Goal: Contribute content: Contribute content

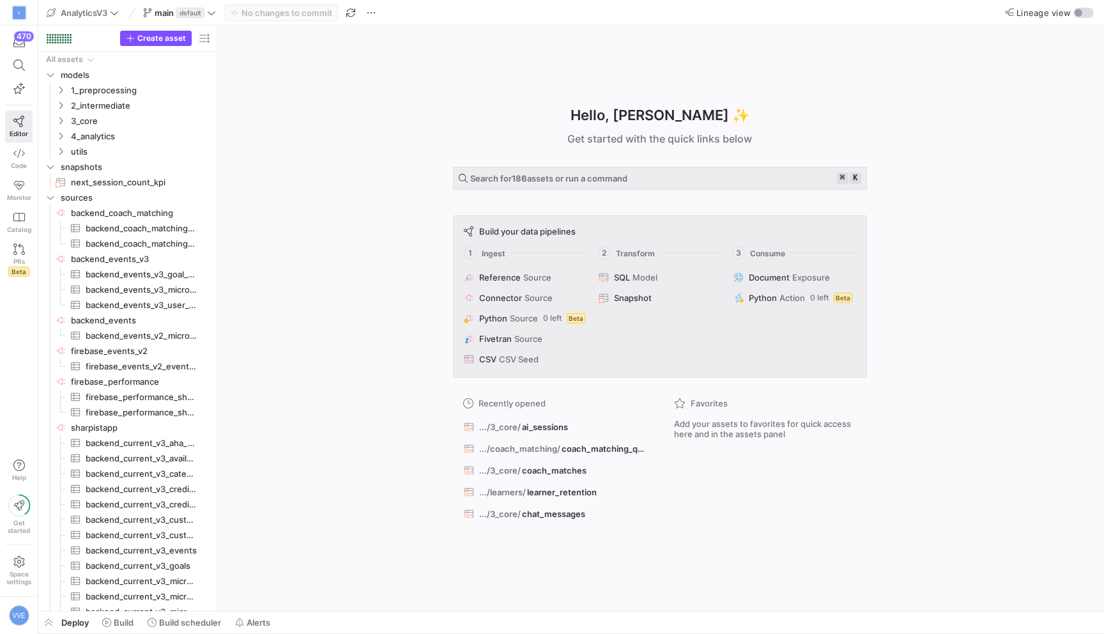
click at [201, 22] on y42-top-nav "AnalyticsV3 main default No changes to commit Lineage view" at bounding box center [571, 13] width 1066 height 26
click at [203, 11] on span "default" at bounding box center [190, 13] width 28 height 10
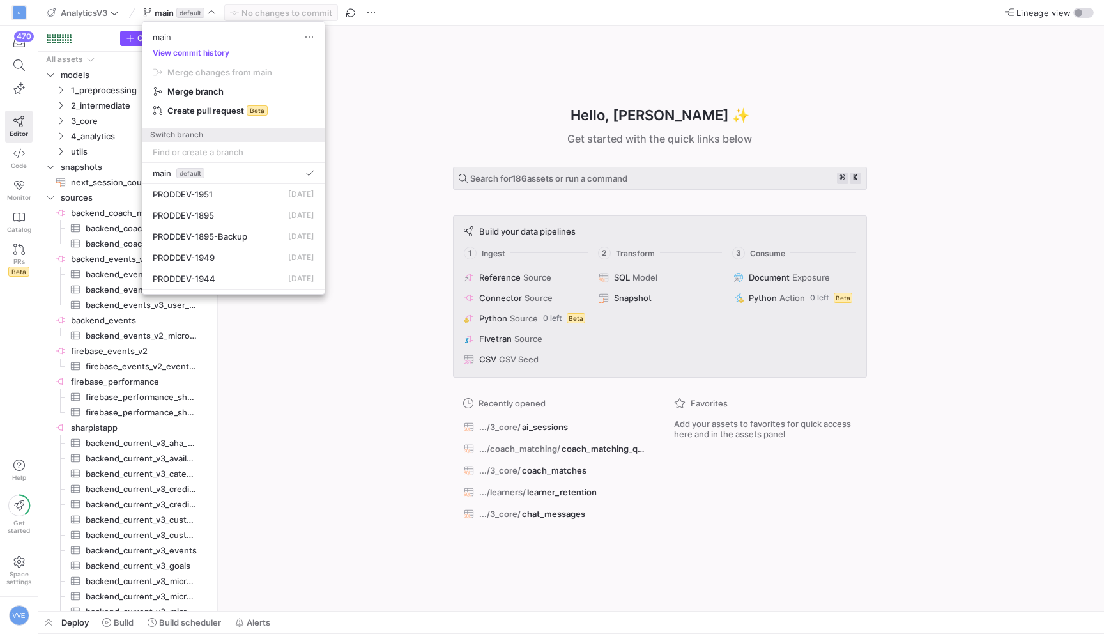
click at [203, 148] on input at bounding box center [234, 152] width 162 height 10
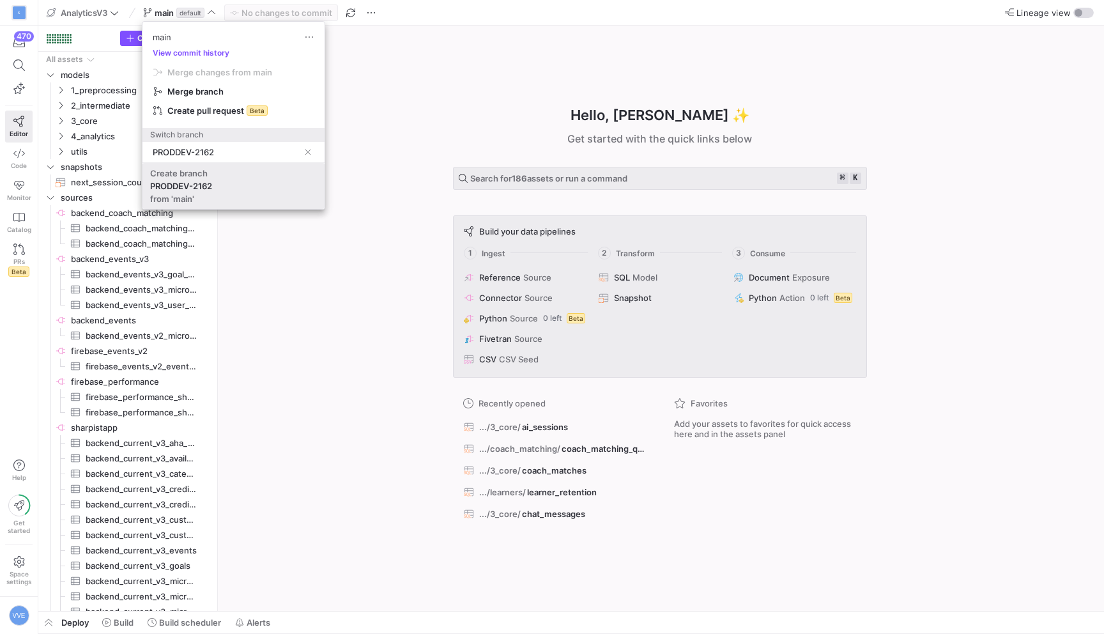
type input "PRODDEV-2162"
click at [154, 190] on span "Create branch PRODDEV-2162 from 'main'" at bounding box center [233, 186] width 167 height 36
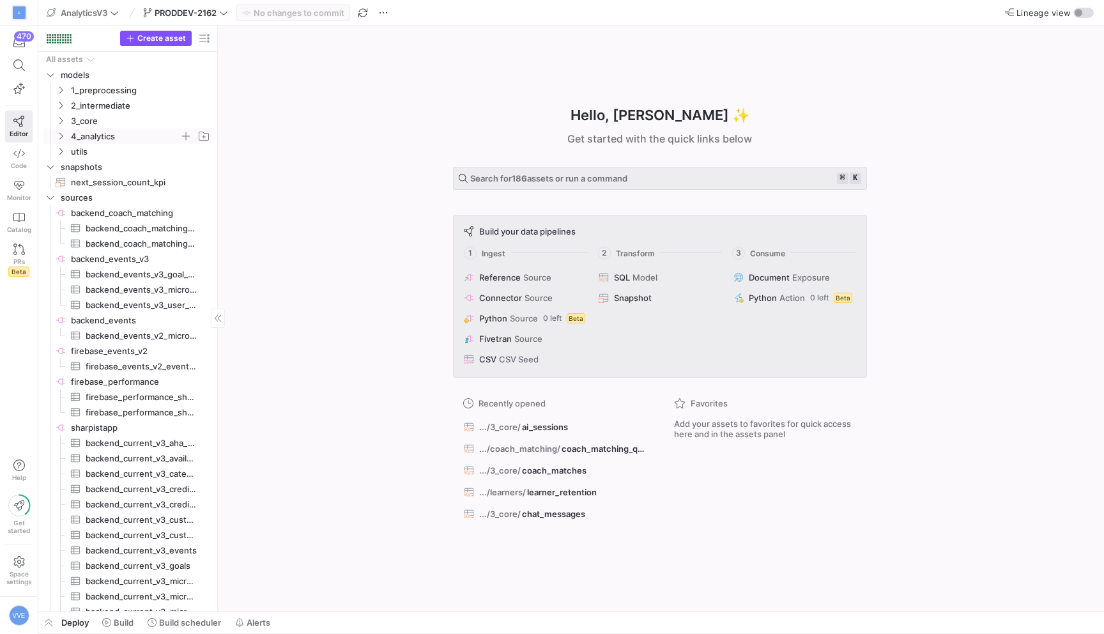
click at [63, 131] on y42-icon "Press SPACE to select this row." at bounding box center [61, 136] width 10 height 10
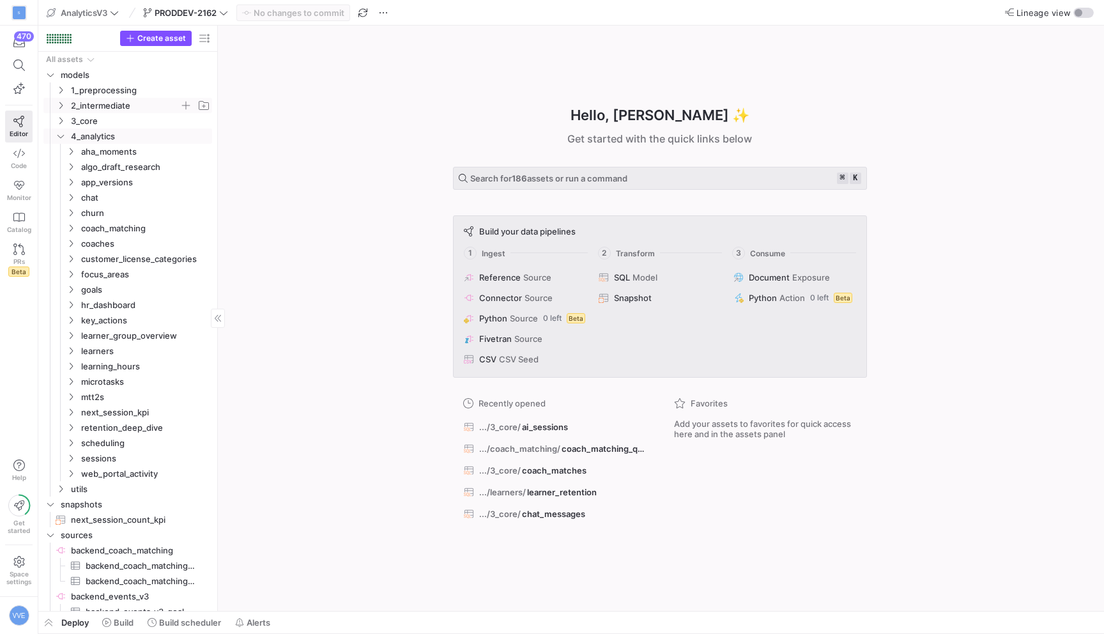
click at [66, 112] on span "2_intermediate" at bounding box center [132, 105] width 157 height 14
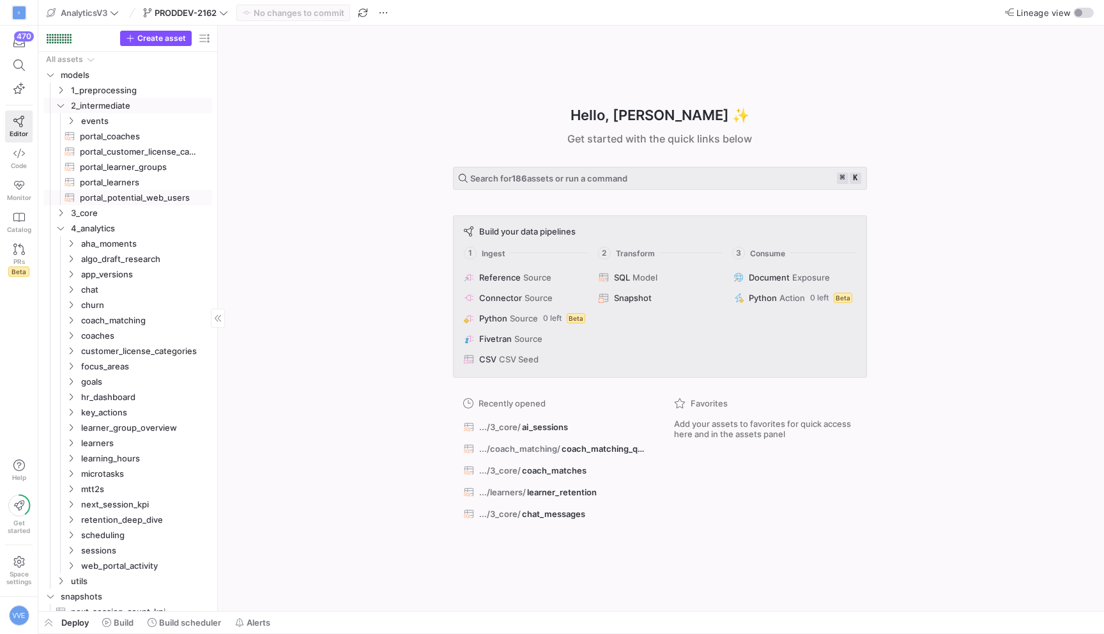
click at [61, 204] on div "Press SPACE to select this row." at bounding box center [53, 197] width 20 height 15
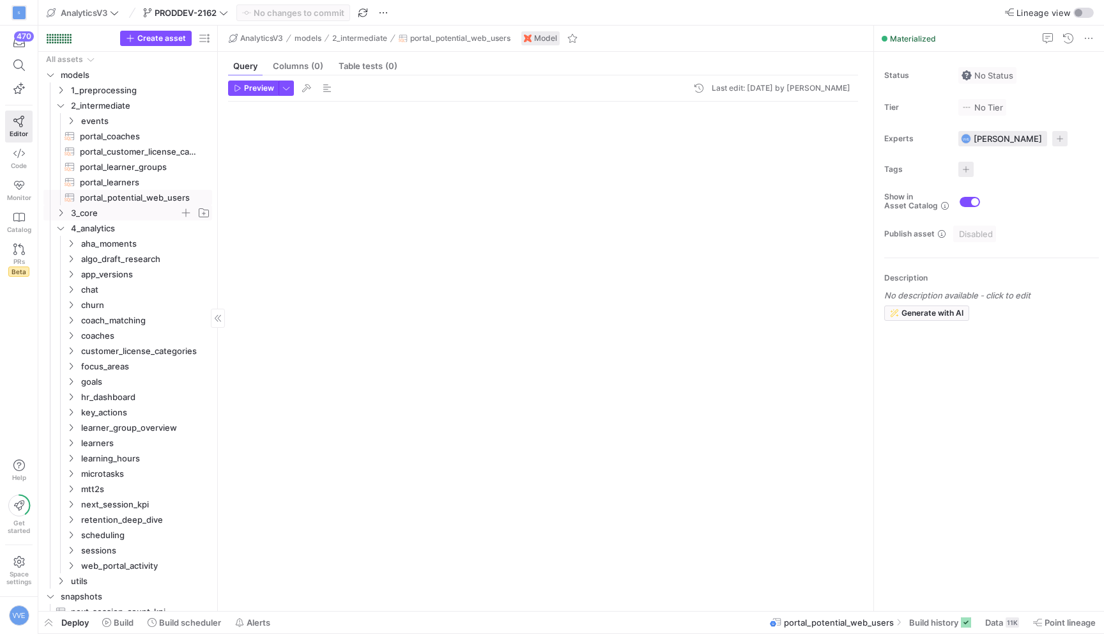
click at [81, 214] on span "3_core" at bounding box center [125, 213] width 109 height 15
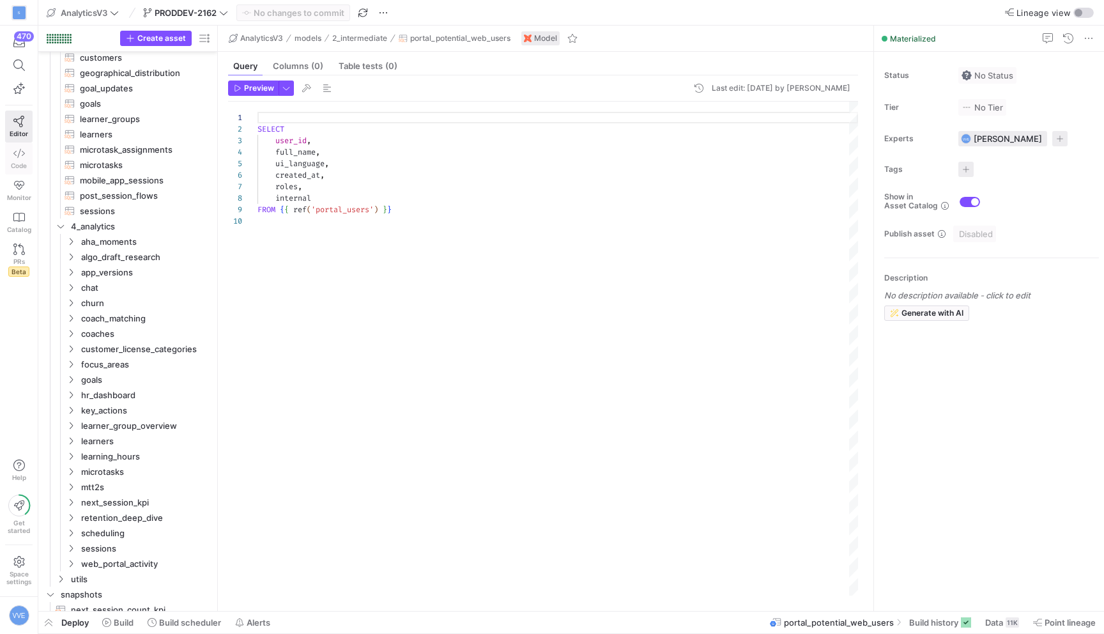
click at [20, 151] on icon at bounding box center [18, 153] width 11 height 11
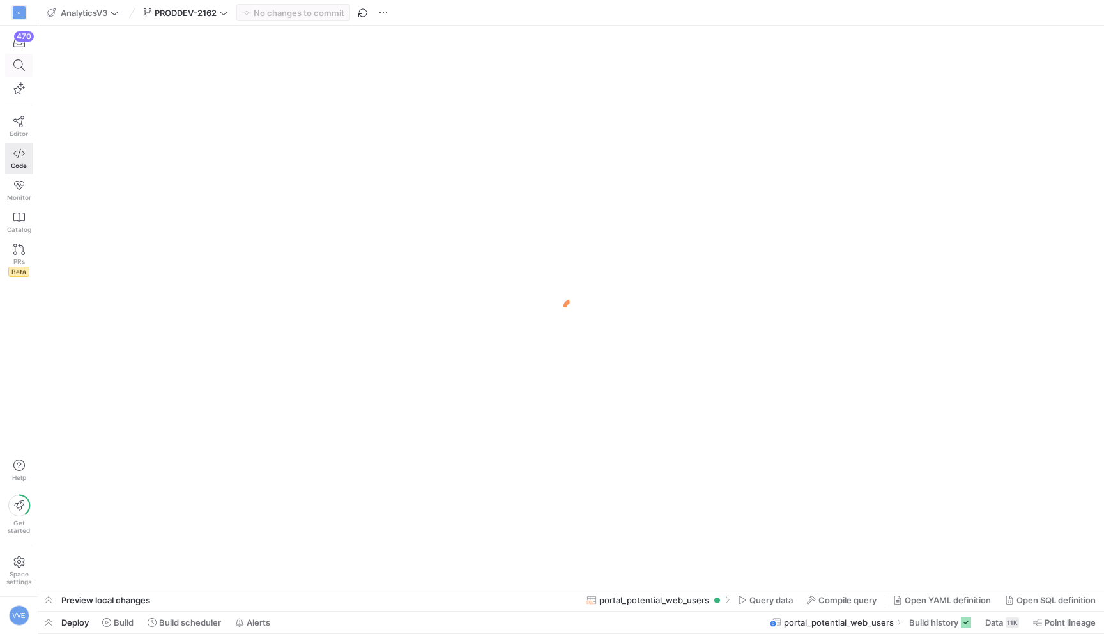
click at [23, 69] on icon at bounding box center [18, 64] width 11 height 11
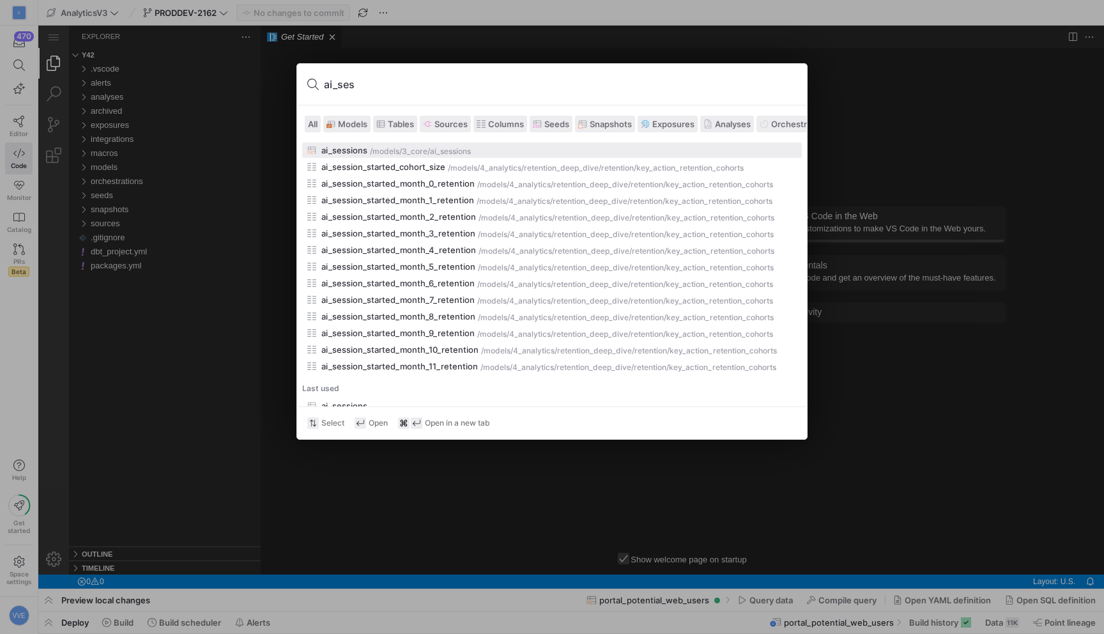
type input "ai_ses"
click at [396, 149] on div "/models/" at bounding box center [386, 151] width 32 height 9
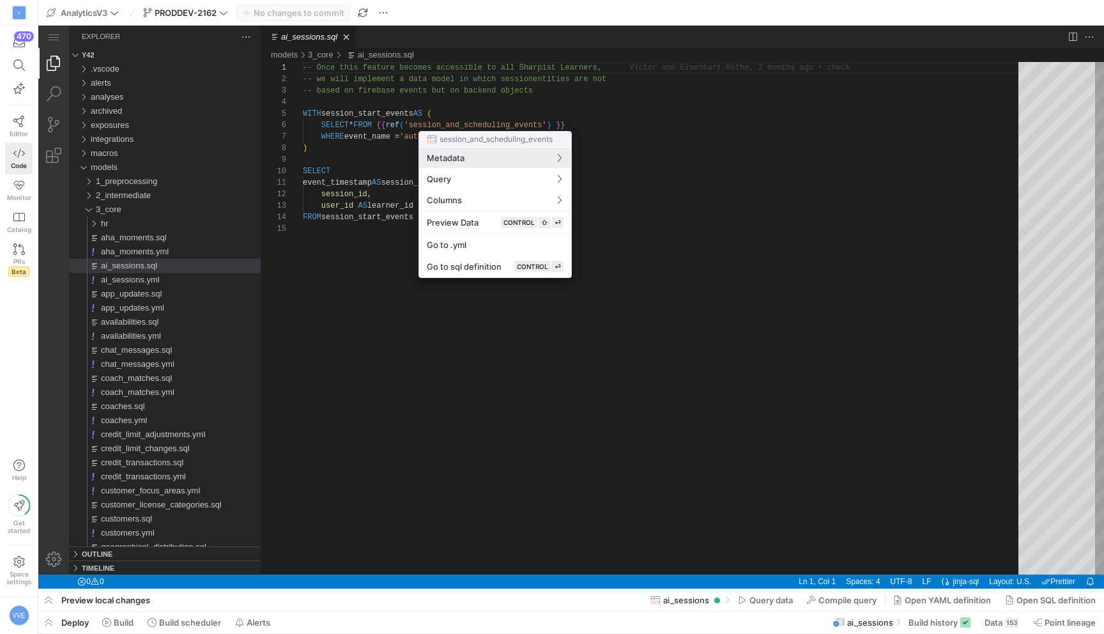
click at [446, 89] on div at bounding box center [552, 317] width 1104 height 634
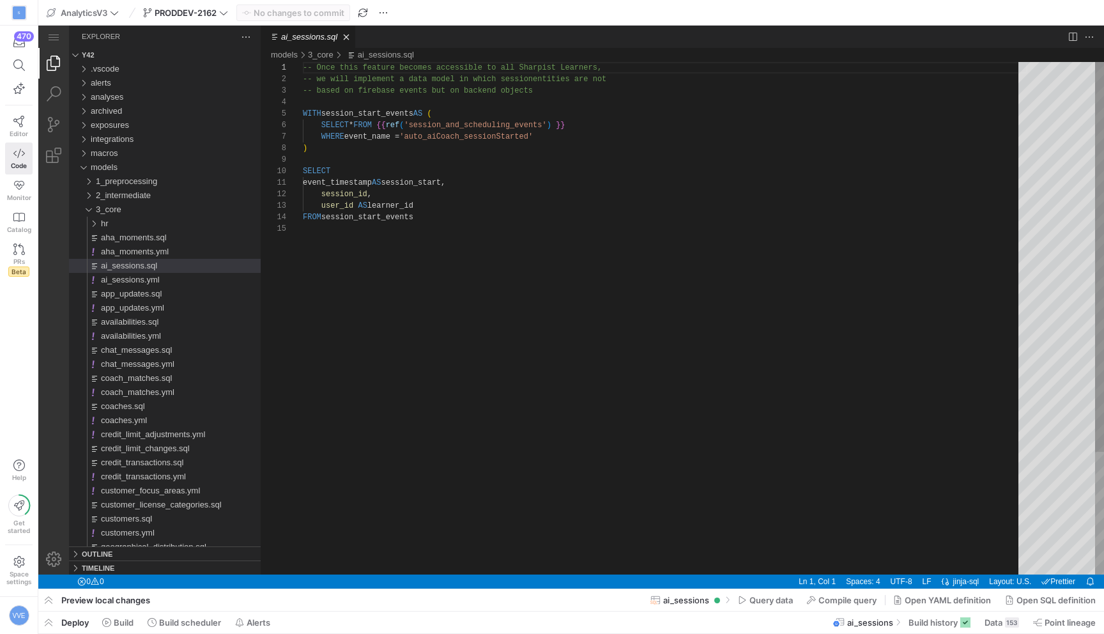
click at [462, 89] on div "-- Once this feature becomes accessible to all Sha rpist Learners, -- we will i…" at bounding box center [665, 398] width 724 height 673
click at [498, 80] on div "-- Once this feature becomes accessible to all Sha rpist Learners, -- we will i…" at bounding box center [665, 398] width 724 height 673
click at [433, 137] on div "-- Once this feature becomes accessible to all Sha rpist Learners, -- we will i…" at bounding box center [665, 398] width 724 height 673
click at [494, 139] on div "-- Once this feature becomes accessible to all Sha rpist Learners, -- we will i…" at bounding box center [665, 398] width 724 height 673
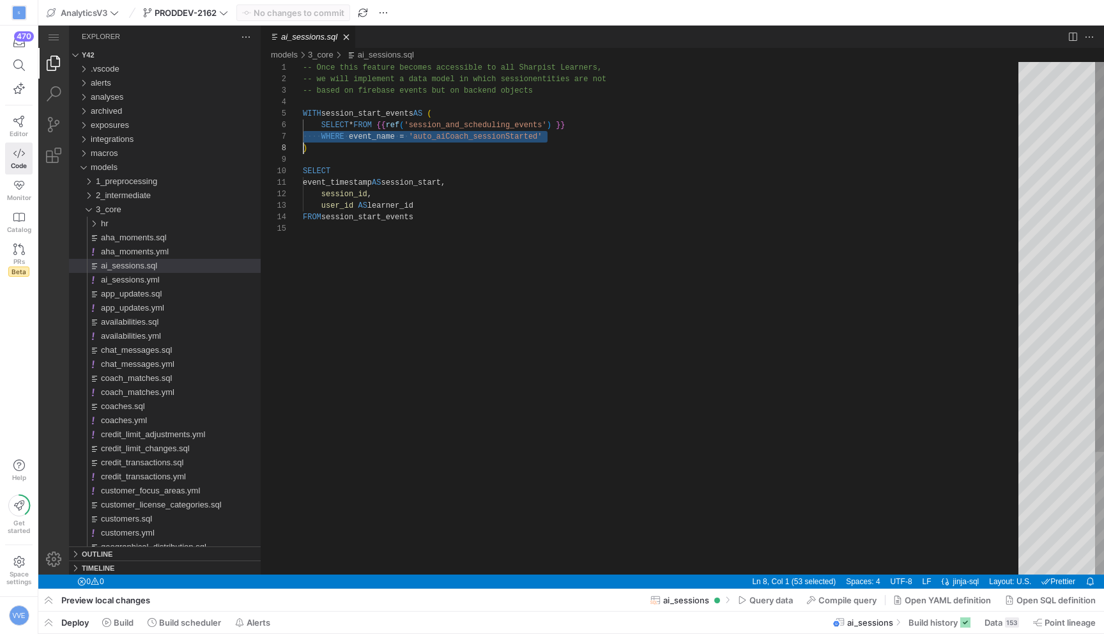
click at [494, 129] on div "-- Once this feature becomes accessible to all Sha rpist Learners, -- we will i…" at bounding box center [665, 398] width 724 height 673
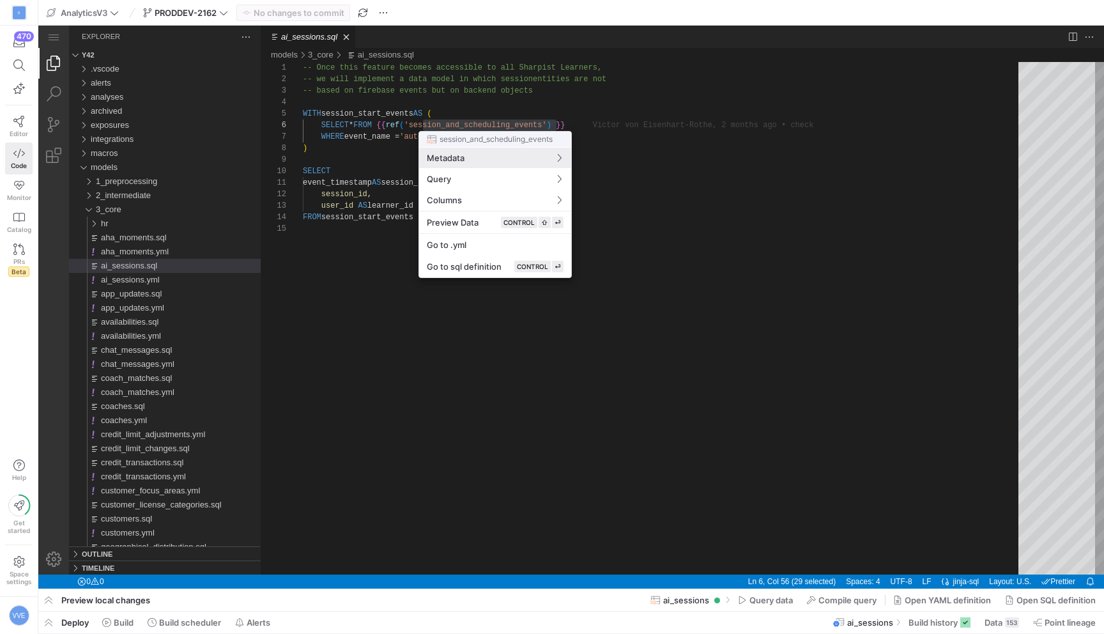
click at [507, 139] on span "session_and_scheduling_events" at bounding box center [496, 139] width 113 height 9
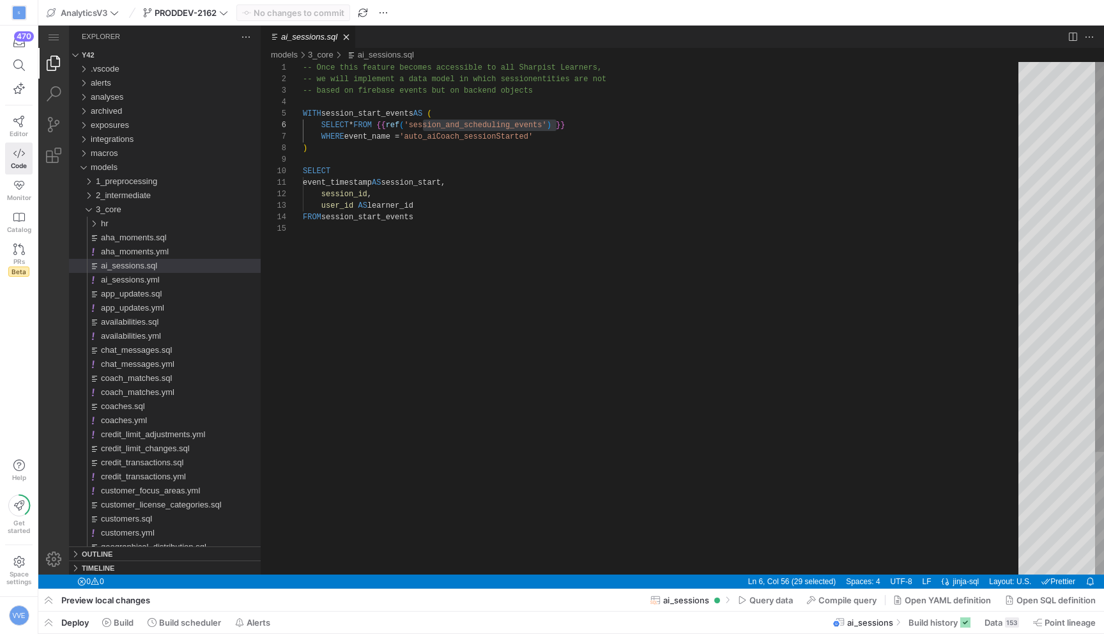
scroll to position [69, 208]
click at [510, 135] on div "-- Once this feature becomes accessible to all Sha rpist Learners, -- we will i…" at bounding box center [665, 398] width 724 height 673
click at [432, 202] on div "-- Once this feature becomes accessible to all Sha rpist Learners, -- we will i…" at bounding box center [665, 398] width 724 height 673
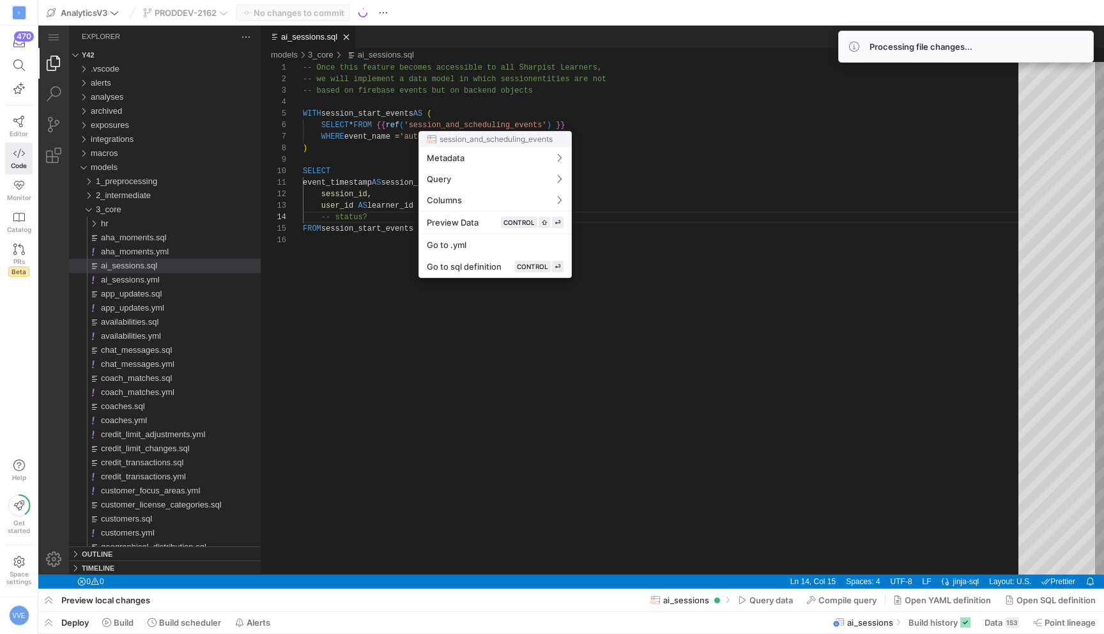
drag, startPoint x: 554, startPoint y: 106, endPoint x: 514, endPoint y: 86, distance: 44.3
click at [554, 106] on div at bounding box center [552, 317] width 1104 height 634
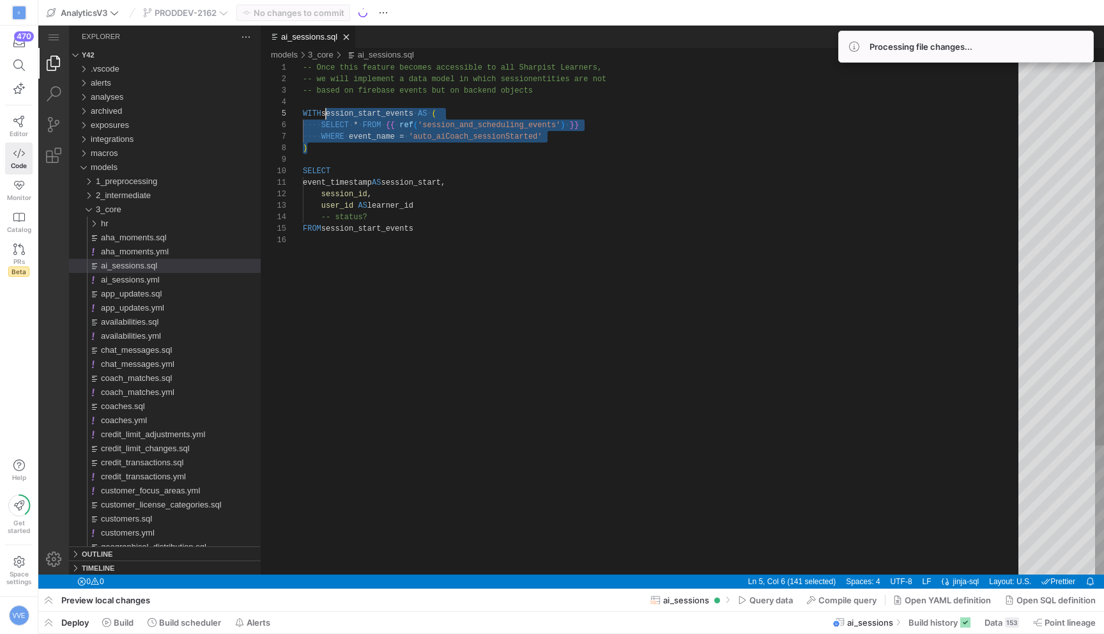
drag, startPoint x: 314, startPoint y: 151, endPoint x: 323, endPoint y: 117, distance: 35.5
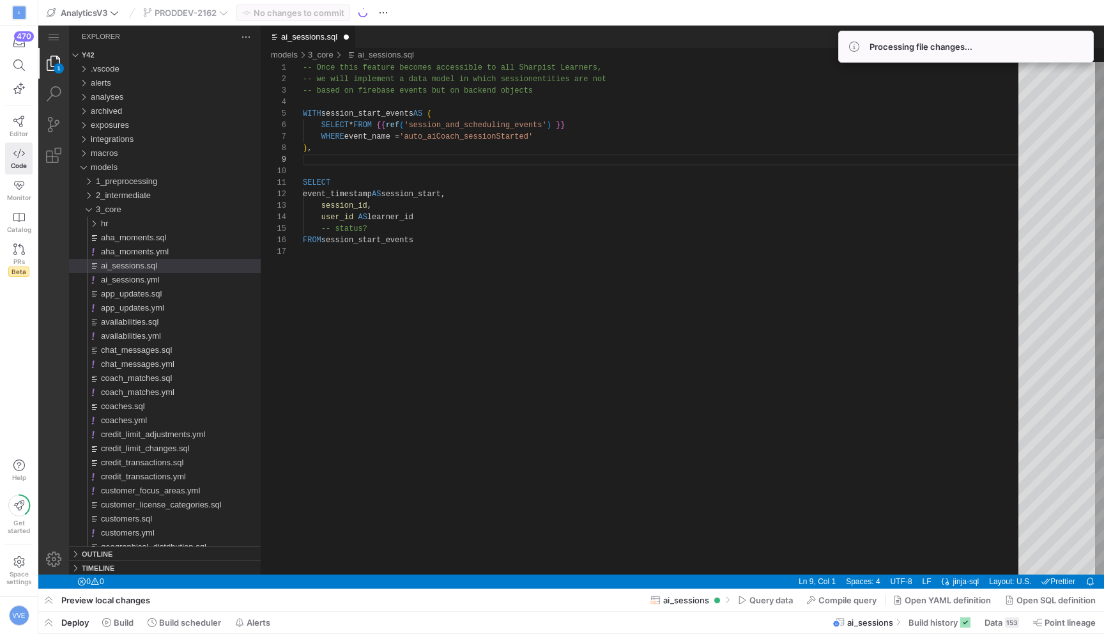
scroll to position [103, 0]
paste textarea "SELECT * FROM {{ ref('session_and_scheduling_events') }} WHERE event_name = 'au…"
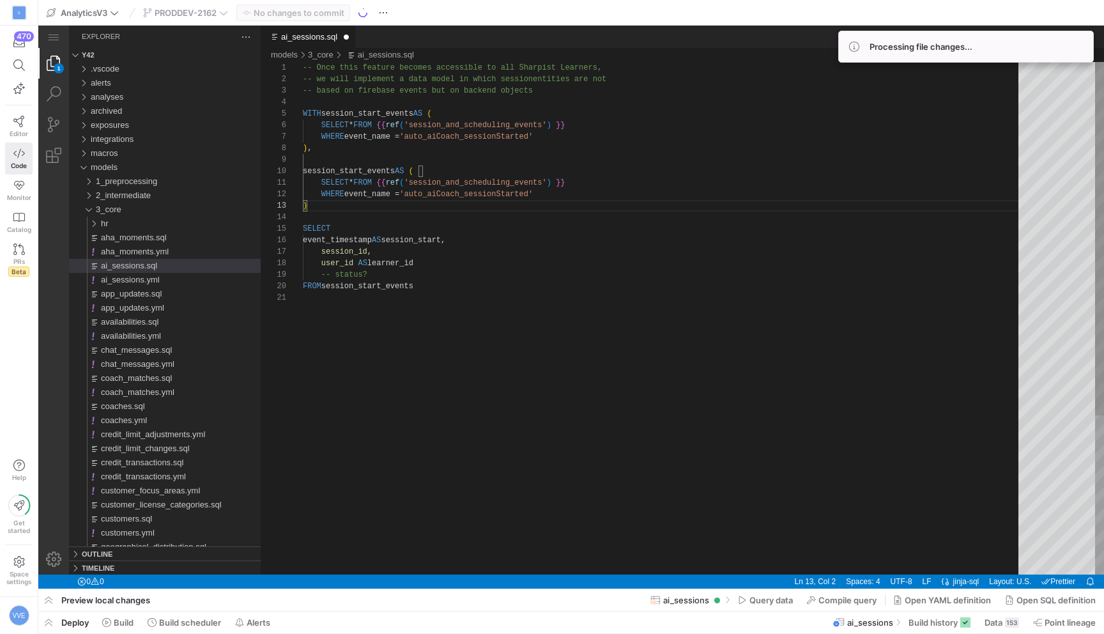
click at [304, 174] on div "-- Once this feature becomes accessible to all Sha rpist Learners, -- we will i…" at bounding box center [665, 433] width 724 height 742
click at [363, 173] on div "-- Once this feature becomes accessible to all Sha rpist Learners, -- we will i…" at bounding box center [665, 433] width 724 height 742
click at [507, 194] on div "-- Once this feature becomes accessible to all Sha rpist Learners, -- we will i…" at bounding box center [665, 433] width 724 height 742
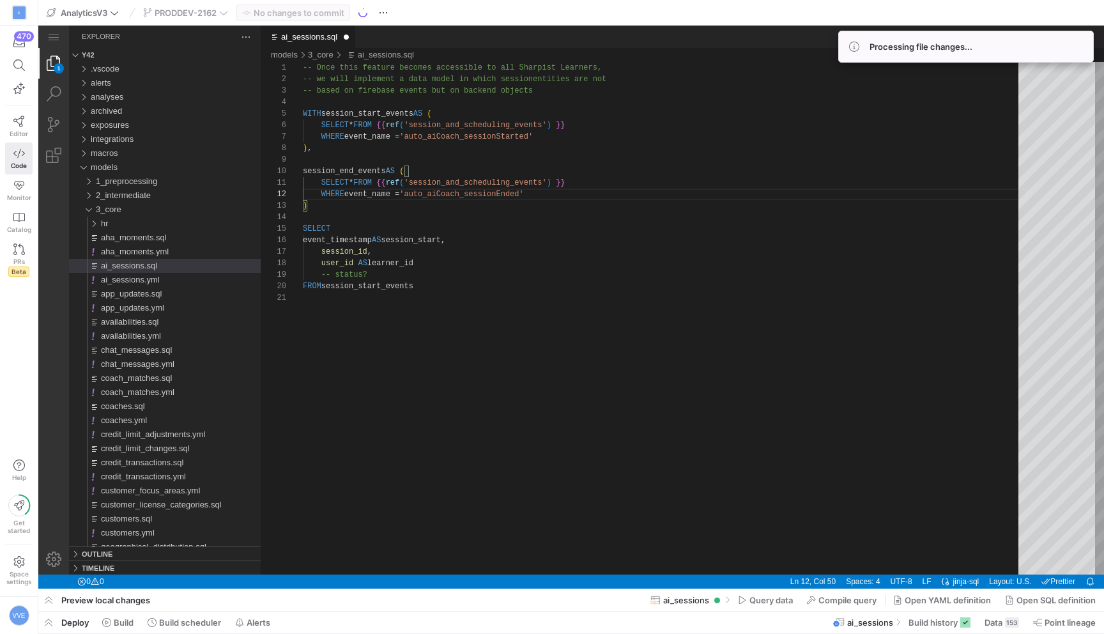
type textarea "SELECT * FROM {{ ref('session_and_scheduling_events') }} WHERE event_name = 'au…"
drag, startPoint x: 415, startPoint y: 197, endPoint x: 530, endPoint y: 193, distance: 115.1
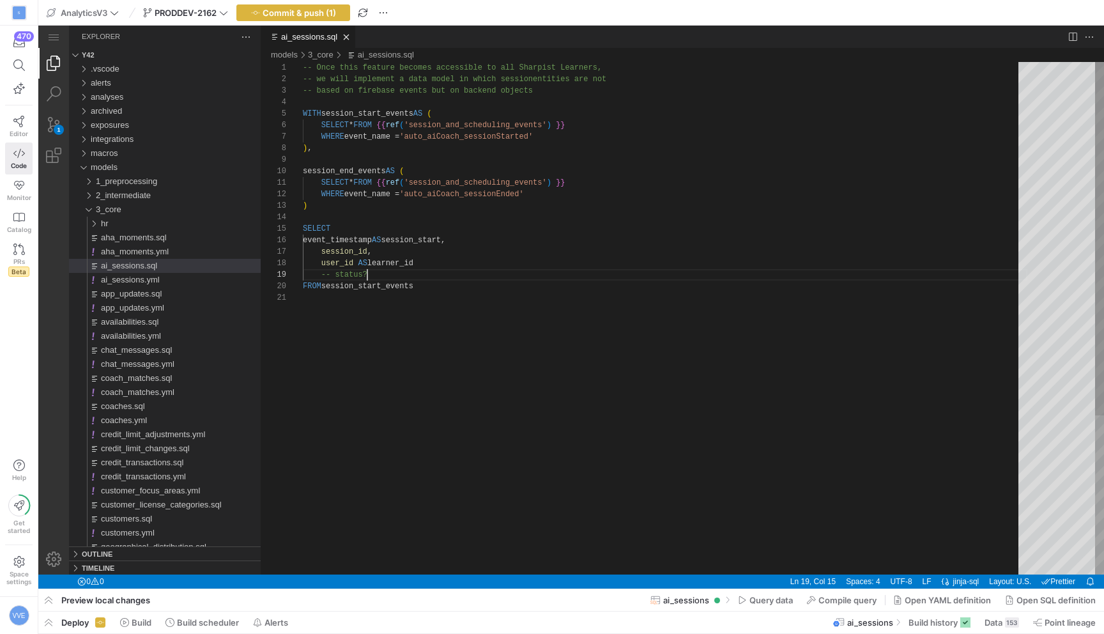
scroll to position [92, 65]
click at [413, 274] on div "-- Once this feature becomes accessible to all Sha rpist Learners, -- we will i…" at bounding box center [665, 433] width 724 height 742
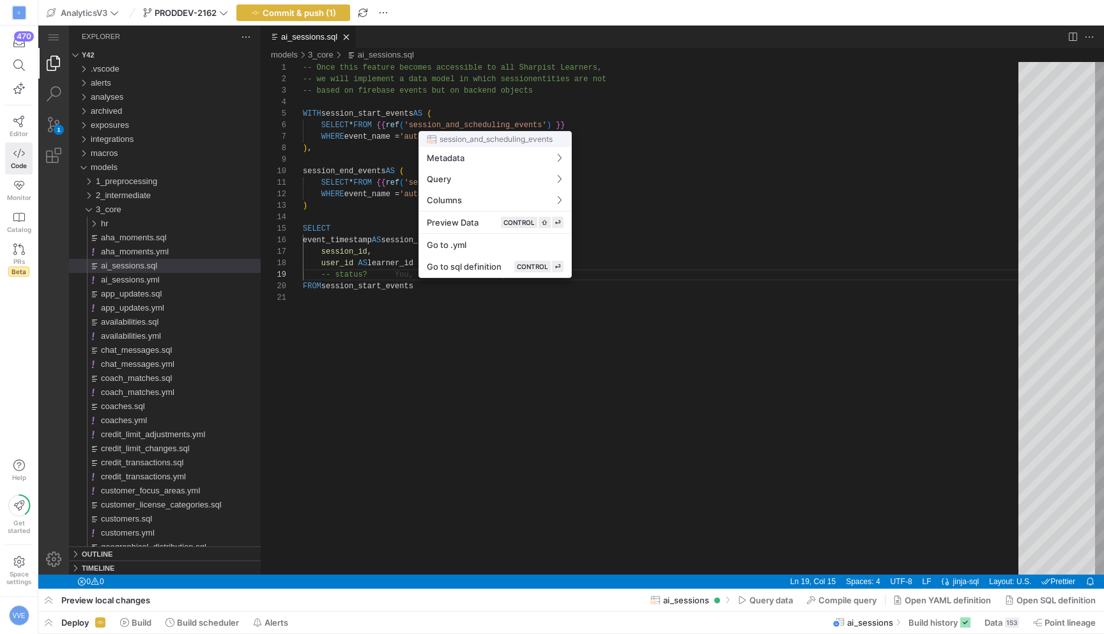
click at [525, 95] on div at bounding box center [552, 317] width 1104 height 634
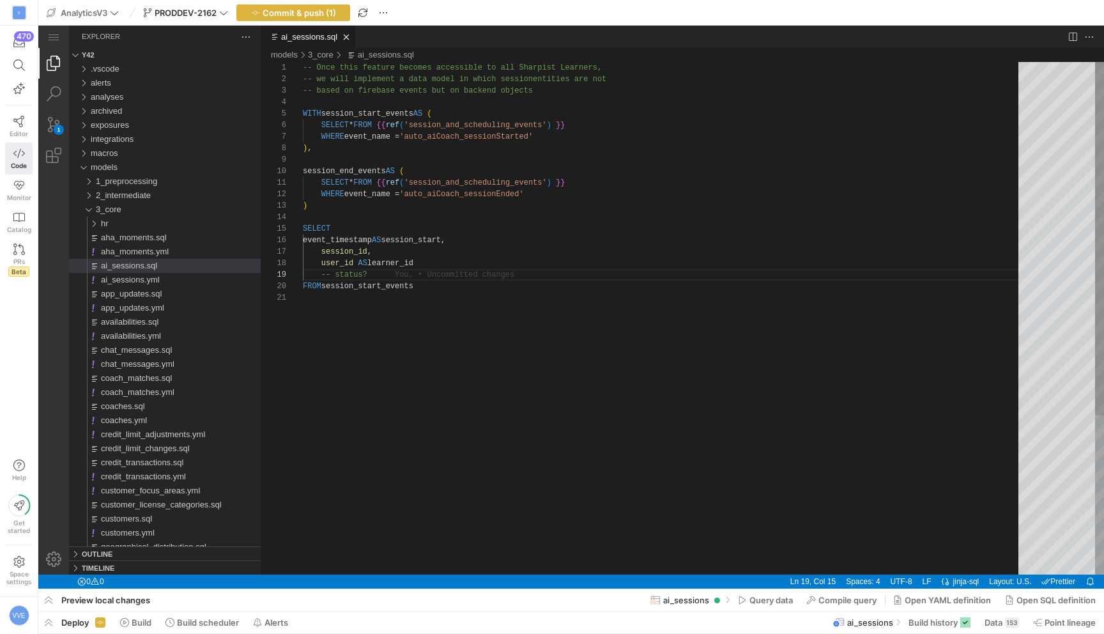
scroll to position [92, 64]
click at [374, 273] on div "-- Once this feature becomes accessible to all Sha rpist Learners, -- we will i…" at bounding box center [665, 433] width 724 height 742
click at [433, 286] on div "-- Once this feature becomes accessible to all Sha rpist Learners, -- we will i…" at bounding box center [665, 433] width 724 height 742
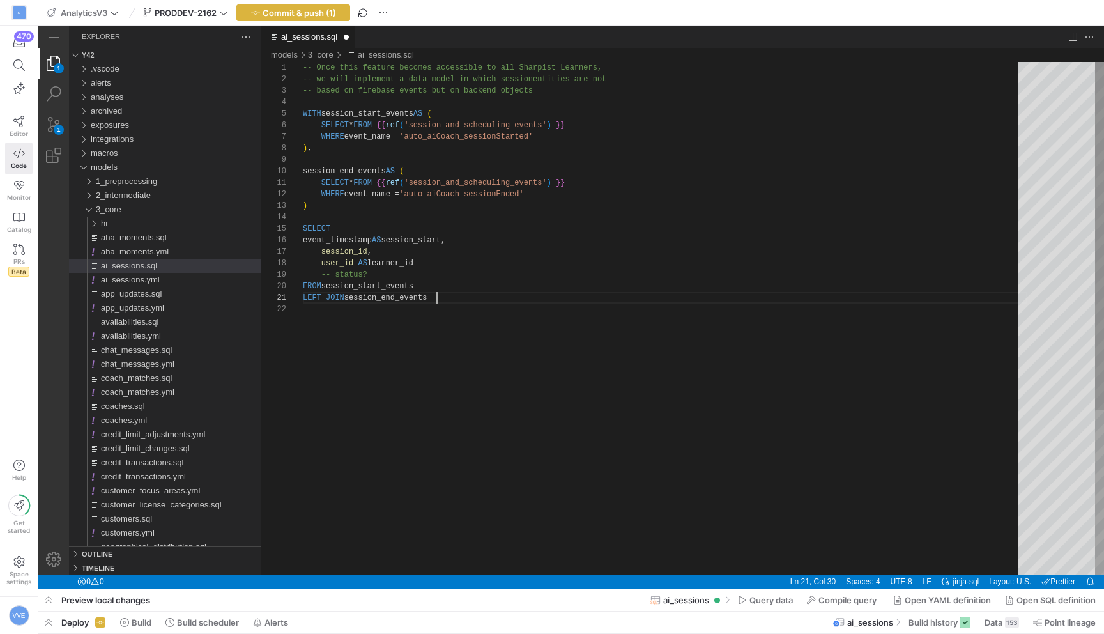
click at [429, 288] on div "-- Once this feature becomes accessible to all Sha rpist Learners, -- we will i…" at bounding box center [665, 439] width 724 height 754
click at [441, 303] on div "-- Once this feature becomes accessible to all Sha rpist Learners, -- we will i…" at bounding box center [665, 439] width 724 height 754
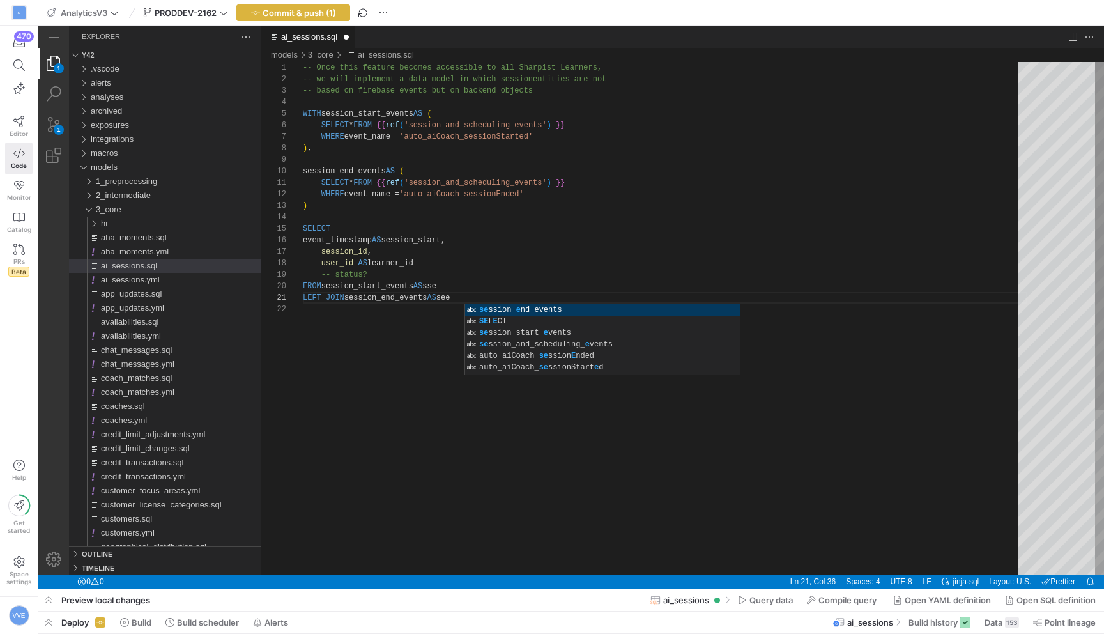
scroll to position [57, 14]
click at [315, 241] on div "-- Once this feature becomes accessible to all Sha rpist Learners, -- we will i…" at bounding box center [665, 439] width 724 height 754
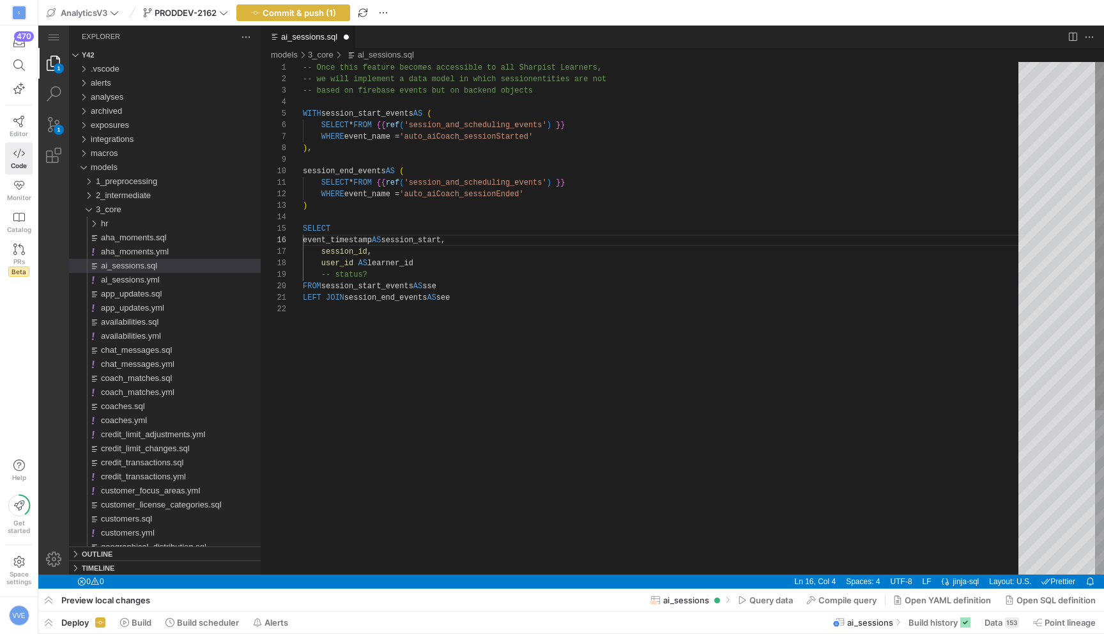
click at [317, 239] on div "-- Once this feature becomes accessible to all Sha rpist Learners, -- we will i…" at bounding box center [665, 439] width 724 height 754
click at [319, 252] on div "-- Once this feature becomes accessible to all Sha rpist Learners, -- we will i…" at bounding box center [665, 439] width 724 height 754
click at [322, 263] on div "-- Once this feature becomes accessible to all Sha rpist Learners, -- we will i…" at bounding box center [665, 439] width 724 height 754
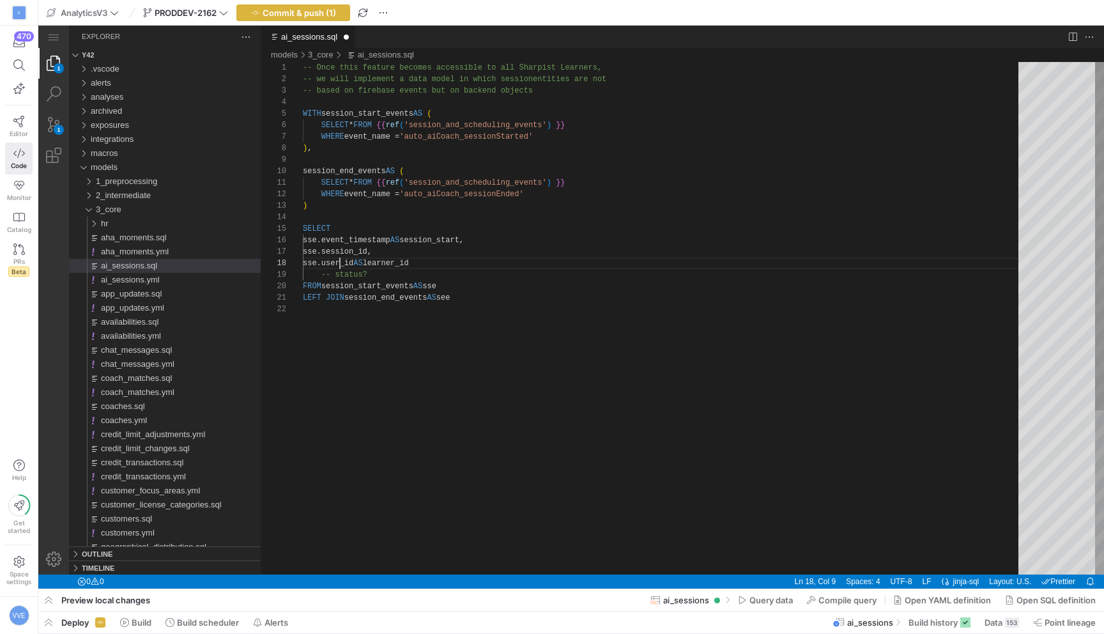
scroll to position [0, 161]
click at [496, 296] on div "-- Once this feature becomes accessible to all Sha rpist Learners, -- we will i…" at bounding box center [665, 439] width 724 height 754
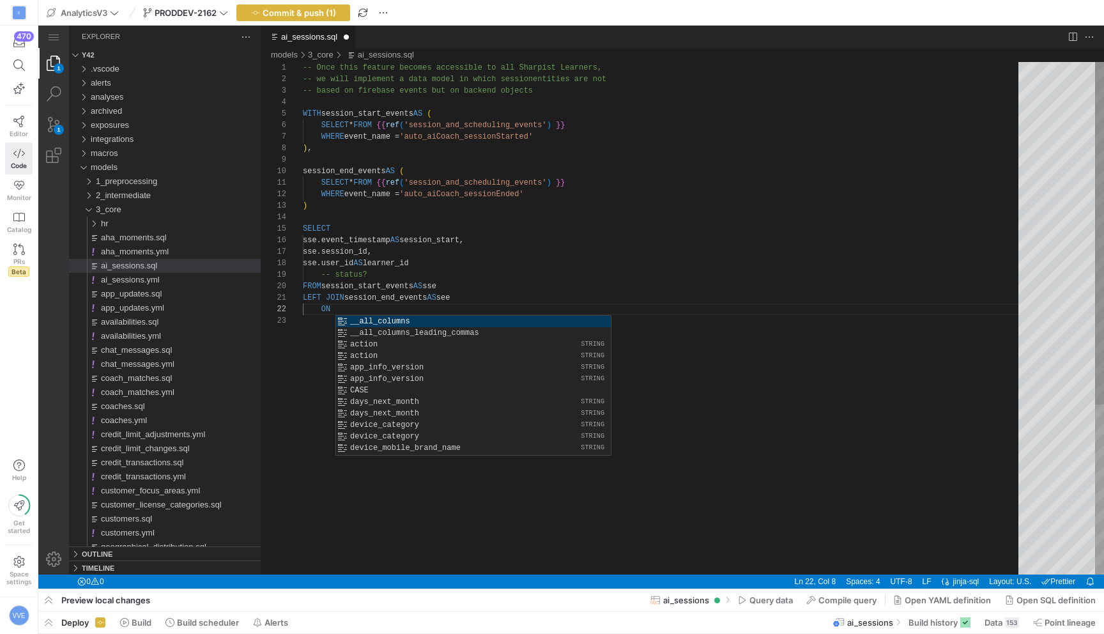
scroll to position [92, 19]
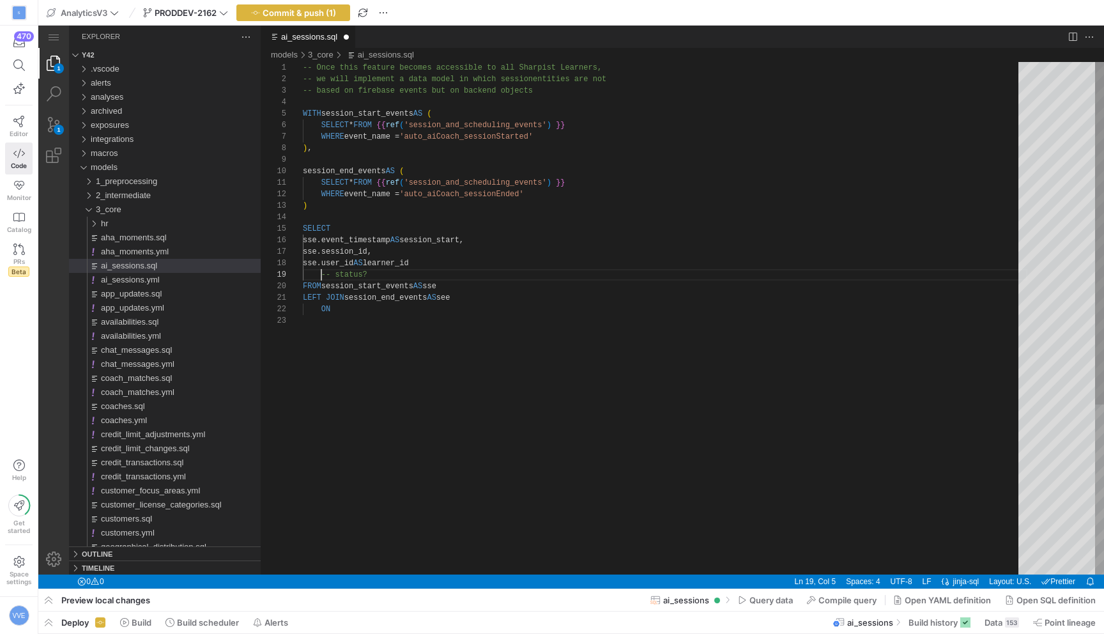
click at [323, 277] on div "-- Once this feature becomes accessible to all Sha rpist Learners, -- we will i…" at bounding box center [665, 444] width 724 height 765
click at [371, 281] on div "-- Once this feature becomes accessible to all Sha rpist Learners, -- we will i…" at bounding box center [665, 444] width 724 height 765
click at [396, 279] on div "-- Once this feature becomes accessible to all Sha rpist Learners, -- we will i…" at bounding box center [665, 444] width 724 height 765
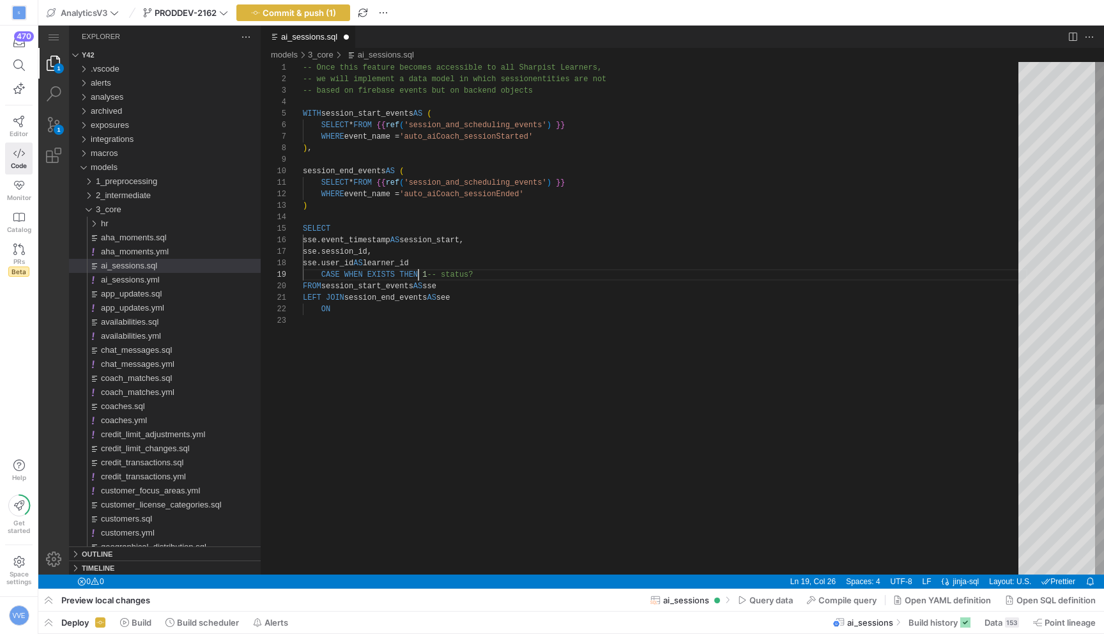
click at [420, 279] on div "-- Once this feature becomes accessible to all Sha rpist Learners, -- we will i…" at bounding box center [665, 444] width 724 height 765
click at [434, 274] on div "-- Once this feature becomes accessible to all Sha rpist Learners, -- we will i…" at bounding box center [665, 444] width 724 height 765
click at [390, 282] on div "-- Once this feature becomes accessible to all Sha rpist Learners, -- we will i…" at bounding box center [665, 444] width 724 height 765
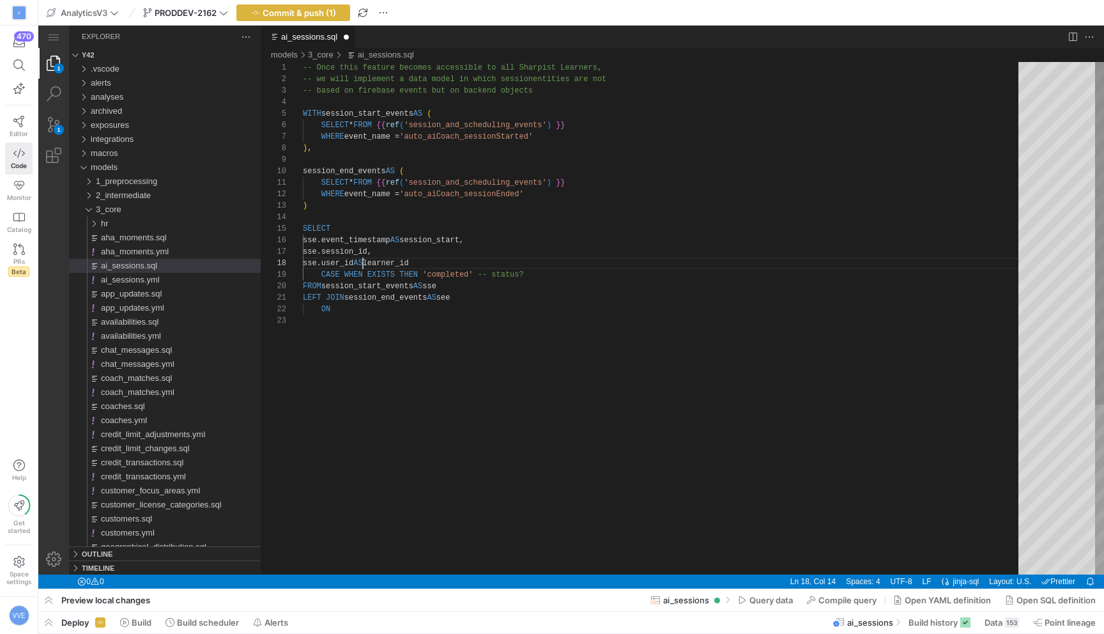
click at [364, 266] on div "-- Once this feature becomes accessible to all Sha rpist Learners, -- we will i…" at bounding box center [665, 444] width 724 height 765
click at [506, 268] on div "-- Once this feature becomes accessible to all Sha rpist Learners, -- we will i…" at bounding box center [665, 444] width 724 height 765
click at [532, 279] on div "-- Once this feature becomes accessible to all Sha rpist Learners, -- we will i…" at bounding box center [665, 444] width 724 height 765
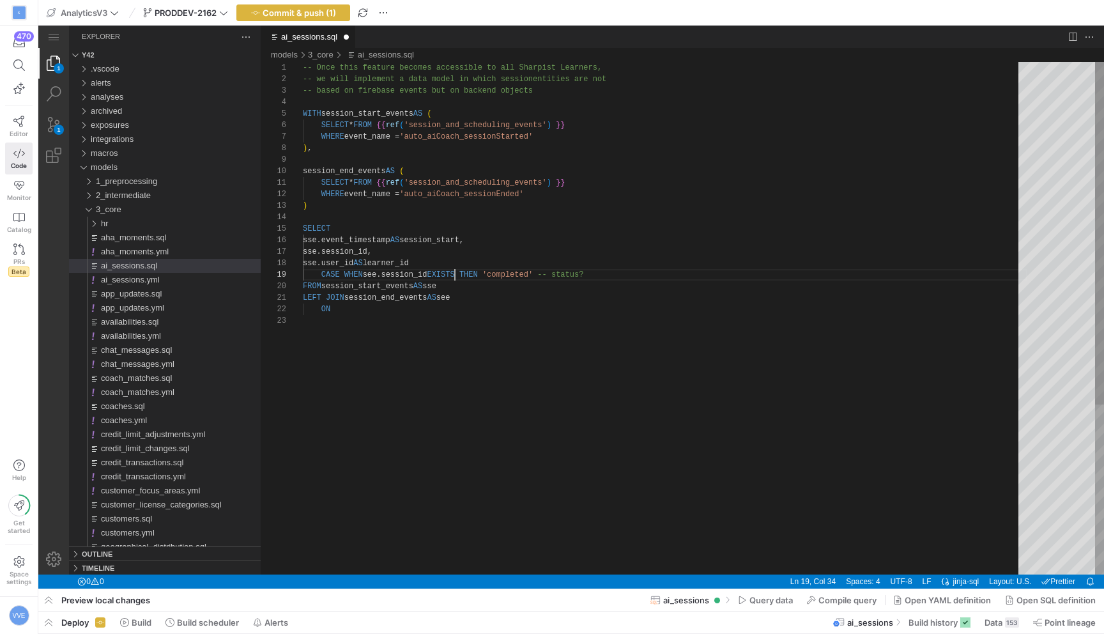
click at [455, 275] on div "-- Once this feature becomes accessible to all Sha rpist Learners, -- we will i…" at bounding box center [665, 444] width 724 height 765
click at [571, 267] on div "-- Once this feature becomes accessible to all Sha rpist Learners, -- we will i…" at bounding box center [665, 444] width 724 height 765
click at [571, 268] on div "-- Once this feature becomes accessible to all Sha rpist Learners, -- we will i…" at bounding box center [665, 444] width 724 height 765
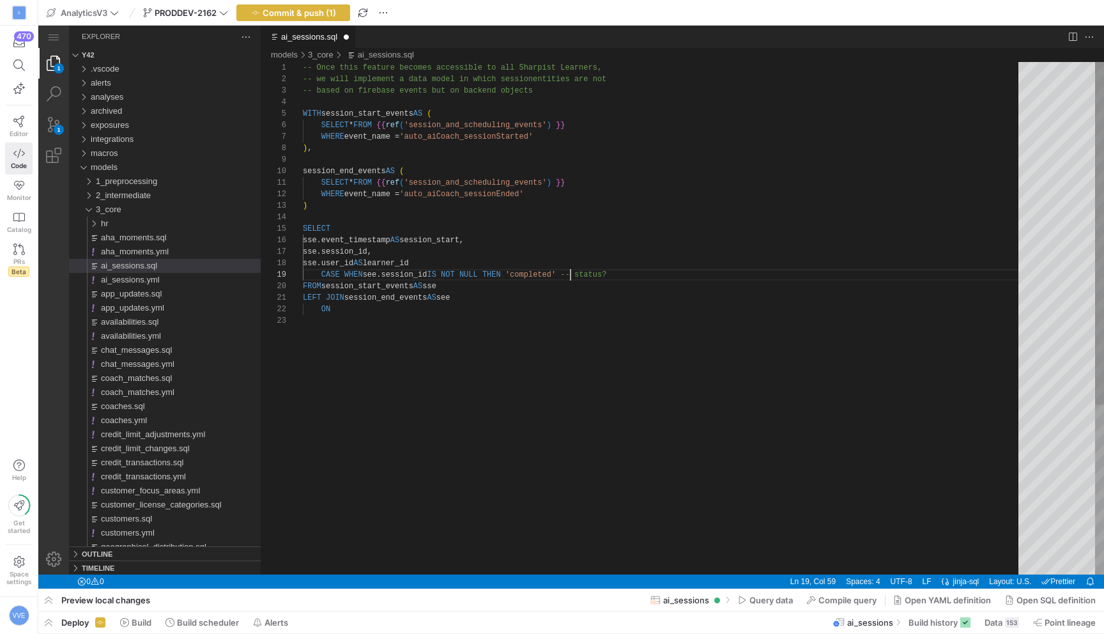
click at [571, 274] on div "-- Once this feature becomes accessible to all Sha rpist Learners, -- we will i…" at bounding box center [665, 444] width 724 height 765
click at [625, 275] on div "-- Once this feature becomes accessible to all Sha rpist Learners, -- we will i…" at bounding box center [665, 444] width 724 height 765
click at [709, 291] on div "-- Once this feature becomes accessible to all Sha rpist Learners, -- we will i…" at bounding box center [665, 444] width 724 height 765
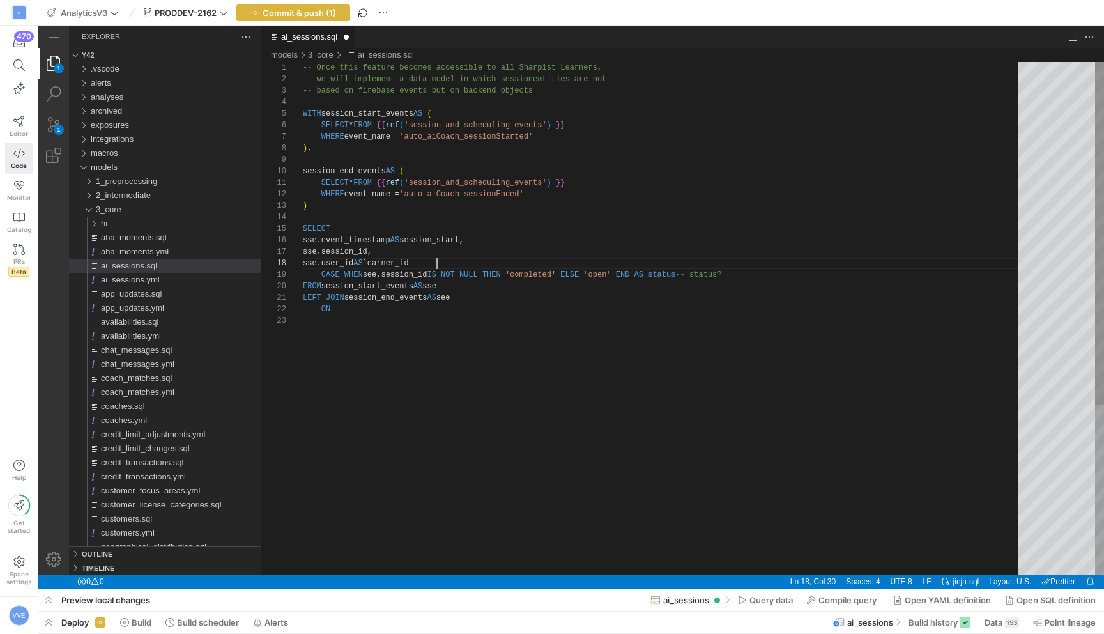
scroll to position [80, 134]
click at [724, 267] on div "-- Once this feature becomes accessible to all Sha rpist Learners, -- we will i…" at bounding box center [665, 444] width 724 height 765
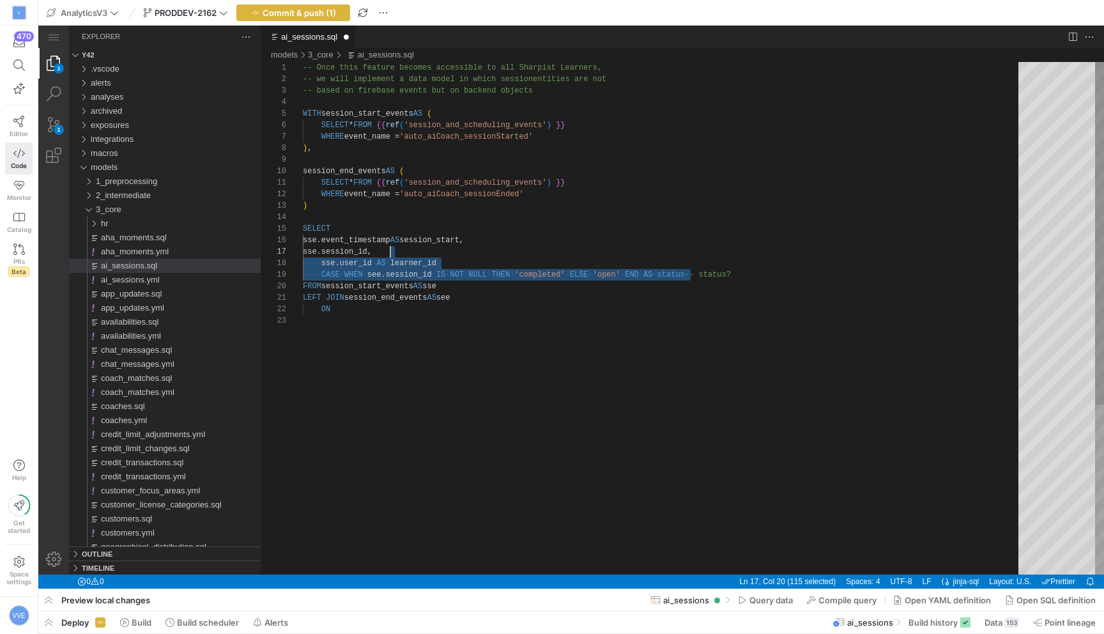
scroll to position [69, 88]
drag, startPoint x: 690, startPoint y: 279, endPoint x: 910, endPoint y: 248, distance: 222.6
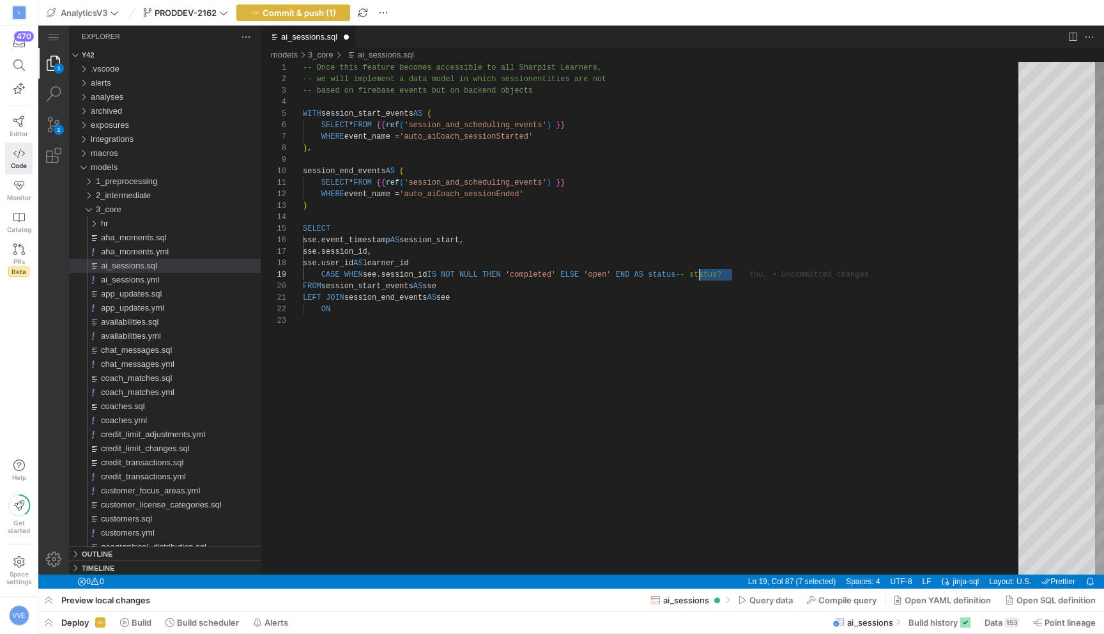
drag, startPoint x: 741, startPoint y: 279, endPoint x: 698, endPoint y: 280, distance: 43.4
click at [399, 304] on div "-- Once this feature becomes accessible to all Sha rpist Learners, -- we will i…" at bounding box center [665, 444] width 724 height 765
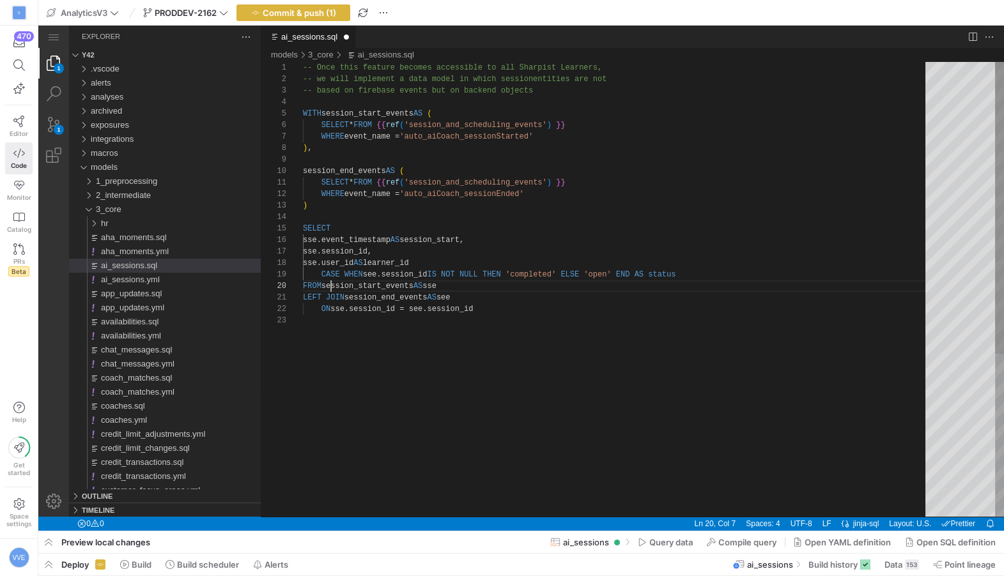
scroll to position [103, 27]
click at [328, 284] on div "-- Once this feature becomes accessible to all Sha rpist Learners, -- we will i…" at bounding box center [618, 416] width 631 height 708
click at [477, 347] on div "-- Once this feature becomes accessible to all Sha rpist Learners, -- we will i…" at bounding box center [618, 416] width 631 height 708
click at [486, 316] on div "-- Once this feature becomes accessible to all Sha rpist Learners, -- we will i…" at bounding box center [618, 416] width 631 height 708
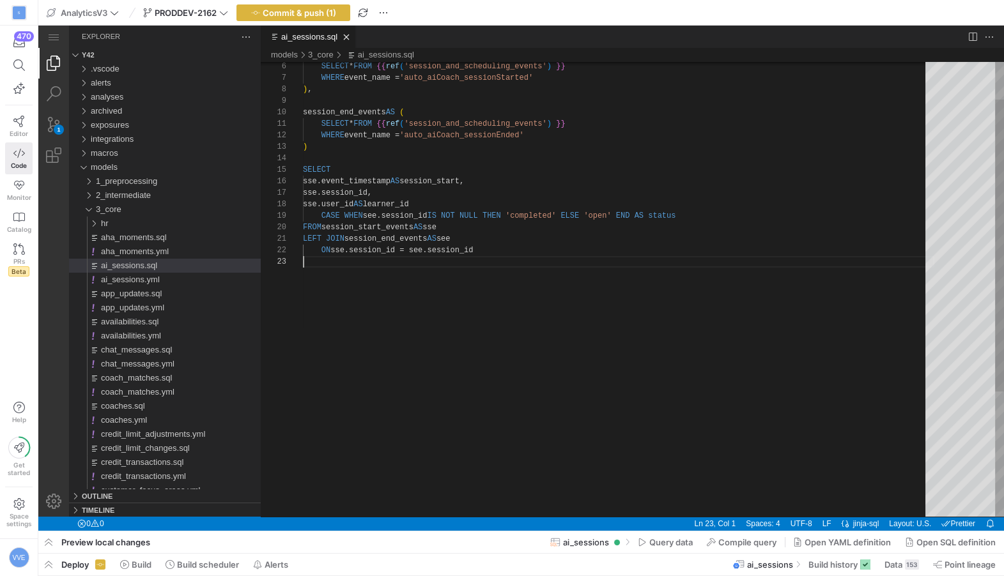
scroll to position [22, 4]
click at [477, 151] on div "SELECT * FROM {{ ref ( 'session_and_scheduling_events' ) }} WHERE event_name = …" at bounding box center [618, 357] width 631 height 708
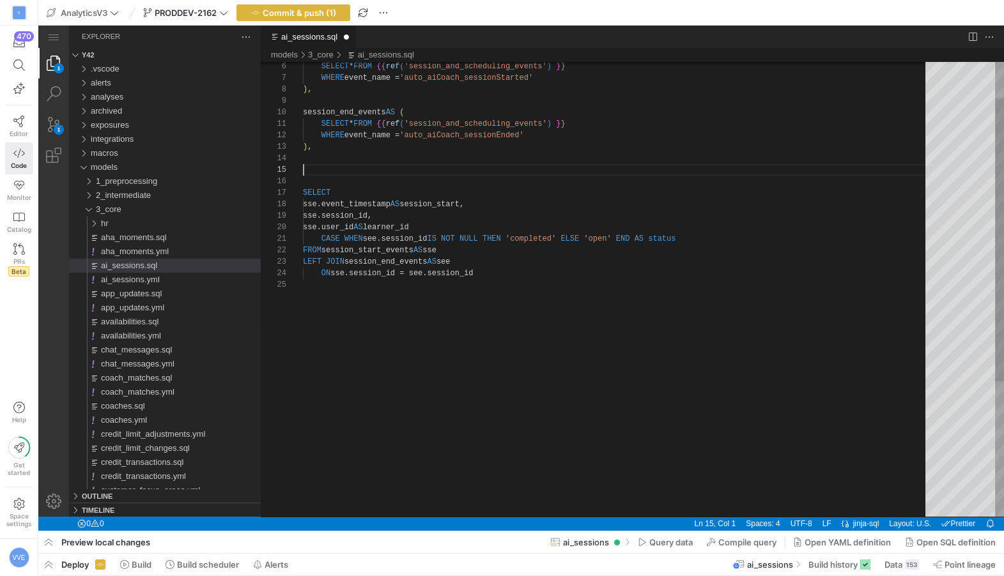
scroll to position [45, 0]
paste textarea "auto_aiCoach_sessionContinued"
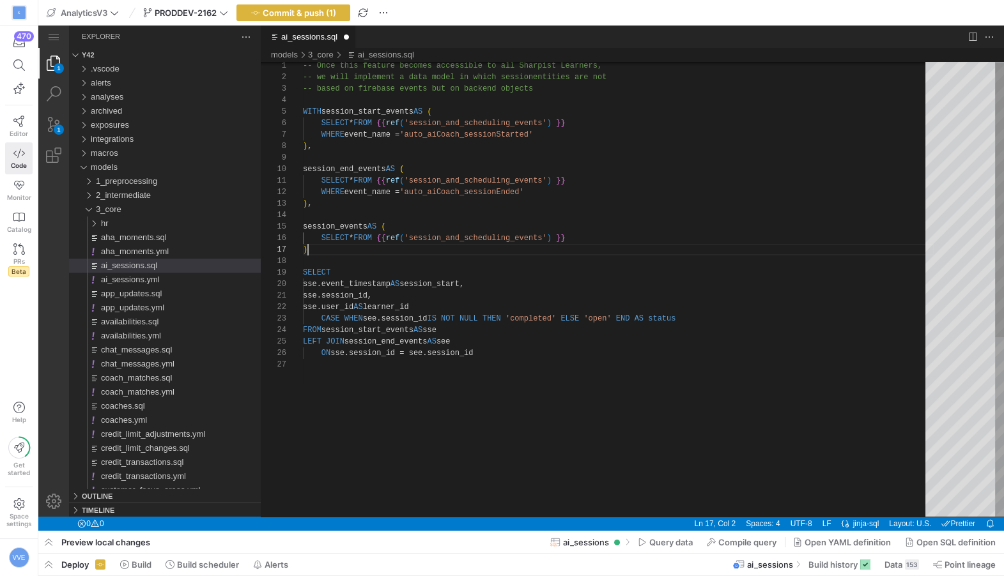
scroll to position [69, 4]
click at [340, 226] on div "SELECT * FROM {{ ref ( 'session_and_scheduling_events' ) }} WHERE event_name = …" at bounding box center [618, 437] width 631 height 754
click at [593, 237] on div "SELECT * FROM {{ ref ( 'session_and_scheduling_events' ) }} WHERE event_name = …" at bounding box center [618, 437] width 631 height 754
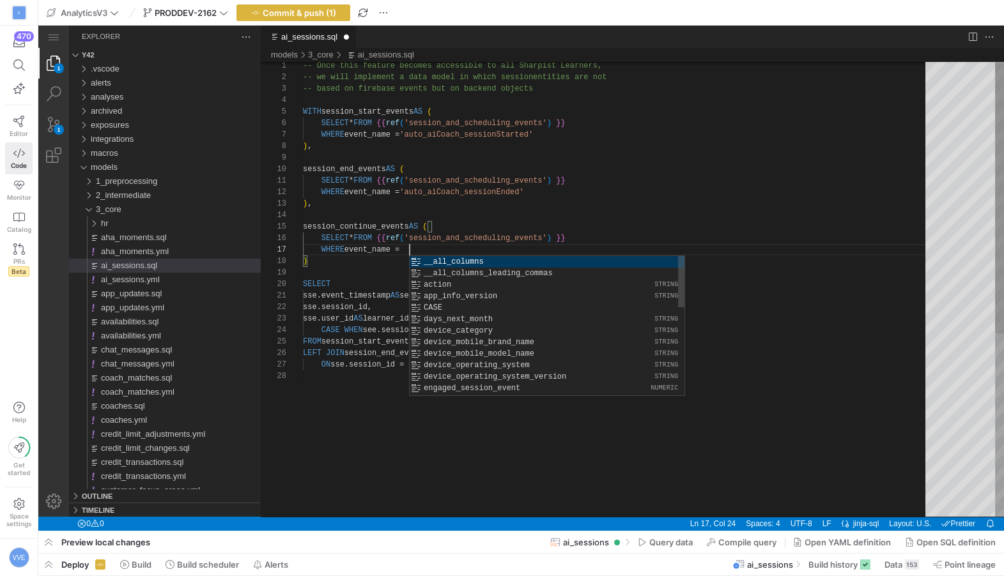
paste textarea "auto_aiCoach_sessionContinued"
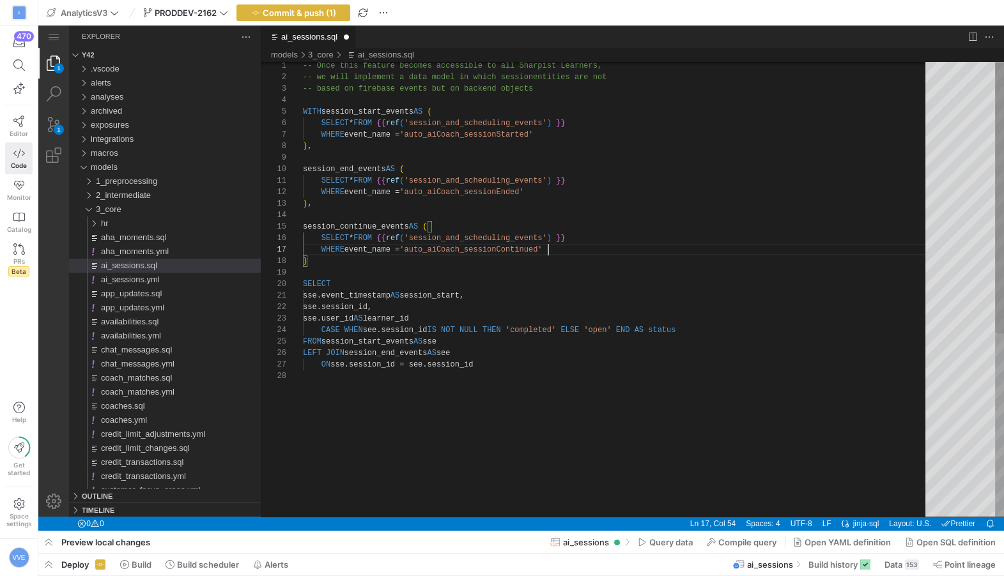
scroll to position [69, 245]
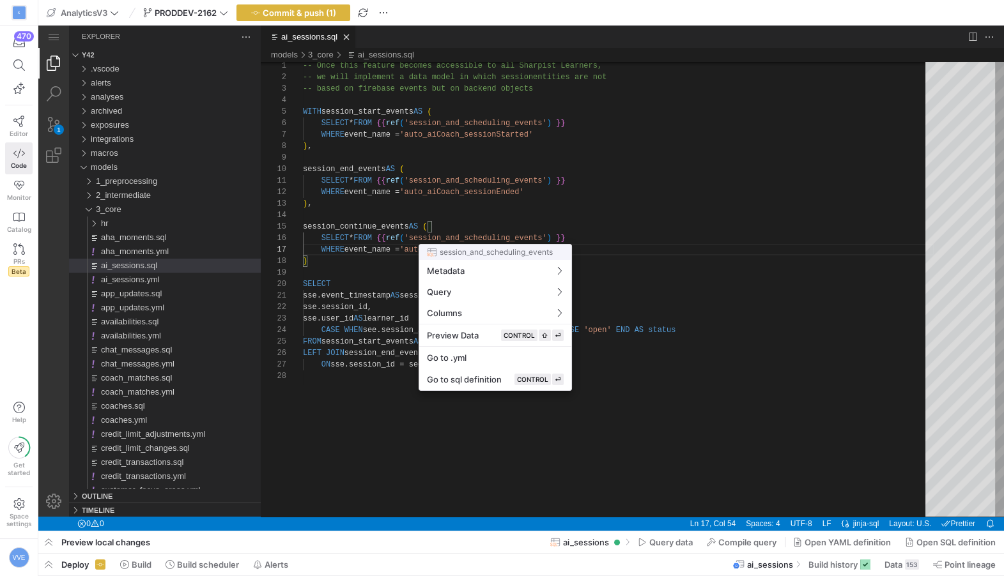
click at [609, 240] on div at bounding box center [502, 288] width 1004 height 576
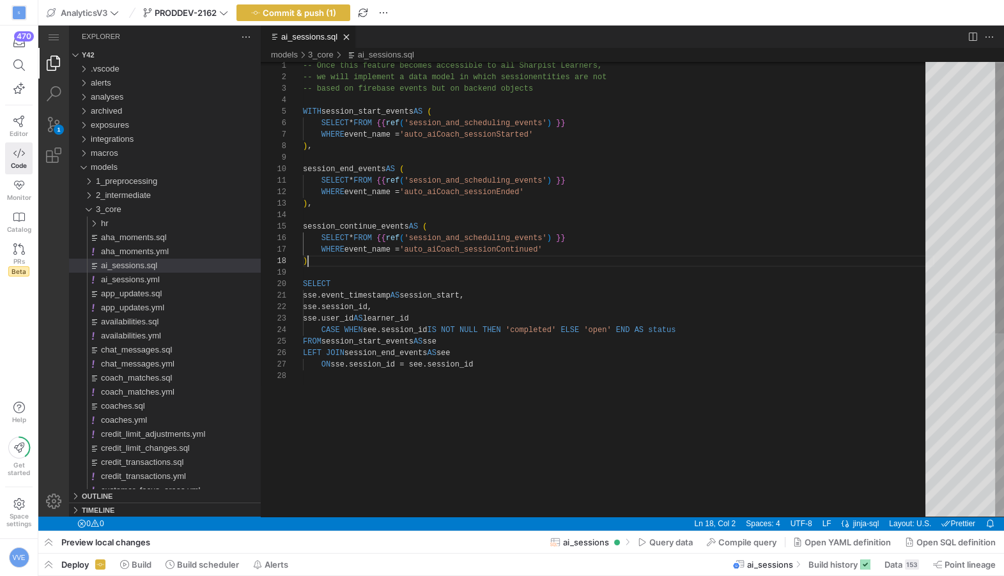
click at [567, 256] on div "SELECT * FROM {{ ref ( 'session_and_scheduling_events' ) }} WHERE event_name = …" at bounding box center [618, 442] width 631 height 765
click at [569, 250] on div "SELECT * FROM {{ ref ( 'session_and_scheduling_events' ) }} WHERE event_name = …" at bounding box center [618, 442] width 631 height 765
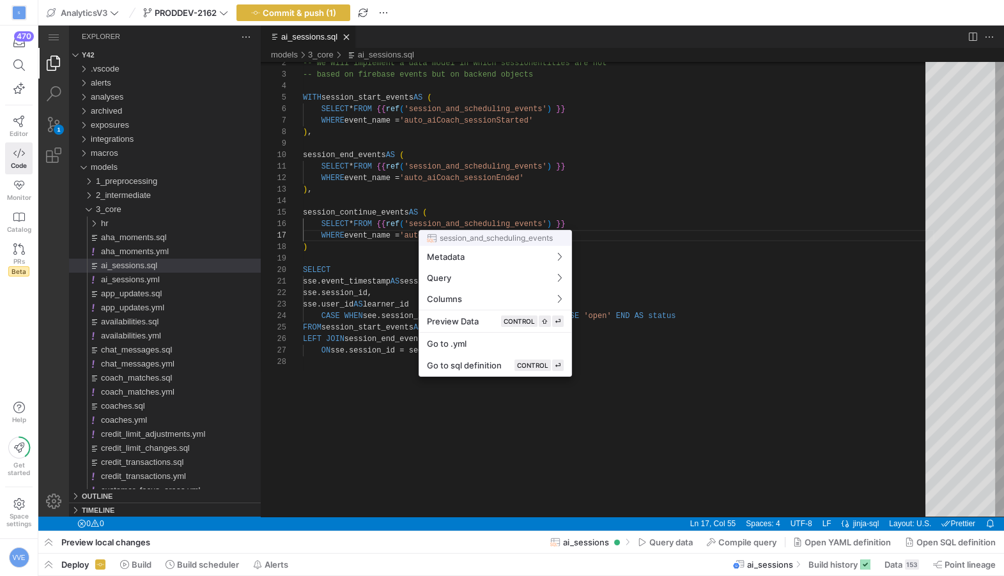
click at [500, 210] on div at bounding box center [502, 288] width 1004 height 576
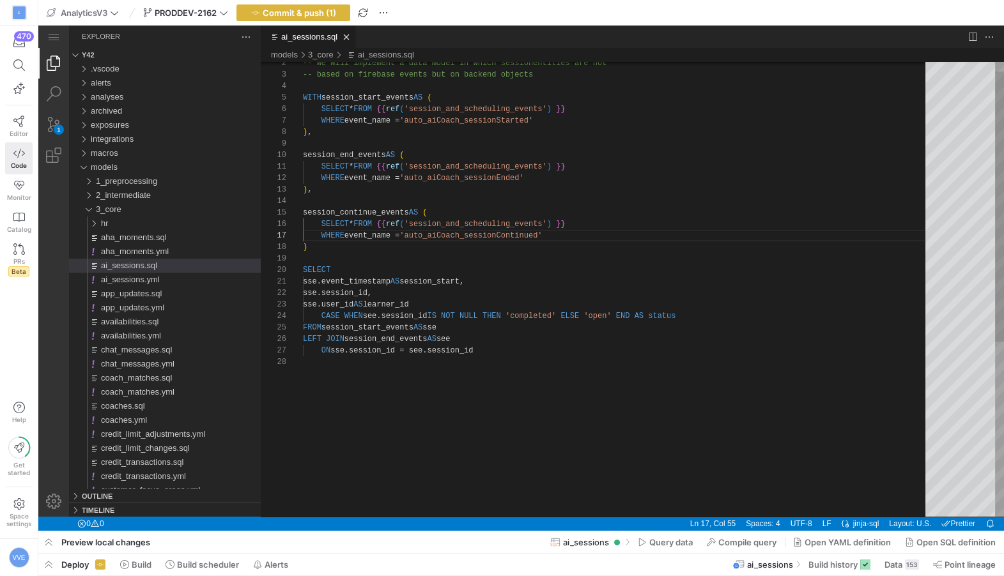
scroll to position [69, 176]
click at [489, 353] on div "SELECT * FROM {{ ref ( 'session_and_scheduling_events' ) }} WHERE event_name = …" at bounding box center [618, 428] width 631 height 765
click at [719, 316] on div "SELECT * FROM {{ ref ( 'session_and_scheduling_events' ) }} WHERE event_name = …" at bounding box center [618, 440] width 631 height 788
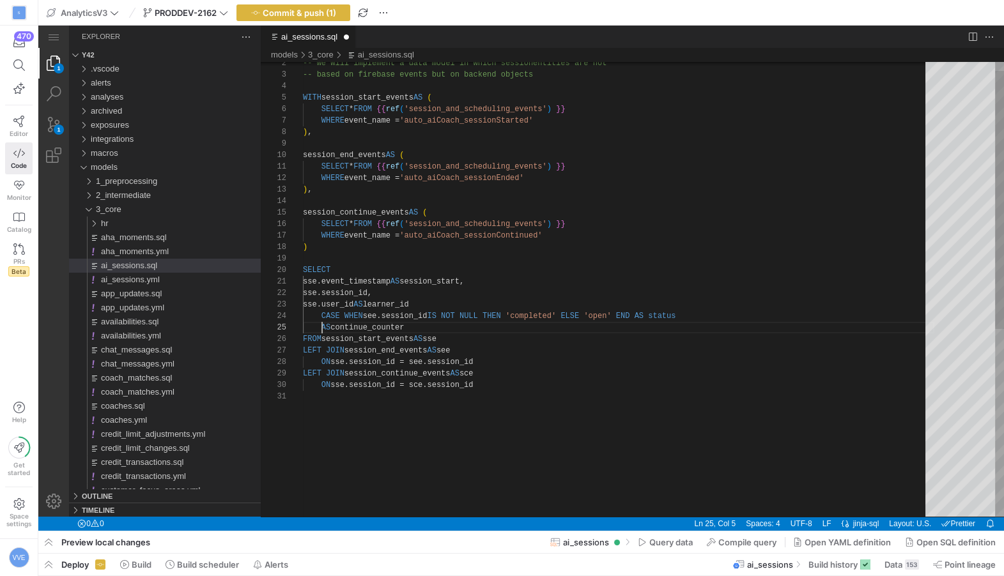
click at [321, 324] on div "SELECT * FROM {{ ref ( 'session_and_scheduling_events' ) }} WHERE event_name = …" at bounding box center [618, 446] width 631 height 800
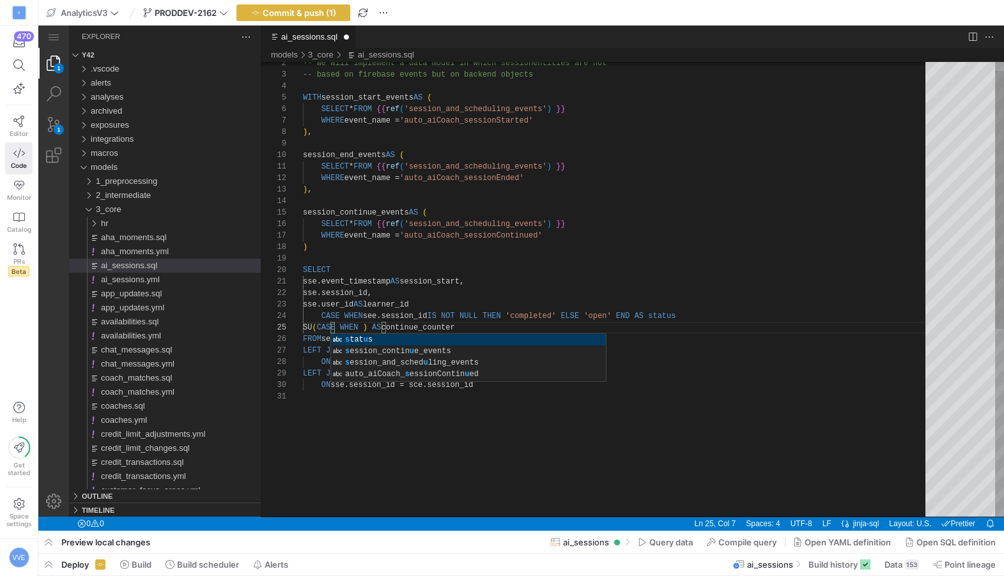
scroll to position [45, 32]
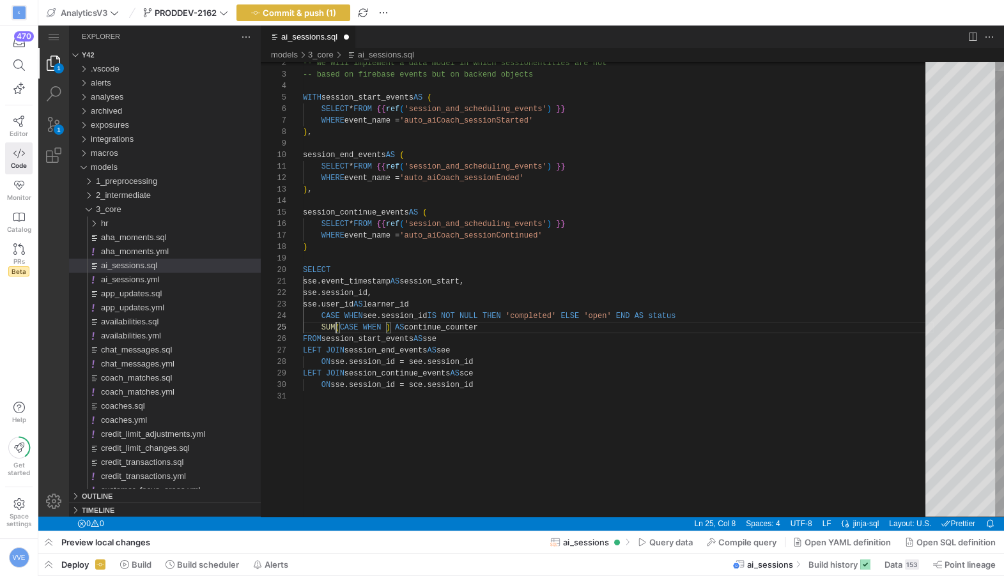
click at [368, 317] on div "SELECT * FROM {{ ref ( 'session_and_scheduling_events' ) }} WHERE event_name = …" at bounding box center [618, 446] width 631 height 800
drag, startPoint x: 344, startPoint y: 317, endPoint x: 565, endPoint y: 319, distance: 221.0
click at [381, 326] on div "SELECT * FROM {{ ref ( 'session_and_scheduling_events' ) }} WHERE event_name = …" at bounding box center [618, 446] width 631 height 800
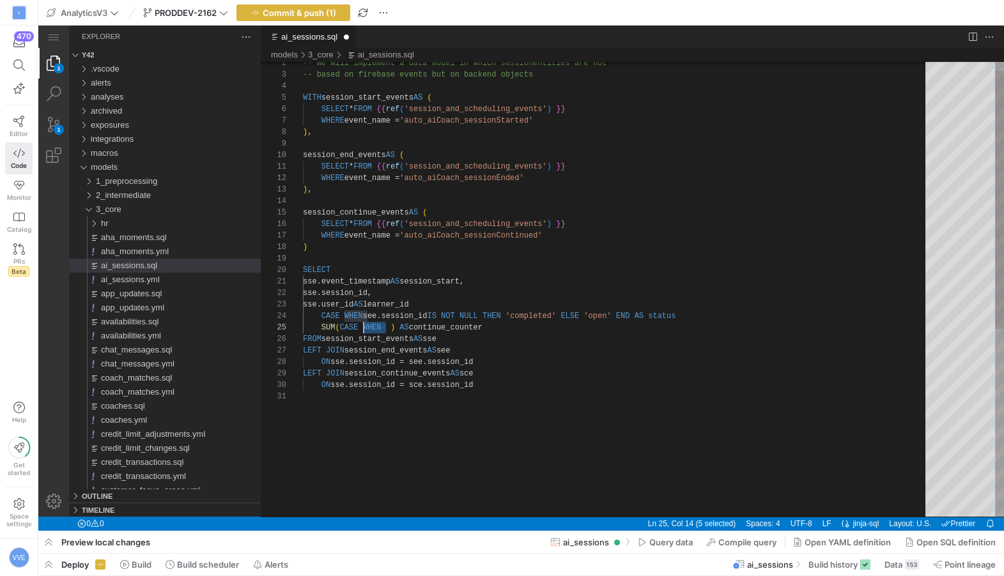
paste textarea "see.session_id IS NOT NULL THEN 'completed'"
click at [562, 330] on div "SELECT * FROM {{ ref ( 'session_and_scheduling_events' ) }} WHERE event_name = …" at bounding box center [618, 446] width 631 height 800
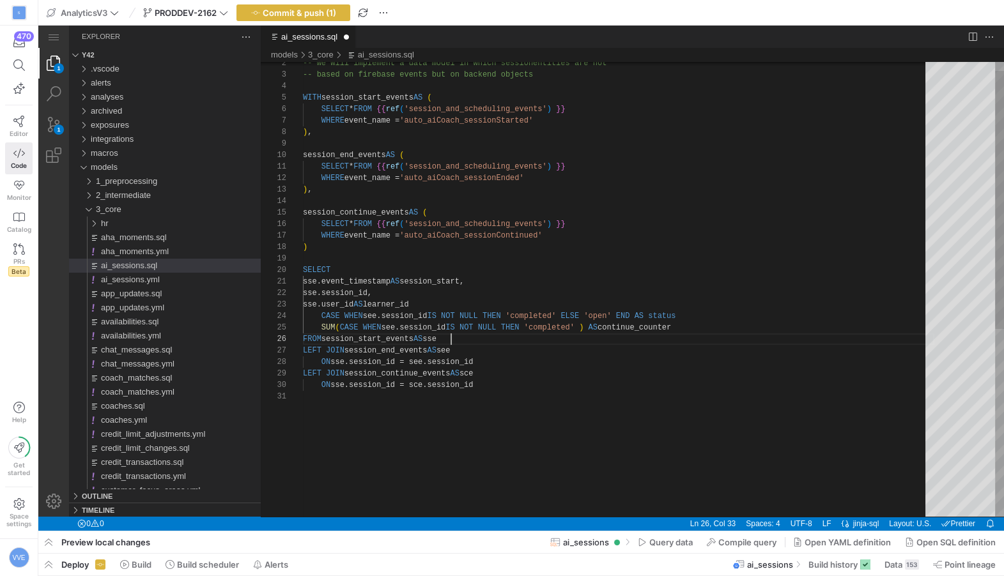
click at [585, 335] on div "SELECT * FROM {{ ref ( 'session_and_scheduling_events' ) }} WHERE event_name = …" at bounding box center [618, 446] width 631 height 800
drag, startPoint x: 586, startPoint y: 330, endPoint x: 537, endPoint y: 333, distance: 48.6
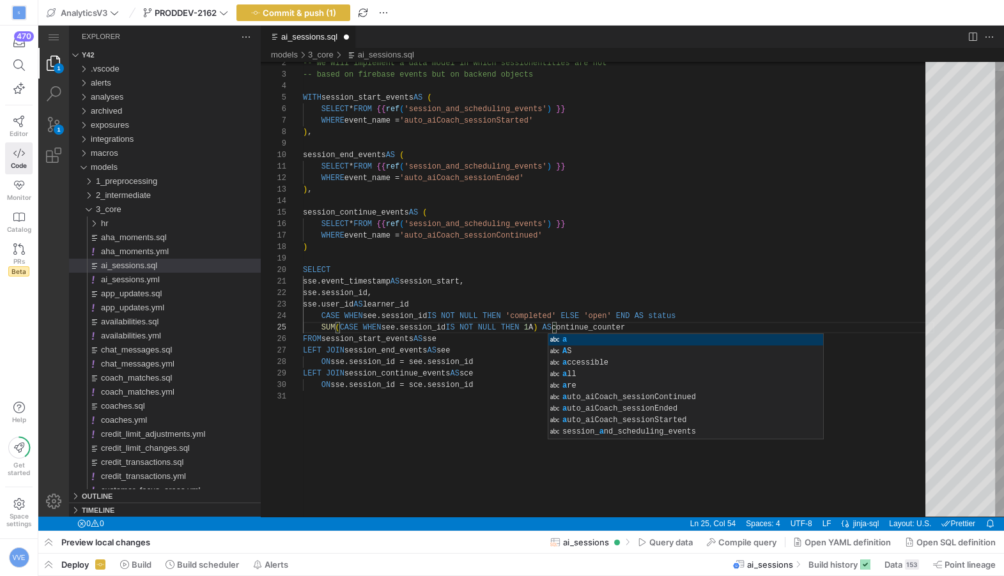
scroll to position [45, 253]
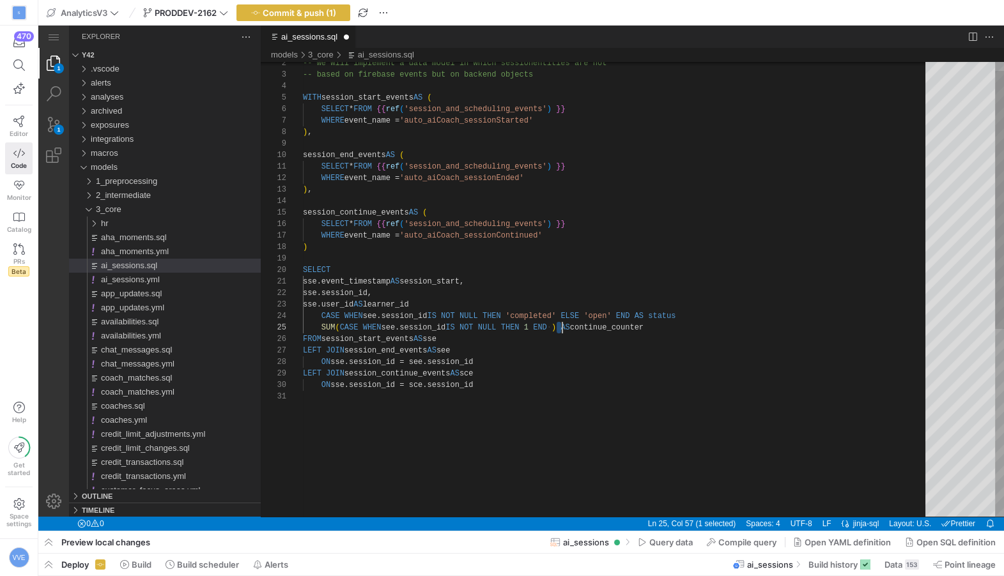
type textarea "sse.event_timestamp AS session_start, sse.session_id, sse.user_id AS learner_id…"
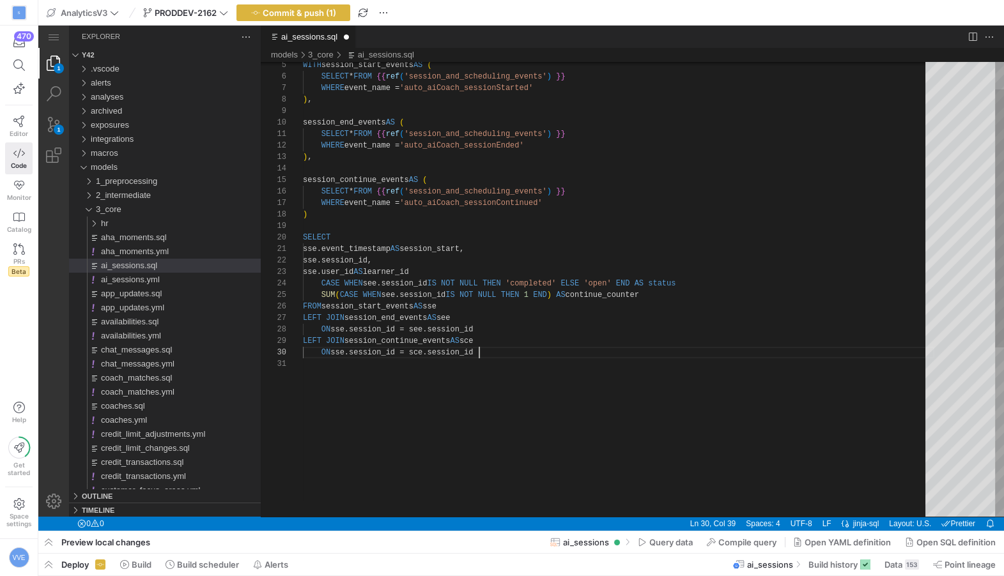
scroll to position [103, 176]
click at [503, 356] on div "SELECT * FROM {{ ref ( 'session_and_scheduling_events' ) }} WHERE event_name = …" at bounding box center [618, 413] width 631 height 800
click at [500, 277] on div "SELECT * FROM {{ ref ( 'session_and_scheduling_events' ) }} WHERE event_name = …" at bounding box center [618, 418] width 631 height 811
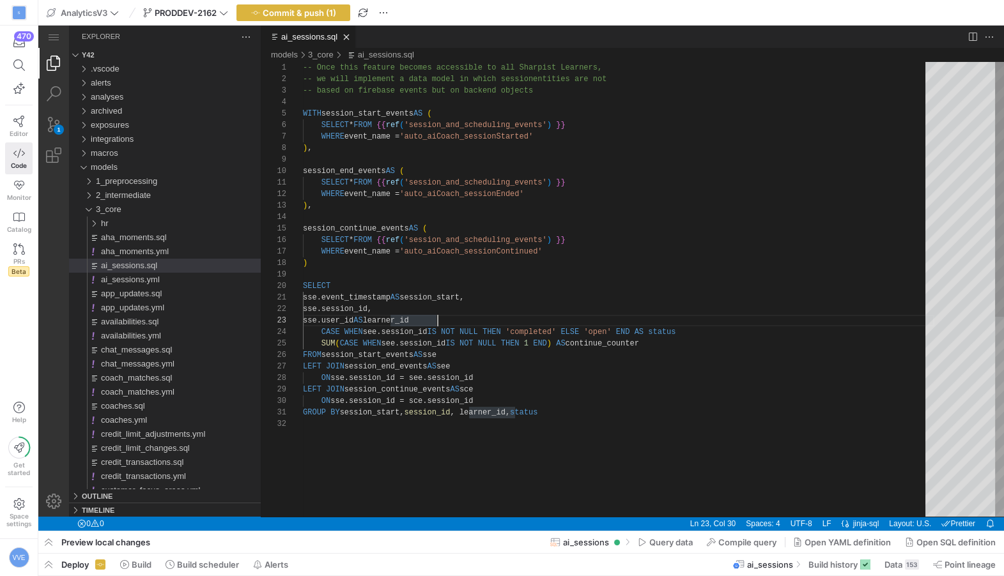
scroll to position [0, 188]
click at [512, 294] on div "SELECT sse.event_timestamp AS session_start, sse.session_id, sse.user_id AS lea…" at bounding box center [618, 467] width 631 height 811
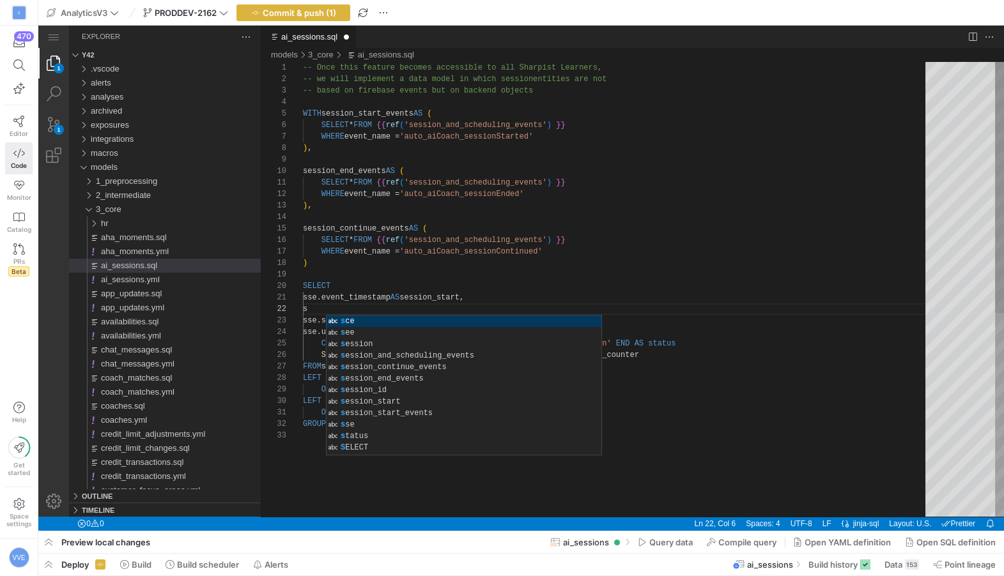
click at [531, 257] on div "SELECT sse.event_timestamp AS session_start, sse.session_id, sse.user_id AS lea…" at bounding box center [618, 473] width 631 height 823
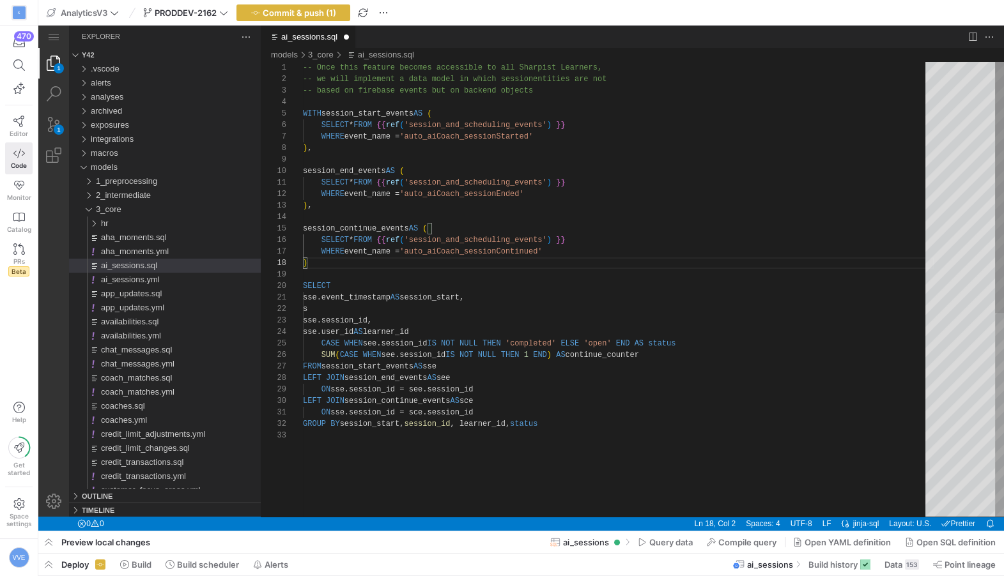
click at [377, 316] on div "SELECT sse.event_timestamp AS session_start, sse.session_id, sse.user_id AS lea…" at bounding box center [618, 473] width 631 height 823
click at [379, 309] on div "SELECT sse.event_timestamp AS session_start, sse.session_id, sse.user_id AS lea…" at bounding box center [618, 473] width 631 height 823
type textarea "sse.event_timestamp AS session_start, see.event_timestamp AS session_end, sse.s…"
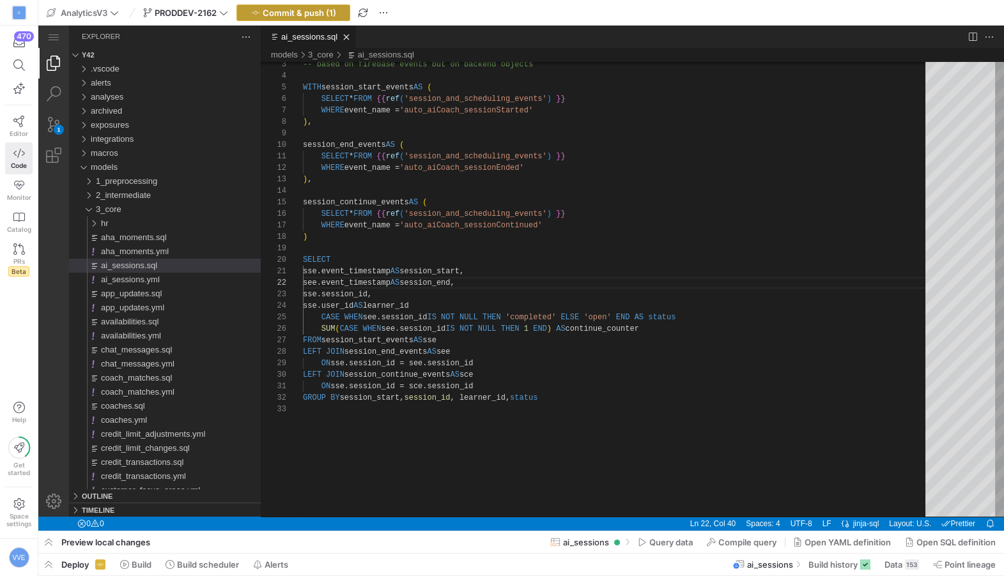
click at [327, 14] on span "Commit & push (1)" at bounding box center [299, 13] width 73 height 10
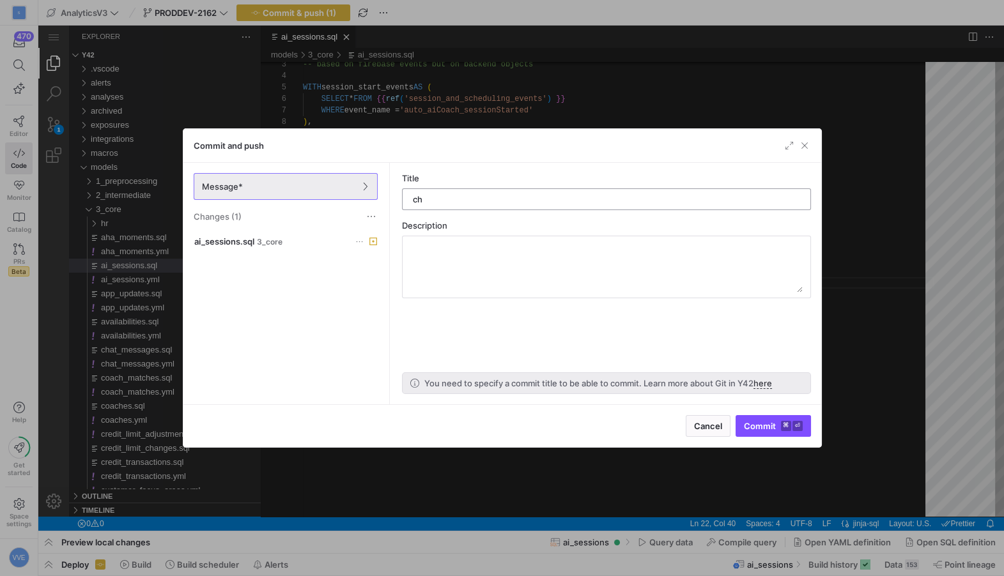
type input "c"
type input "end and continue events added"
click at [774, 424] on span "Commit ⌘ ⏎" at bounding box center [773, 426] width 59 height 10
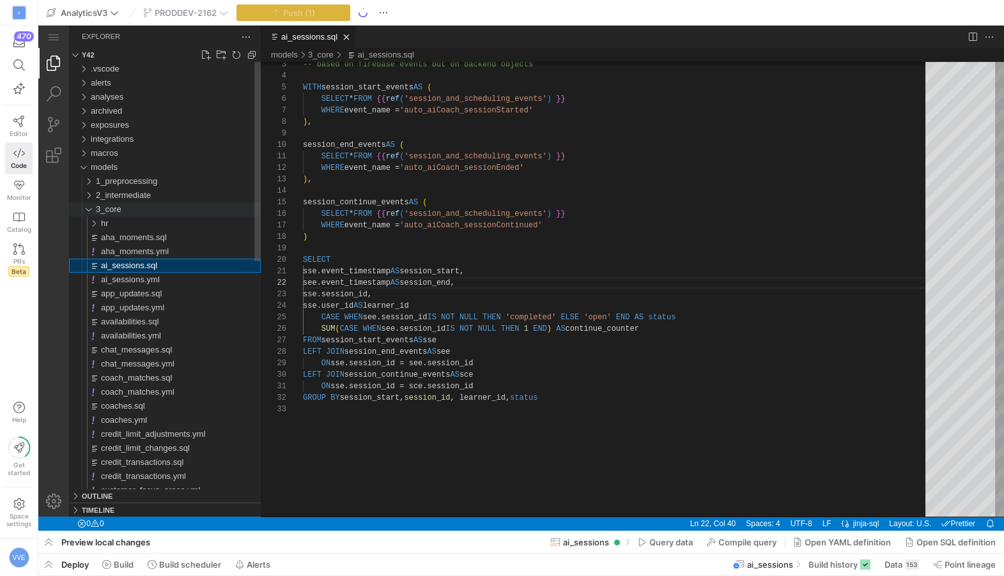
click at [89, 208] on div "3_core" at bounding box center [85, 210] width 24 height 14
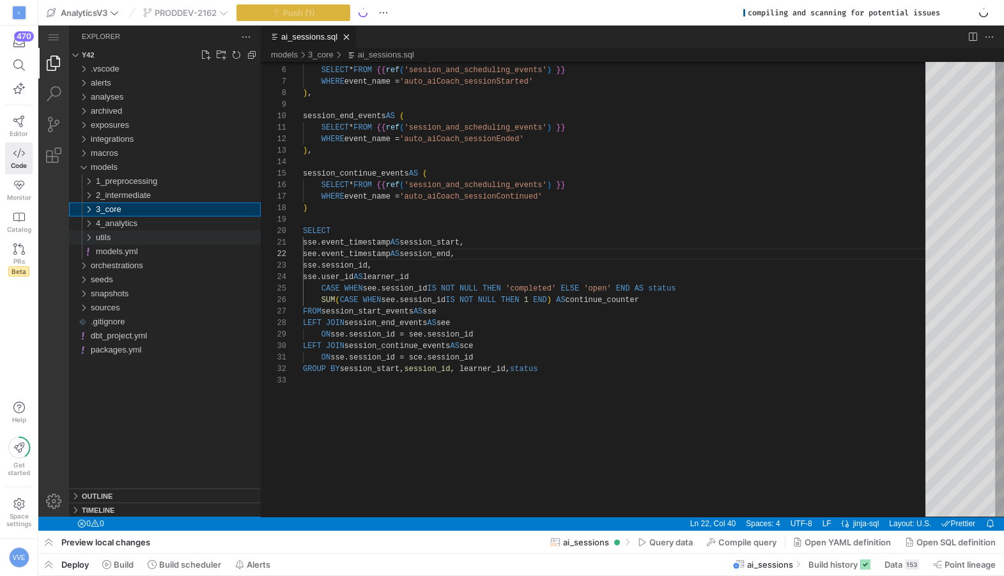
click at [91, 231] on div "utils" at bounding box center [85, 238] width 24 height 14
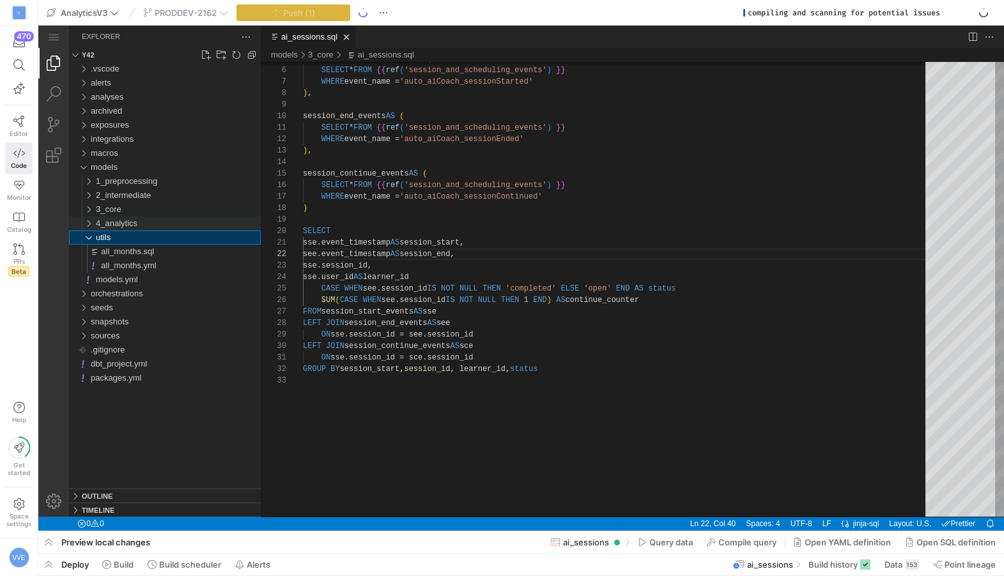
click at [91, 219] on div "4_analytics" at bounding box center [85, 224] width 24 height 14
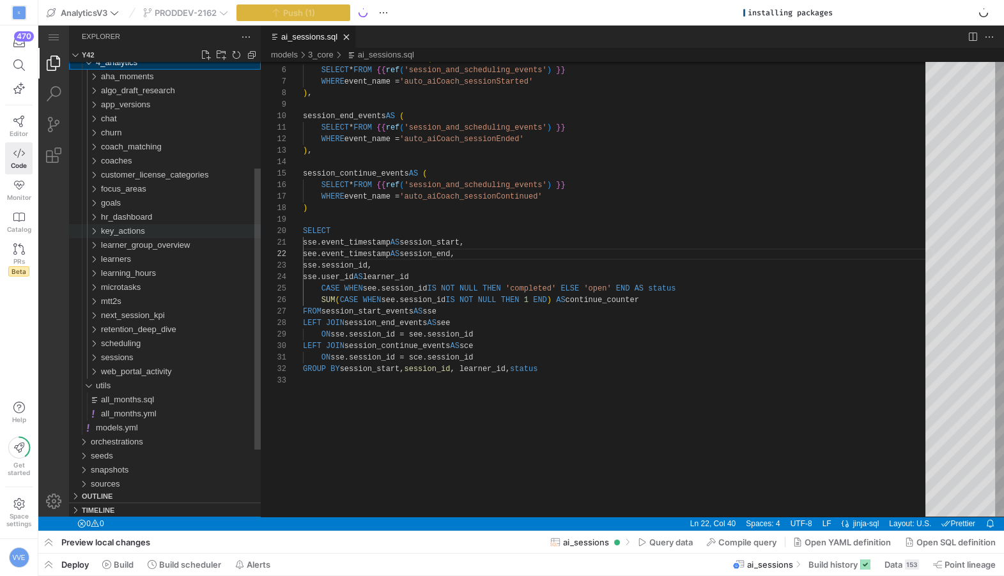
click at [143, 234] on span "key_actions" at bounding box center [123, 231] width 44 height 10
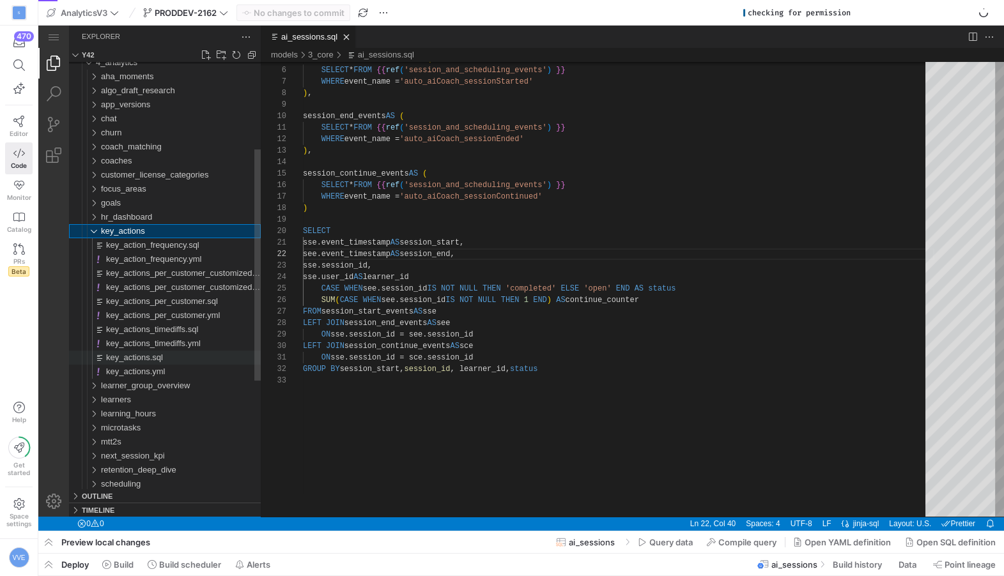
click at [185, 355] on div "key_actions.sql" at bounding box center [183, 358] width 155 height 14
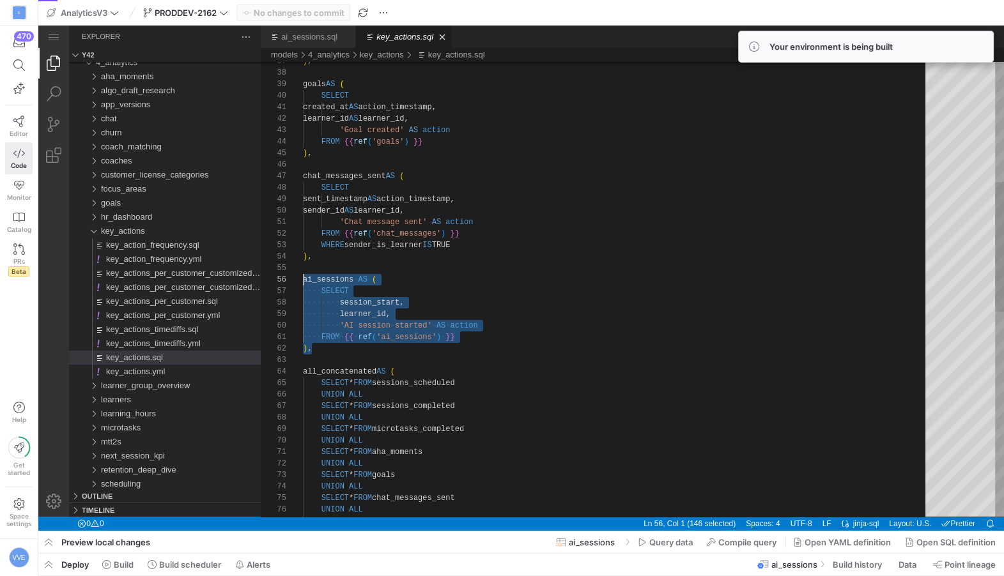
scroll to position [57, 0]
drag, startPoint x: 381, startPoint y: 353, endPoint x: 291, endPoint y: 280, distance: 115.8
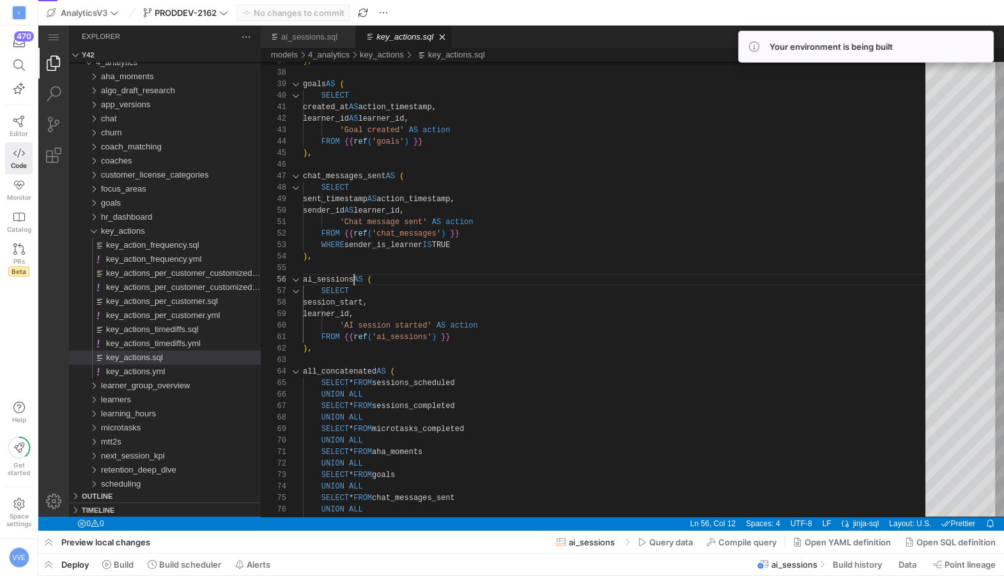
click at [355, 280] on div ") , goals AS ( SELECT created_at AS action_timestamp, learner_id AS learner_id,…" at bounding box center [618, 438] width 631 height 1593
click at [316, 287] on div ") , goals AS ( SELECT created_at AS action_timestamp, learner_id AS learner_id,…" at bounding box center [618, 438] width 631 height 1593
click at [316, 283] on div ") , goals AS ( SELECT created_at AS action_timestamp, learner_id AS learner_id,…" at bounding box center [618, 438] width 631 height 1593
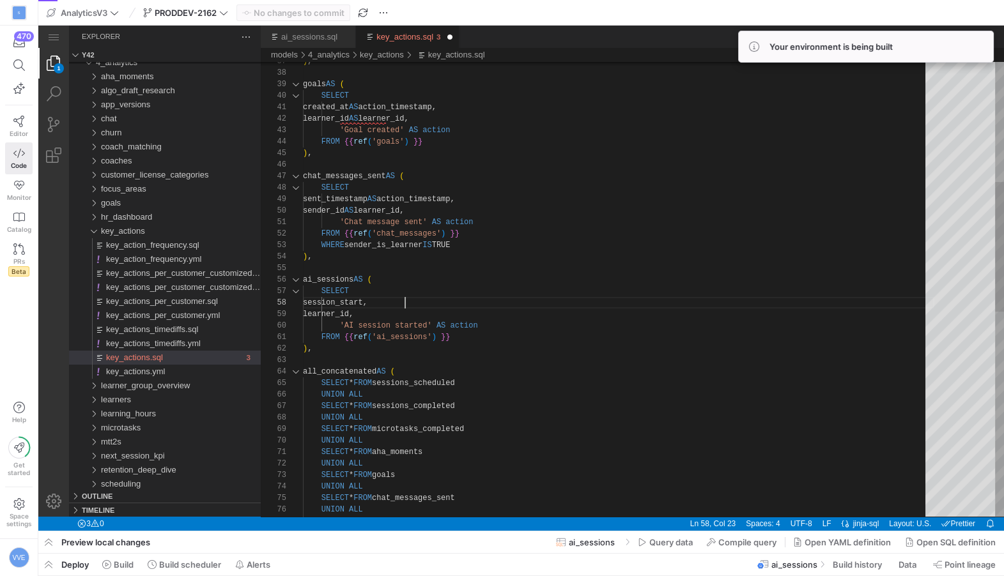
click at [450, 307] on div ") , goals AS ( SELECT created_at AS action_timestamp, learner_id AS learner_id,…" at bounding box center [618, 438] width 631 height 1593
type textarea "FROM {{ ref('ai_sessions') }} ), all_concatenated AS ( SELECT * FROM sessions_s…"
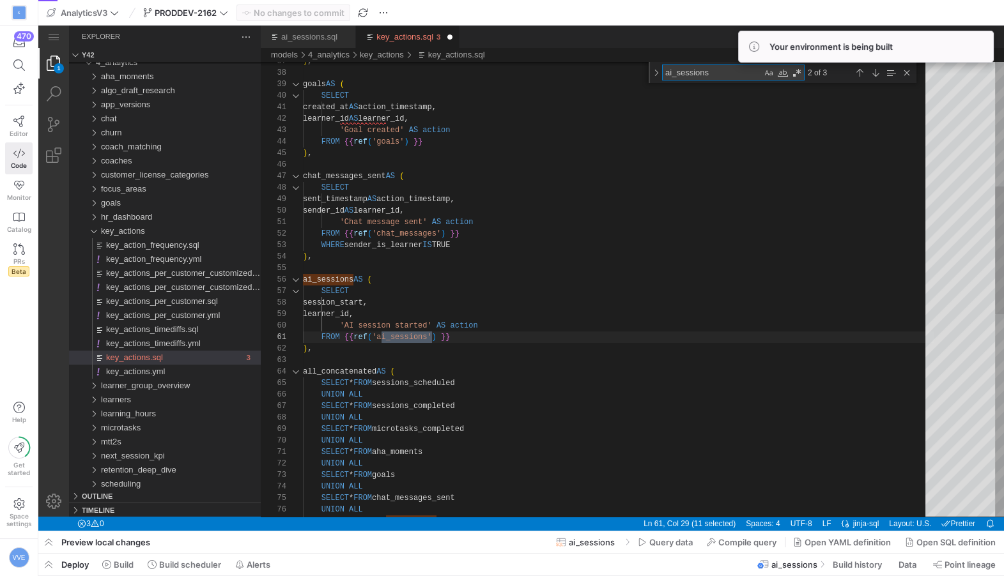
scroll to position [115, 128]
type textarea "ai_sessions"
click at [652, 69] on div "Toggle Replace" at bounding box center [655, 72] width 11 height 21
click at [719, 93] on textarea "Replace" at bounding box center [726, 91] width 128 height 15
click at [703, 92] on textarea "ai_session_start" at bounding box center [726, 91] width 128 height 15
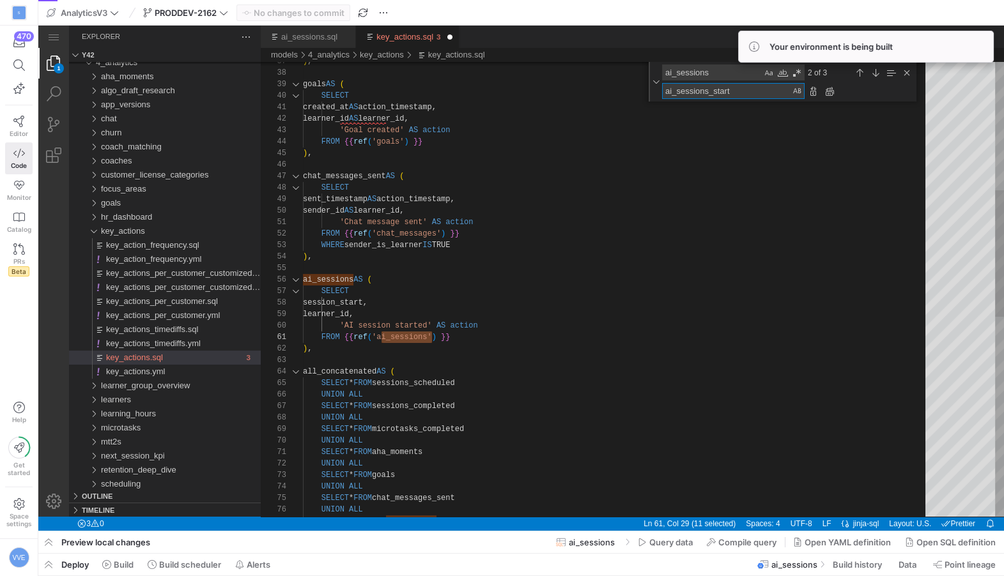
click at [731, 91] on textarea "ai_sessions_start" at bounding box center [726, 91] width 128 height 15
type textarea "ai_sessions_started"
click at [659, 79] on div "Toggle Replace" at bounding box center [655, 82] width 11 height 40
click at [659, 76] on div "Toggle Replace" at bounding box center [655, 72] width 11 height 21
click at [706, 88] on textarea "ai_sessions_started" at bounding box center [726, 91] width 128 height 15
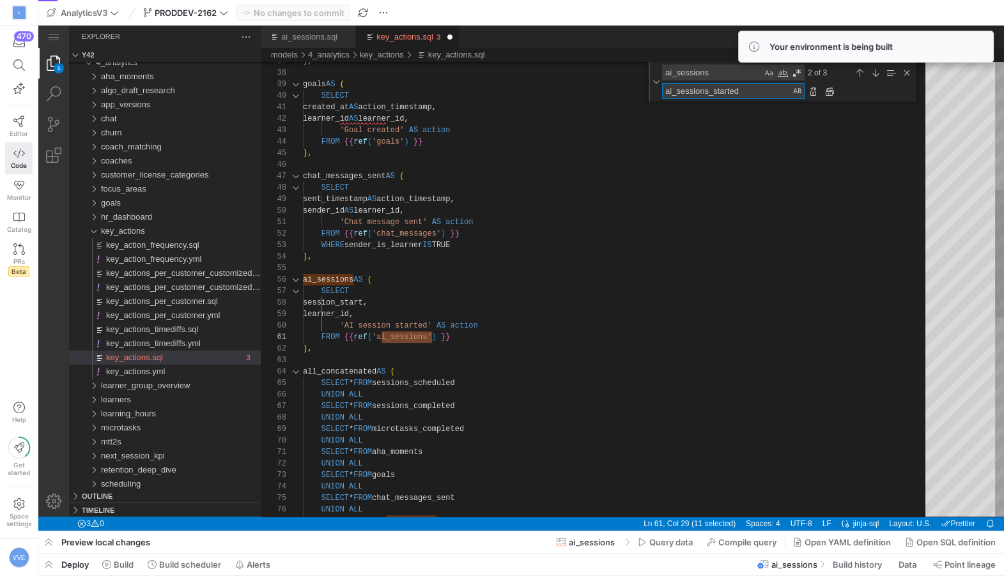
type textarea "SELECT * FROM aha_moments UNION ALL SELECT * FROM goals UNION ALL SELECT * FROM…"
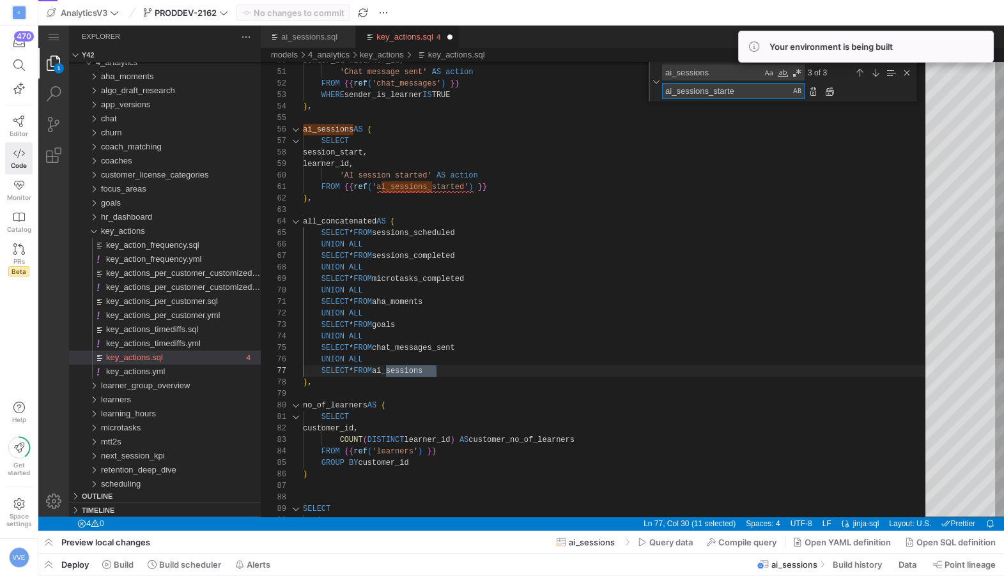
type textarea "ai_sessions_starte"
click at [615, 176] on div "SELECT session_start, learner_id, 'AI session started' AS action FROM {{ ref ( …" at bounding box center [618, 268] width 631 height 1633
click at [863, 72] on div "Previous Match (⇧Enter)" at bounding box center [859, 73] width 14 height 14
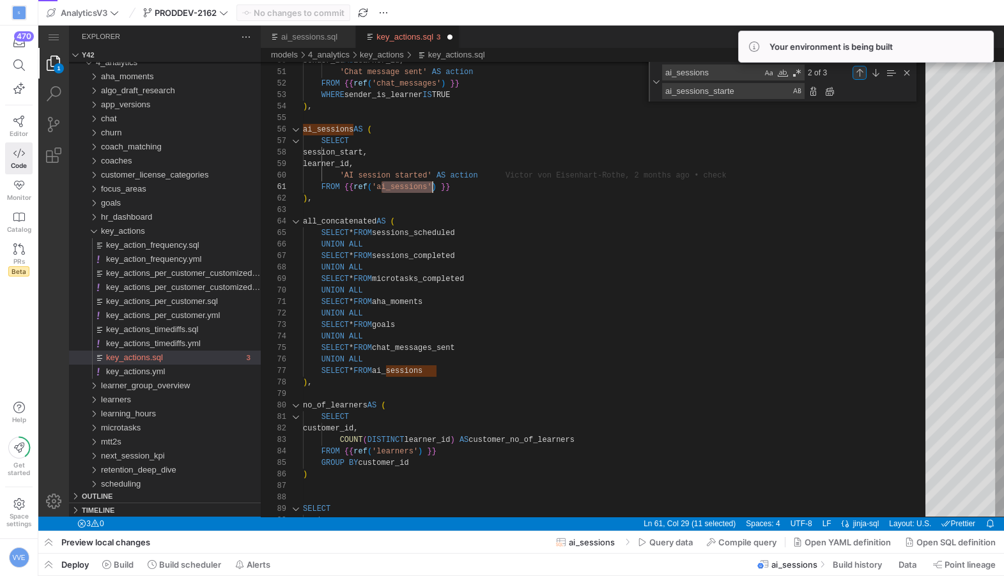
type textarea "'Chat message sent' AS action FROM {{ ref('chat_messages') }} WHERE sender_is_l…"
click at [742, 98] on div "ai_sessions_starte ai_sessions_starte" at bounding box center [733, 91] width 142 height 16
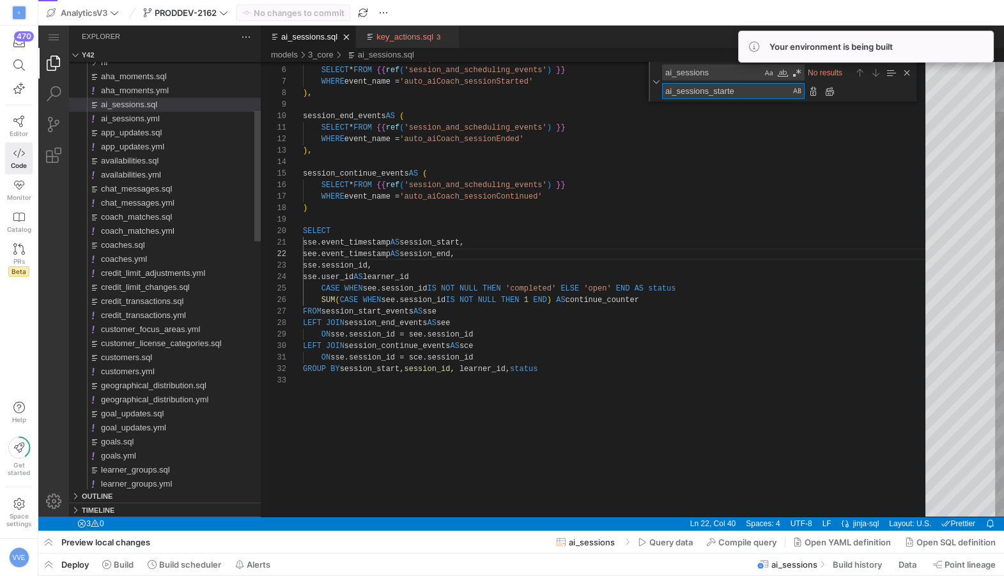
click at [746, 98] on textarea "ai_sessions_starte" at bounding box center [726, 91] width 128 height 15
click at [734, 77] on textarea "ai_sessions" at bounding box center [711, 72] width 99 height 15
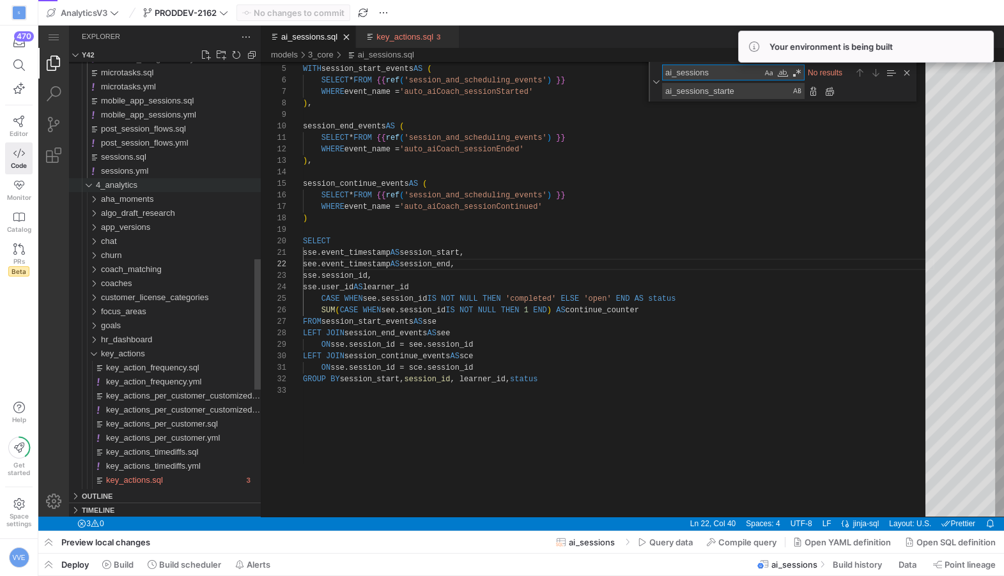
click at [93, 184] on div "4_analytics" at bounding box center [85, 185] width 24 height 14
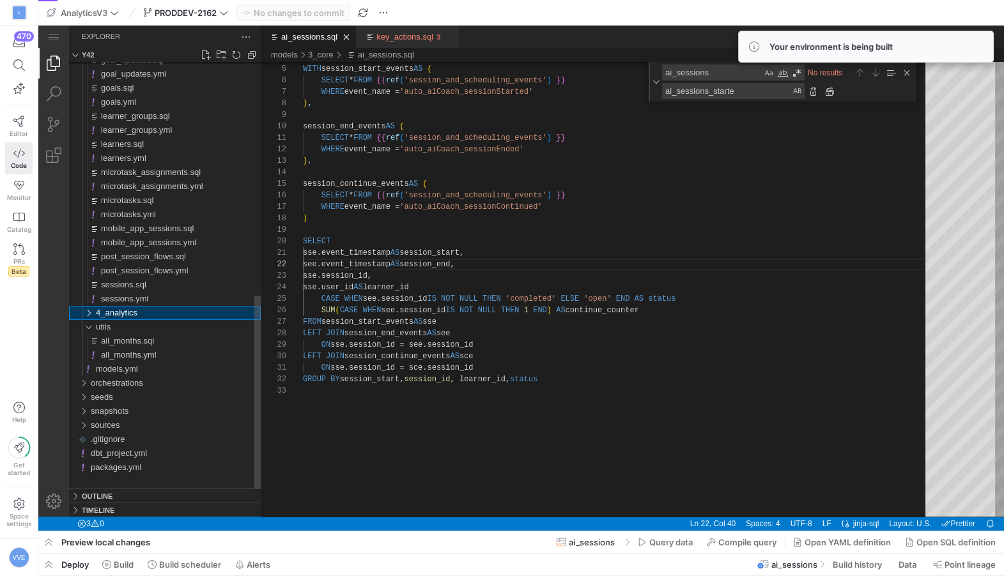
click at [97, 311] on div "4_analytics" at bounding box center [85, 313] width 24 height 14
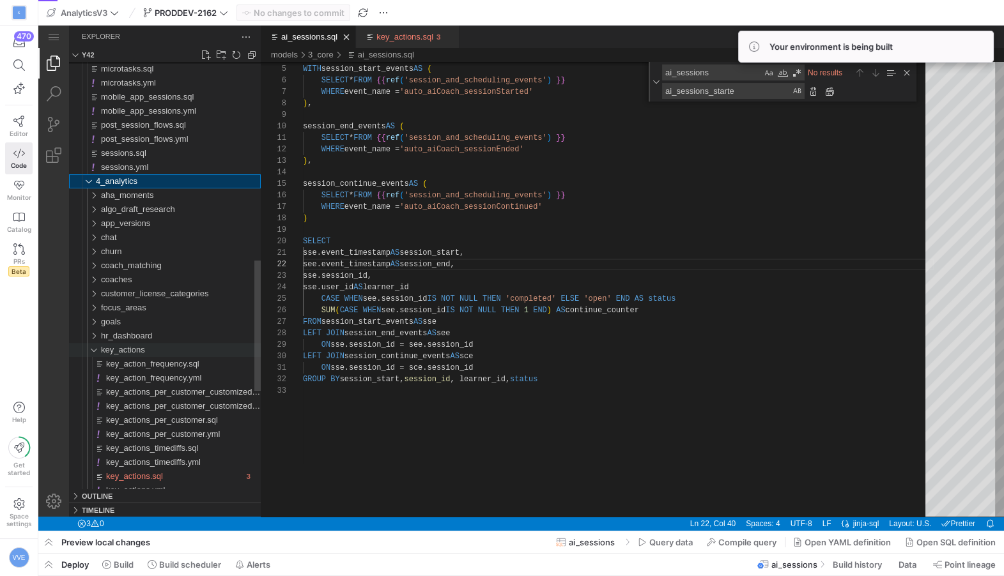
click at [135, 351] on span "key_actions" at bounding box center [123, 350] width 44 height 10
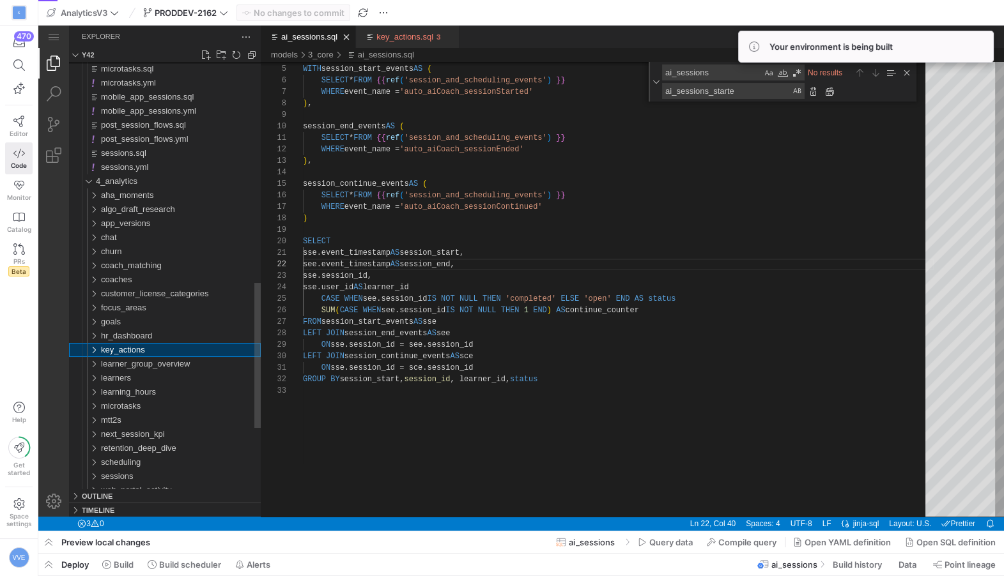
click at [135, 351] on span "key_actions" at bounding box center [123, 350] width 44 height 10
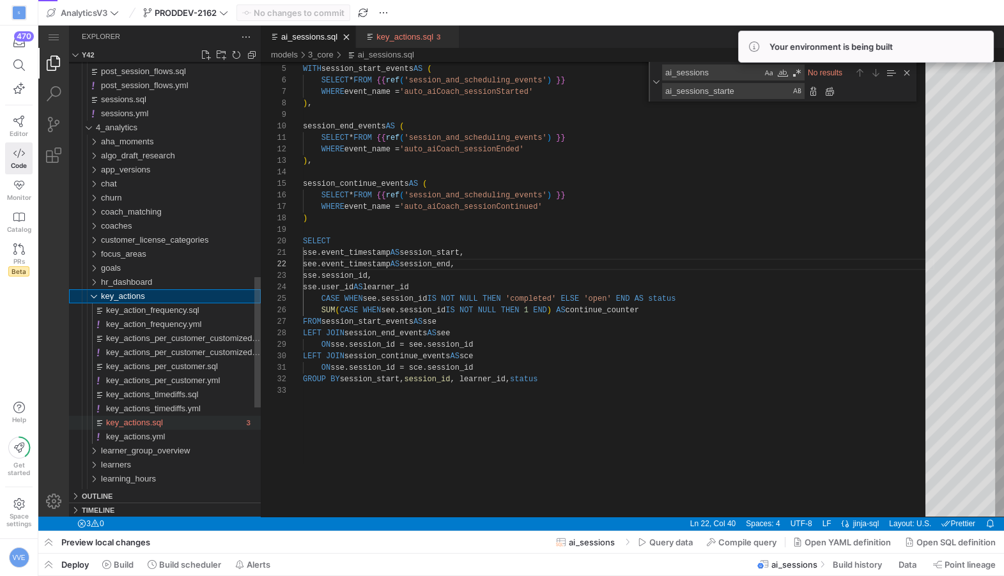
click at [153, 423] on span "key_actions.sql" at bounding box center [134, 423] width 57 height 10
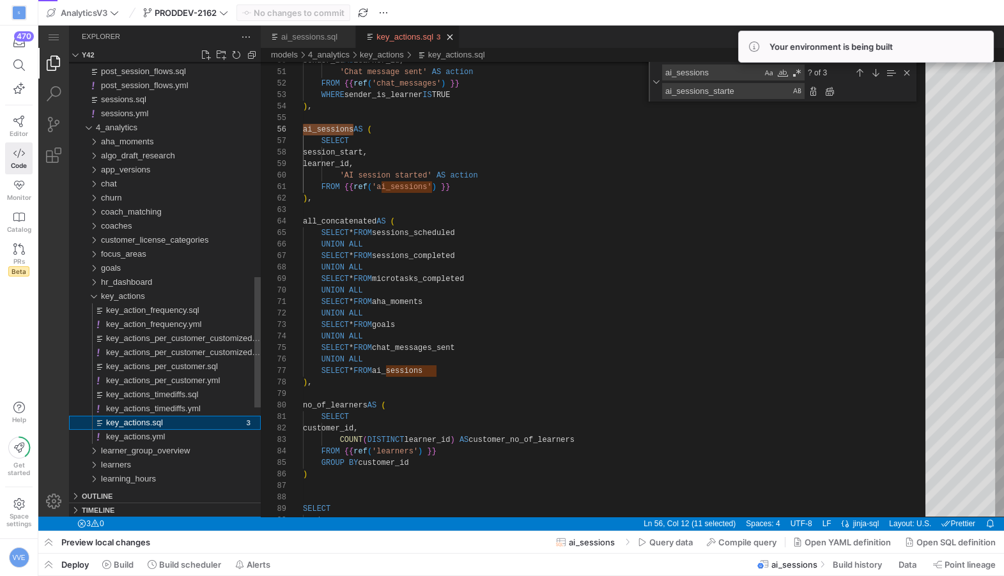
scroll to position [115, 50]
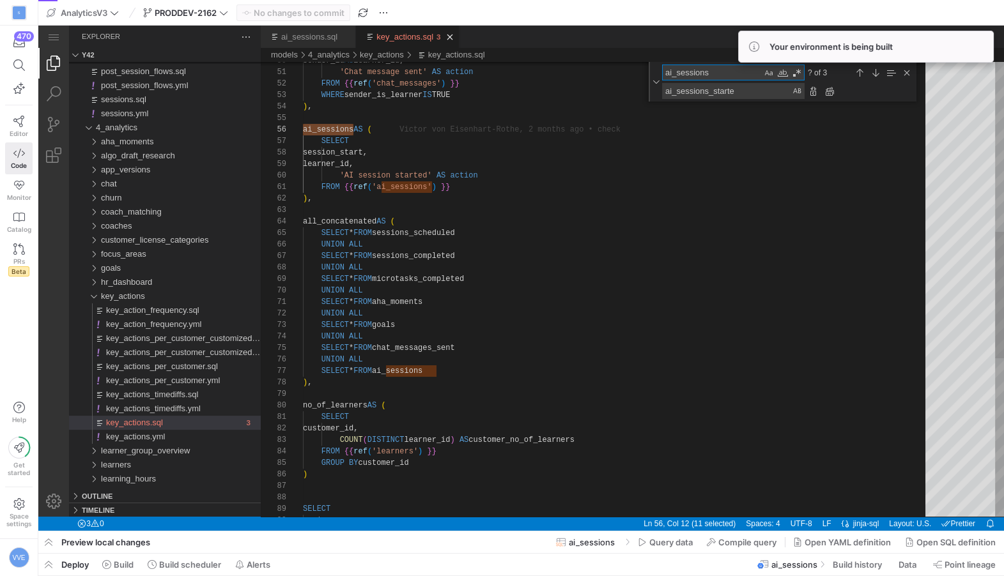
click at [714, 73] on textarea "ai_sessions" at bounding box center [711, 72] width 99 height 15
click at [857, 72] on div "Previous Match (⇧Enter)" at bounding box center [859, 73] width 14 height 14
click at [751, 92] on textarea "ai_sessions_starte" at bounding box center [726, 91] width 128 height 15
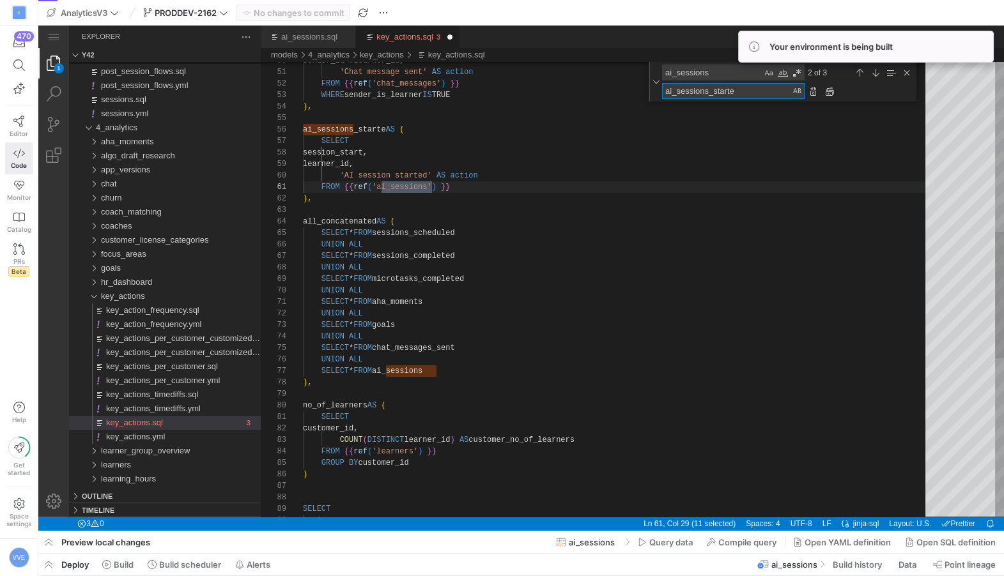
scroll to position [115, 128]
click at [386, 131] on div "sender_id AS learner_id, 'Chat message sent' AS action FROM {{ ref ( 'chat_mess…" at bounding box center [618, 268] width 631 height 1633
type textarea "'Chat message sent' AS action FROM {{ ref('chat_messages') }} WHERE sender_is_l…"
click at [745, 95] on textarea "ai_sessions_starte" at bounding box center [726, 91] width 128 height 15
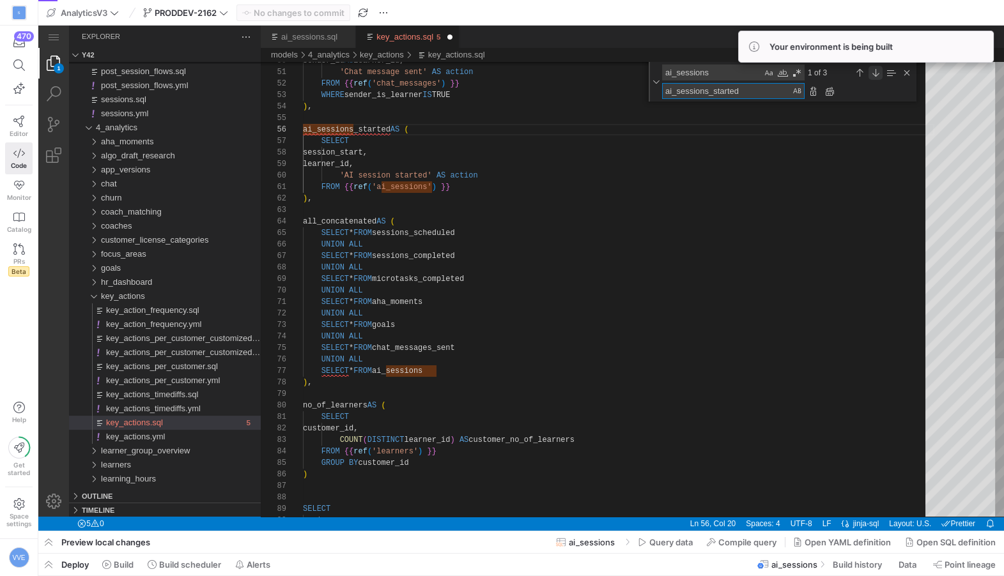
type textarea "ai_sessions_started"
click at [878, 72] on div "Next Match (Enter)" at bounding box center [875, 73] width 14 height 14
click at [878, 70] on div "Next Match (Enter)" at bounding box center [875, 73] width 14 height 14
type textarea "SELECT * FROM aha_moments UNION ALL SELECT * FROM goals UNION ALL SELECT * FROM…"
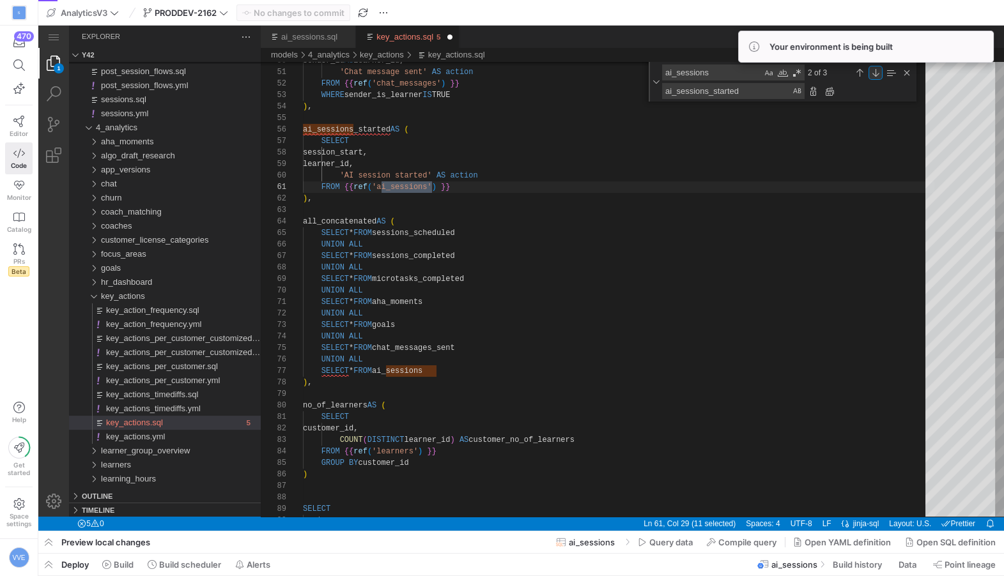
scroll to position [115, 134]
click at [749, 99] on div "ai_sessions ai_sessions 3 of 3 ai_sessions_started ai_sessions_started" at bounding box center [782, 82] width 268 height 40
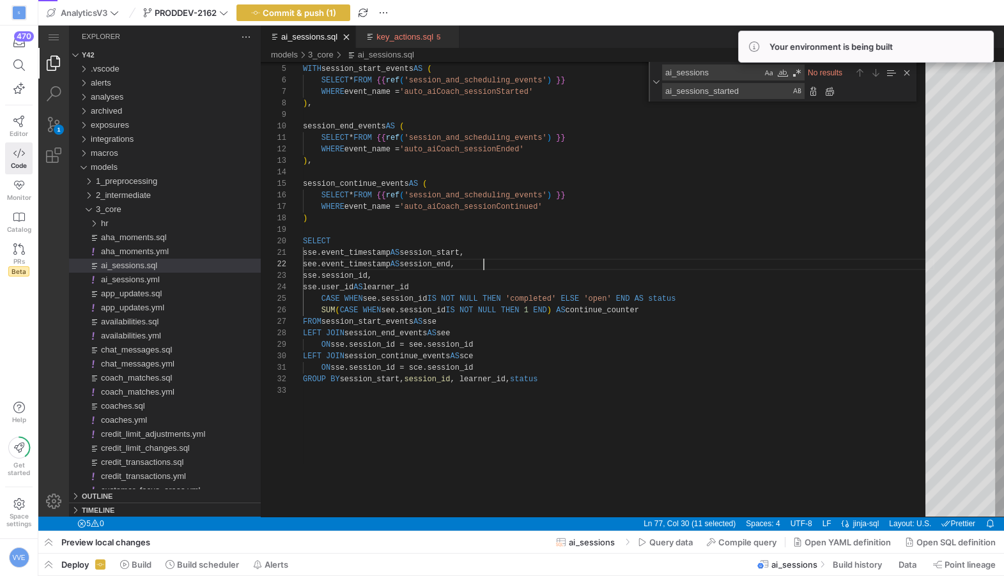
scroll to position [115, 0]
click at [767, 80] on div "ai_sessions ai_sessions" at bounding box center [733, 73] width 142 height 16
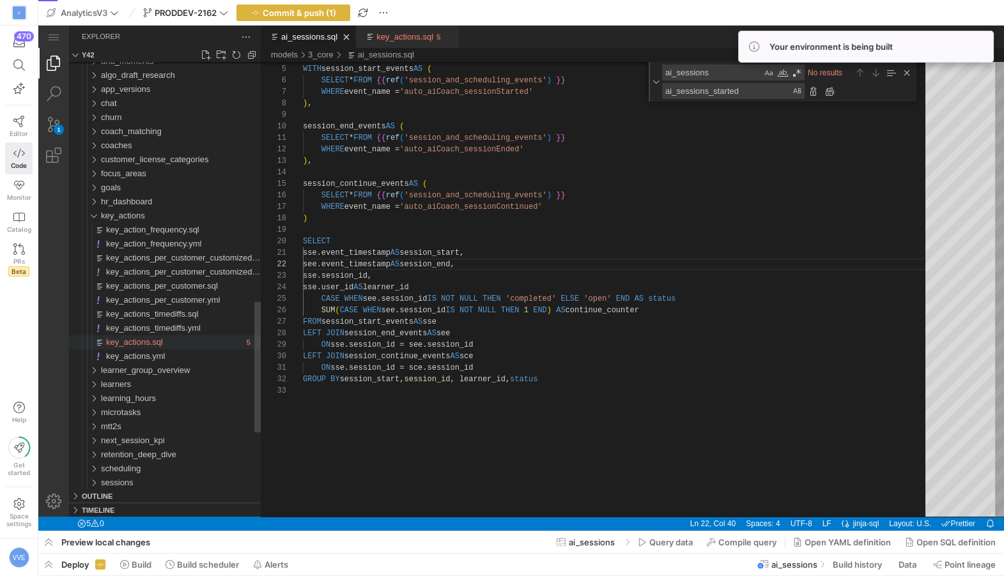
click at [149, 340] on span "key_actions.sql" at bounding box center [134, 342] width 57 height 10
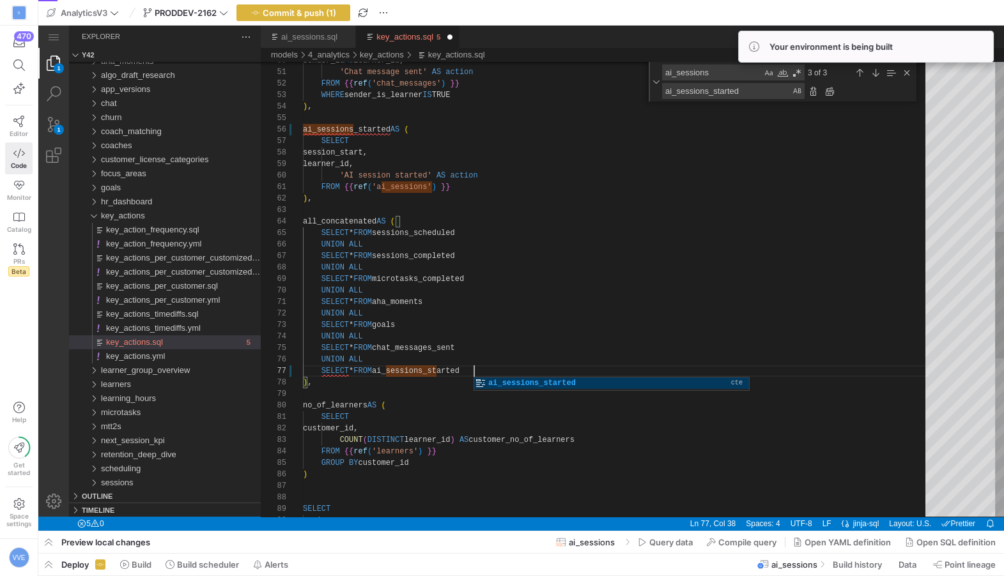
scroll to position [34, 60]
click at [386, 333] on div "sender_id AS learner_id, 'Chat message sent' AS action FROM {{ ref ( 'chat_mess…" at bounding box center [618, 268] width 631 height 1633
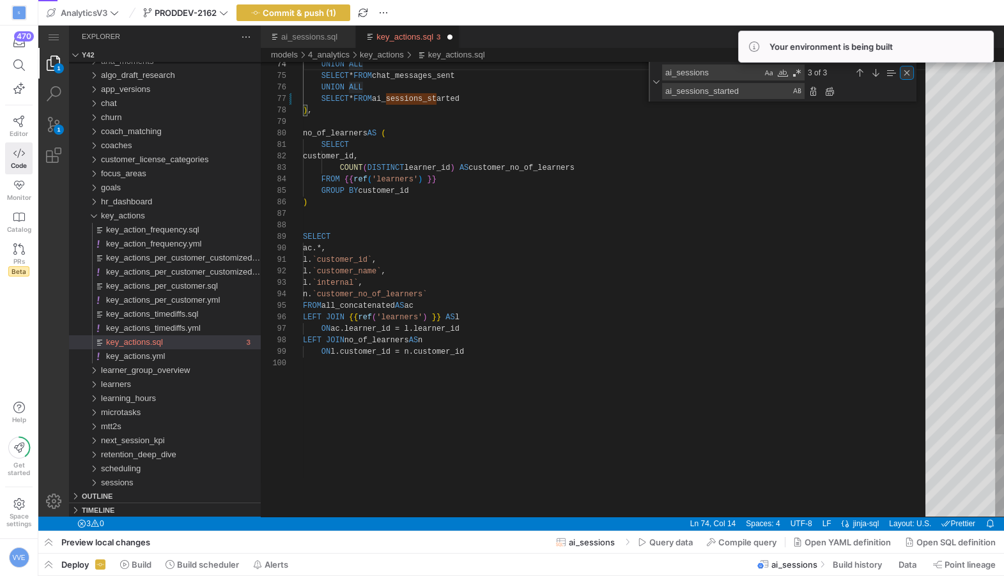
click at [907, 70] on div "Close (Escape)" at bounding box center [906, 73] width 14 height 14
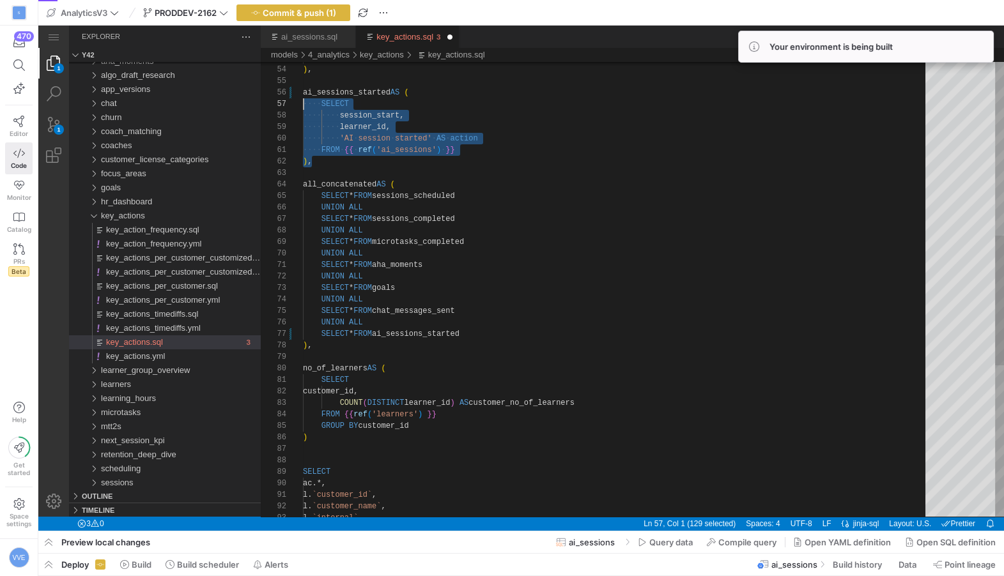
scroll to position [57, 0]
drag, startPoint x: 331, startPoint y: 162, endPoint x: 302, endPoint y: 95, distance: 73.0
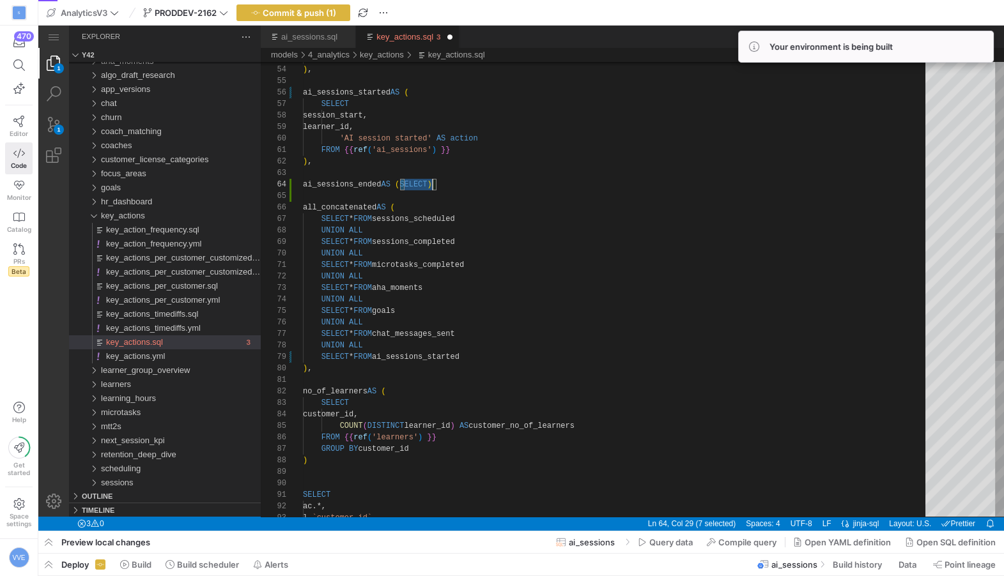
scroll to position [34, 128]
click at [407, 185] on div "UNION ALL SELECT * FROM chat_messages_sent UNION ALL SELECT * FROM ai_sessions_…" at bounding box center [618, 262] width 631 height 1616
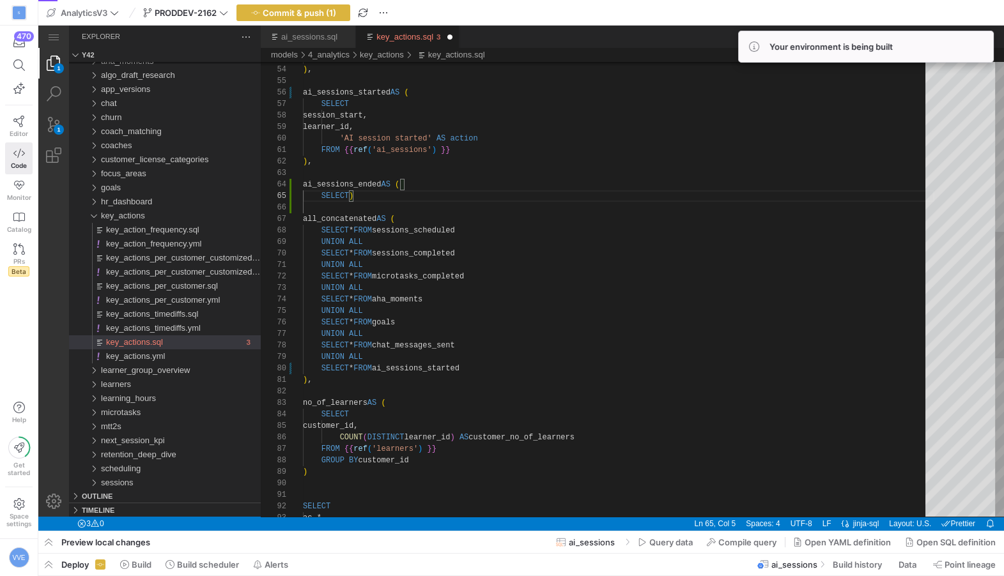
click at [353, 194] on div "UNION ALL SELECT * FROM chat_messages_sent UNION ALL SELECT * FROM ai_sessions_…" at bounding box center [618, 268] width 631 height 1628
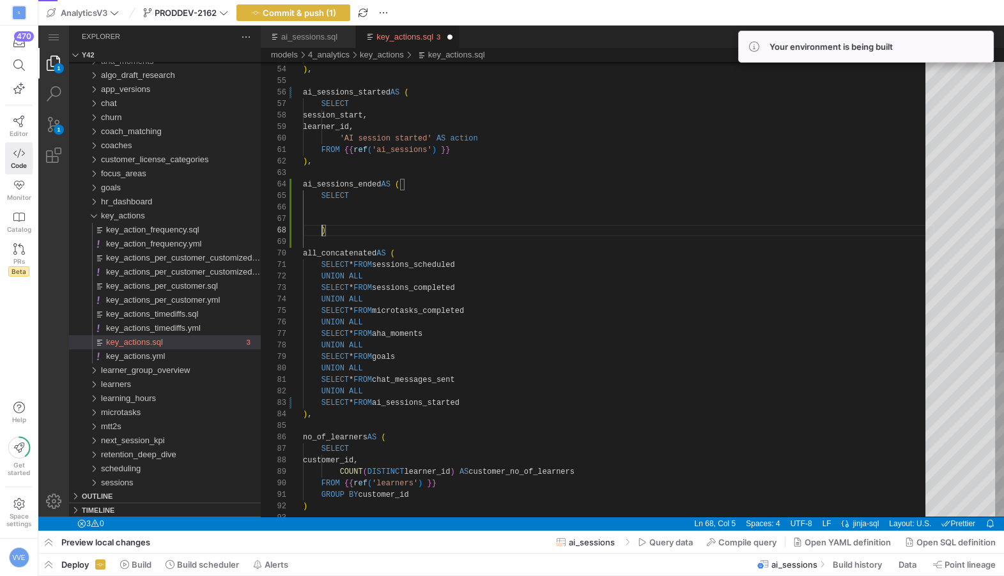
scroll to position [80, 0]
click at [379, 191] on div "UNION ALL SELECT * FROM chat_messages_sent UNION ALL SELECT * FROM ai_sessions_…" at bounding box center [618, 285] width 631 height 1662
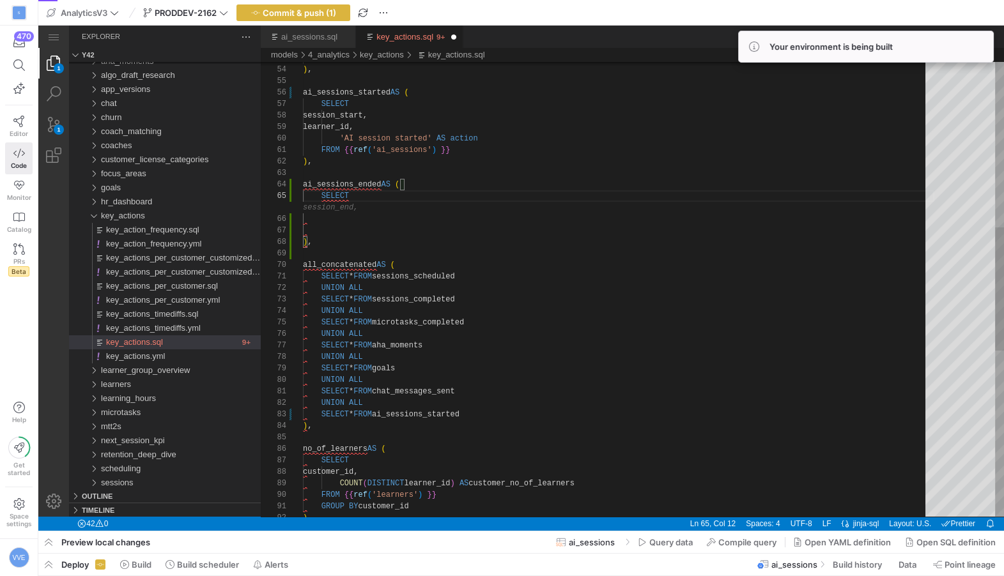
type textarea "FROM {{ ref('ai_sessions') }} ), ai_sessions_ended AS ( SELECT ), all_concatena…"
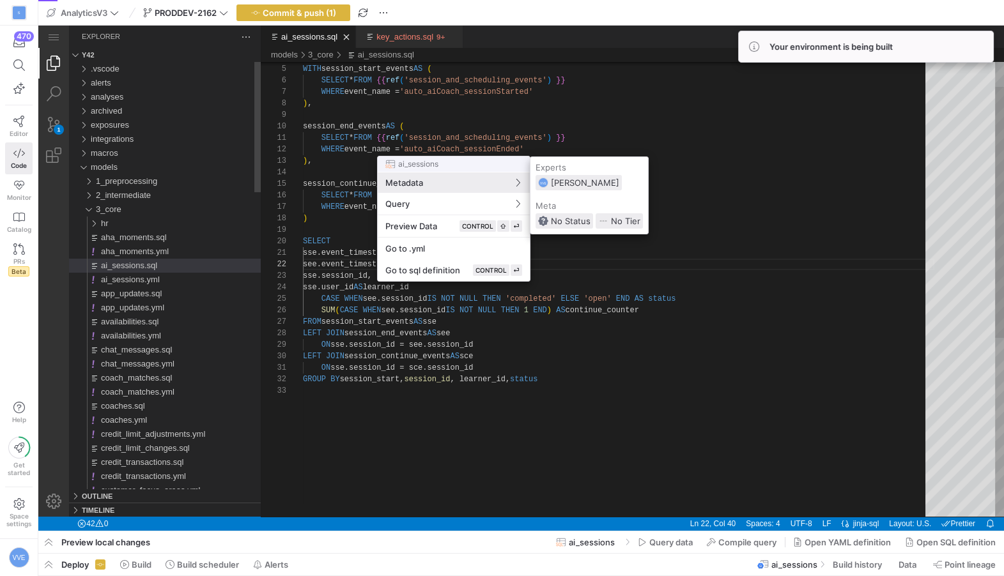
scroll to position [11, 180]
click at [325, 236] on div at bounding box center [502, 288] width 1004 height 576
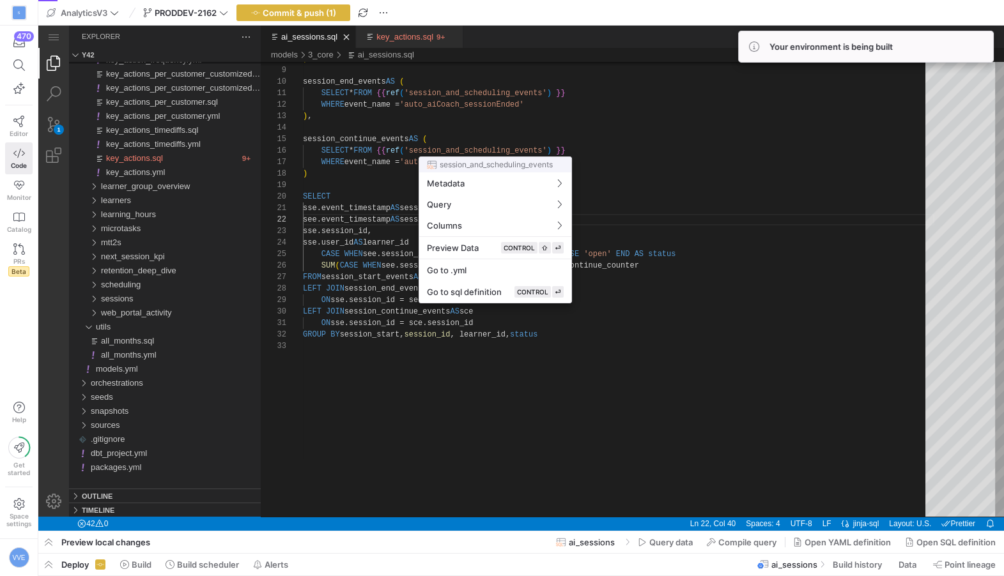
click at [342, 165] on div at bounding box center [502, 288] width 1004 height 576
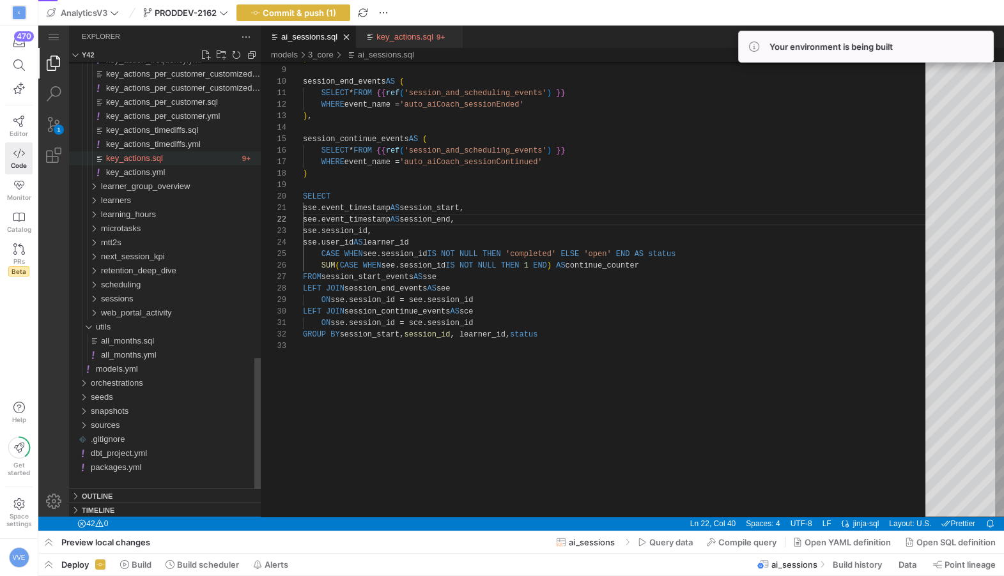
click at [149, 158] on span "key_actions.sql" at bounding box center [134, 158] width 57 height 10
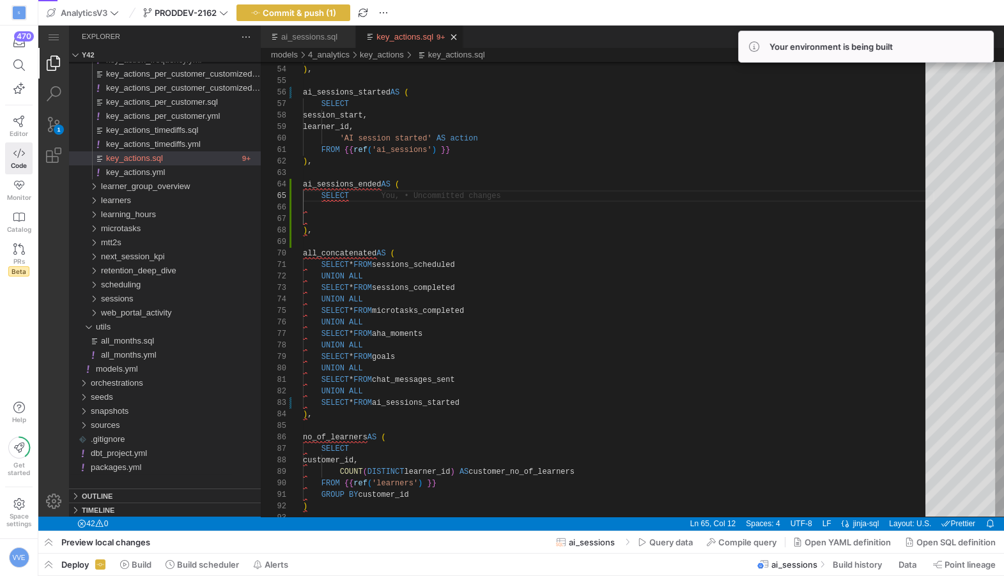
scroll to position [45, 50]
click at [360, 199] on div "WHERE sender_is_learner IS TRUE ) , ai_sessions_started AS ( SELECT session_sta…" at bounding box center [618, 285] width 631 height 1662
drag, startPoint x: 339, startPoint y: 116, endPoint x: 480, endPoint y: 141, distance: 143.9
click at [402, 203] on div "WHERE sender_is_learner IS TRUE ) , ai_sessions_started AS ( SELECT session_sta…" at bounding box center [618, 285] width 631 height 1662
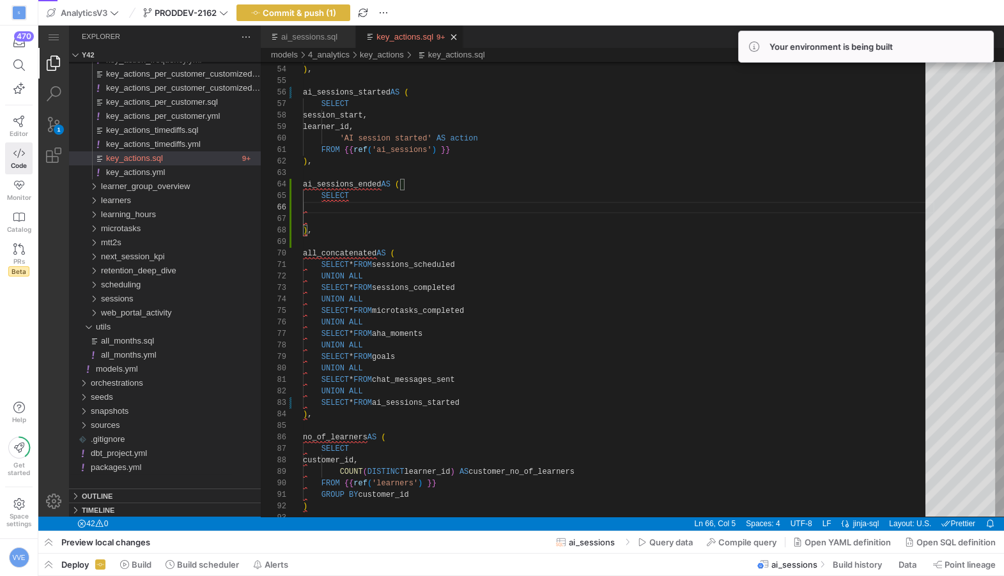
scroll to position [45, 50]
click at [381, 199] on div "WHERE sender_is_learner IS TRUE ) , ai_sessions_started AS ( SELECT session_sta…" at bounding box center [618, 285] width 631 height 1662
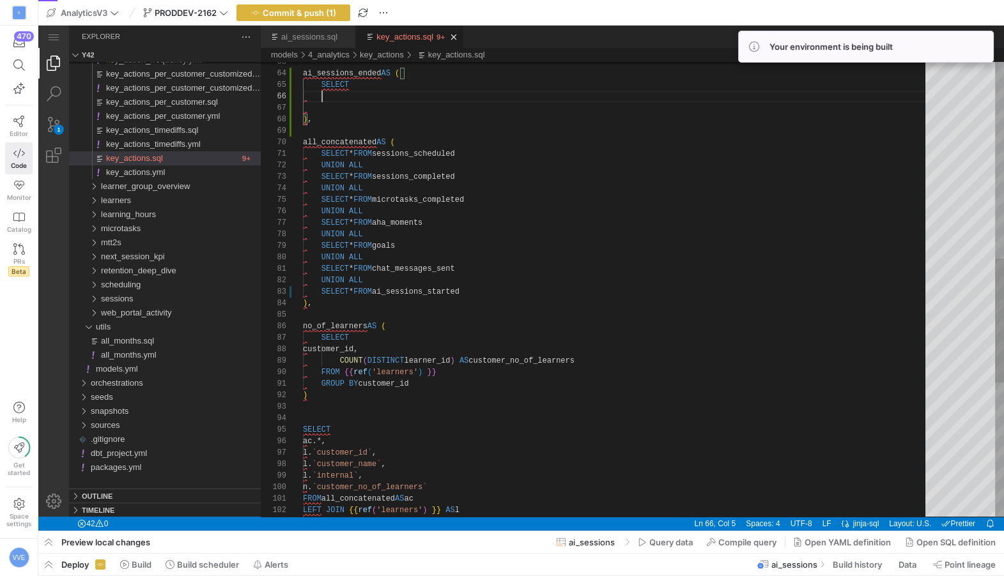
scroll to position [57, 19]
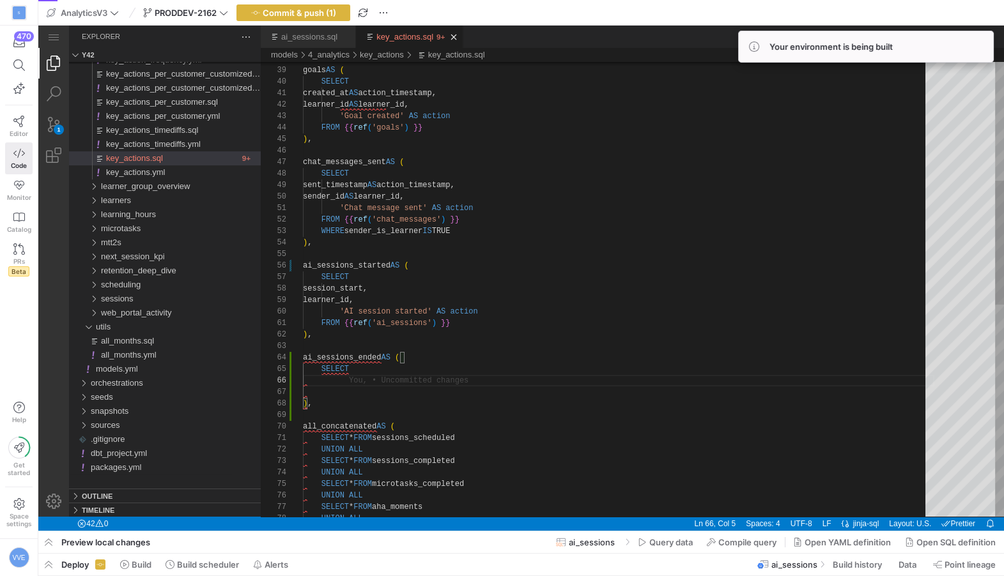
paste textarea "session_start, learner_id, 'AI session started' AS action ),"
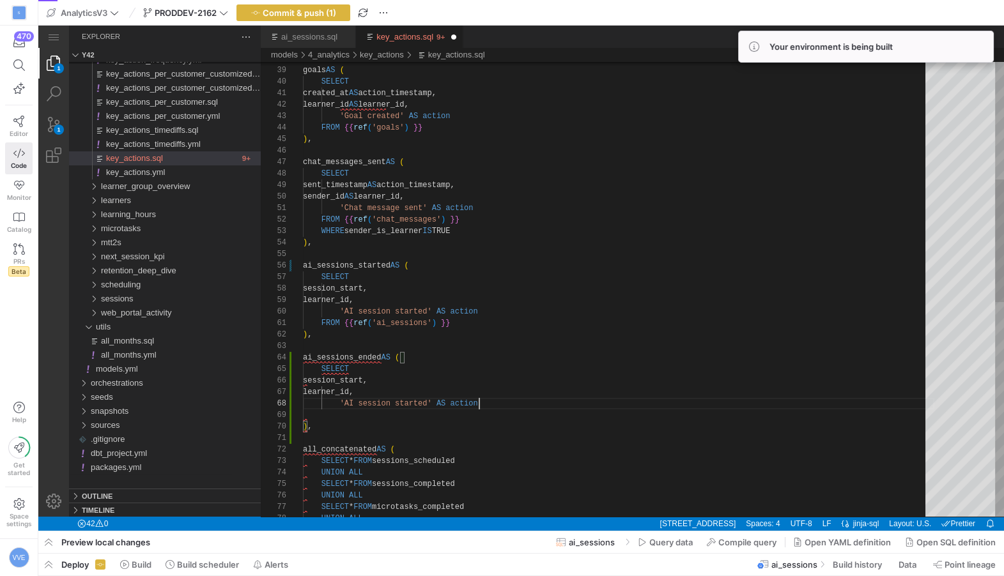
click at [325, 379] on div "UNION ALL SELECT * FROM microtasks_completed UNION ALL SELECT * FROM sessions_c…" at bounding box center [618, 470] width 631 height 1685
click at [456, 188] on div "UNION ALL SELECT * FROM microtasks_completed UNION ALL SELECT * FROM sessions_c…" at bounding box center [618, 470] width 631 height 1685
click at [399, 286] on div "UNION ALL SELECT * FROM microtasks_completed UNION ALL SELECT * FROM sessions_c…" at bounding box center [618, 470] width 631 height 1685
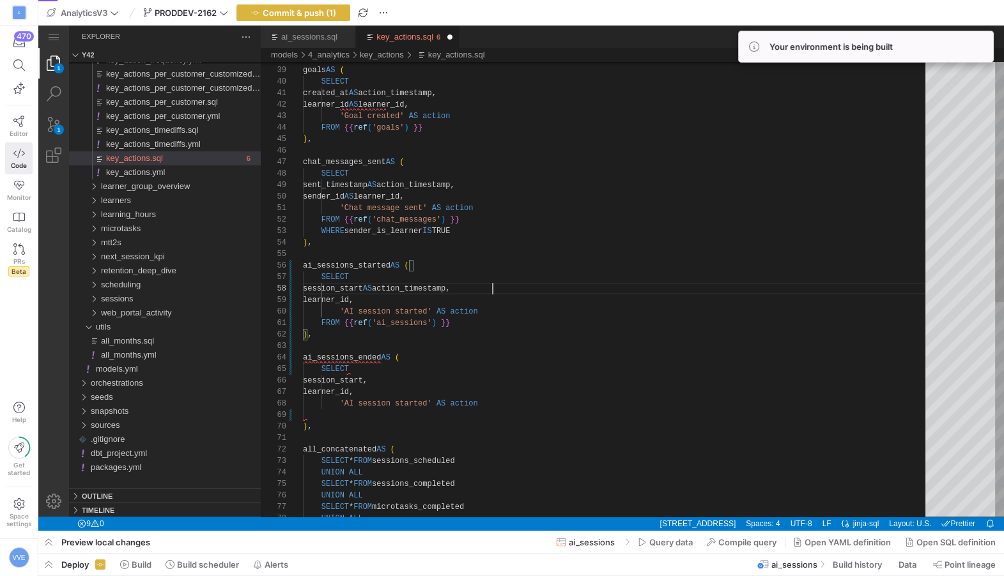
click at [398, 381] on div "UNION ALL SELECT * FROM microtasks_completed UNION ALL SELECT * FROM sessions_c…" at bounding box center [618, 470] width 631 height 1685
click at [427, 400] on div "UNION ALL SELECT * FROM microtasks_completed UNION ALL SELECT * FROM sessions_c…" at bounding box center [618, 470] width 631 height 1685
click at [388, 370] on div "UNION ALL SELECT * FROM microtasks_completed UNION ALL SELECT * FROM sessions_c…" at bounding box center [618, 470] width 631 height 1685
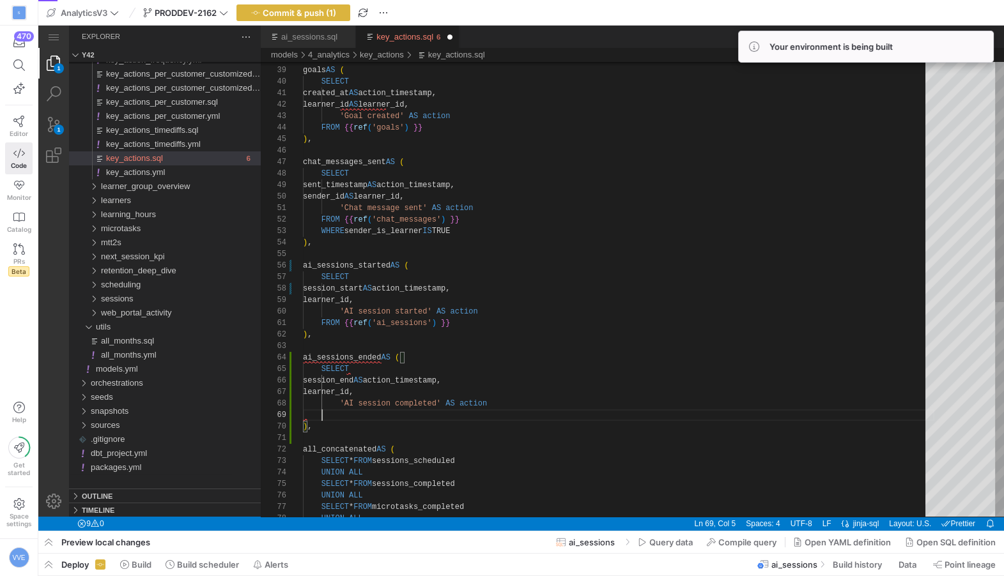
click at [348, 419] on div "UNION ALL SELECT * FROM microtasks_completed UNION ALL SELECT * FROM sessions_c…" at bounding box center [618, 470] width 631 height 1685
click at [343, 348] on div "UNION ALL SELECT * FROM microtasks_completed UNION ALL SELECT * FROM sessions_c…" at bounding box center [618, 465] width 631 height 1674
click at [344, 356] on div "UNION ALL SELECT * FROM microtasks_completed UNION ALL SELECT * FROM sessions_c…" at bounding box center [618, 465] width 631 height 1674
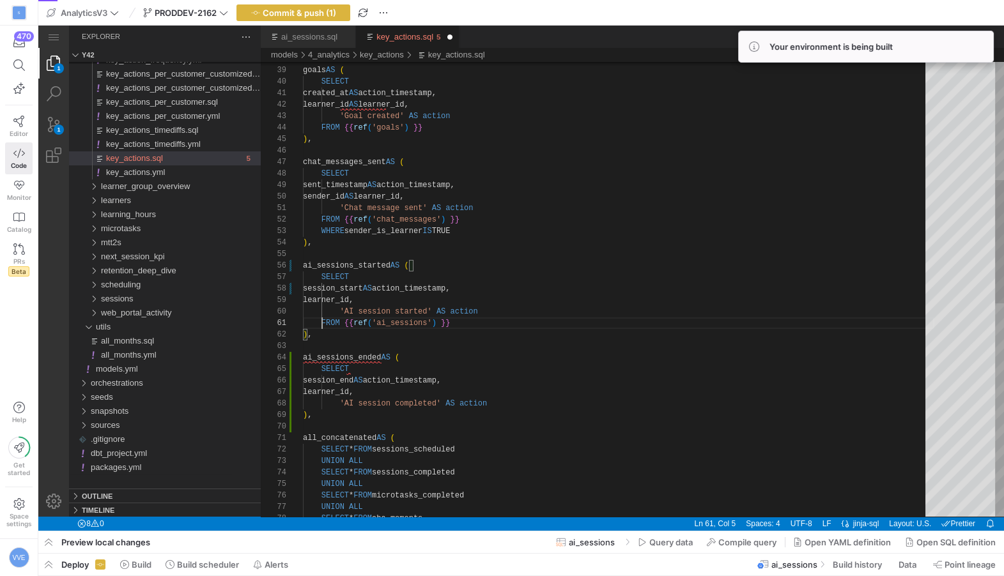
scroll to position [0, 134]
drag, startPoint x: 319, startPoint y: 323, endPoint x: 473, endPoint y: 316, distance: 154.1
click at [486, 329] on div "UNION ALL SELECT * FROM microtasks_completed UNION ALL SELECT * FROM sessions_c…" at bounding box center [618, 465] width 631 height 1674
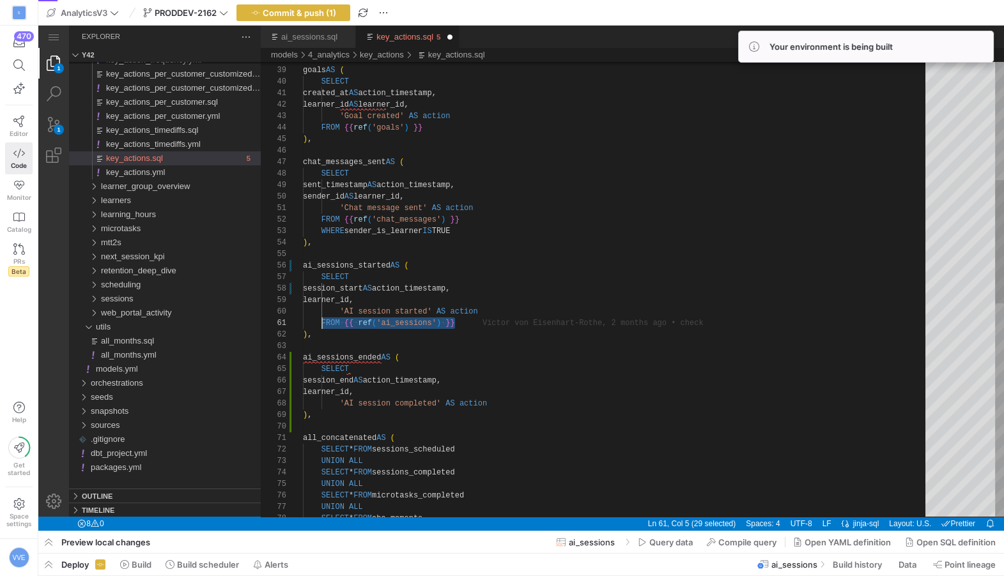
drag, startPoint x: 468, startPoint y: 321, endPoint x: 319, endPoint y: 320, distance: 149.5
click at [517, 405] on div "UNION ALL SELECT * FROM microtasks_completed UNION ALL SELECT * FROM sessions_c…" at bounding box center [618, 465] width 631 height 1674
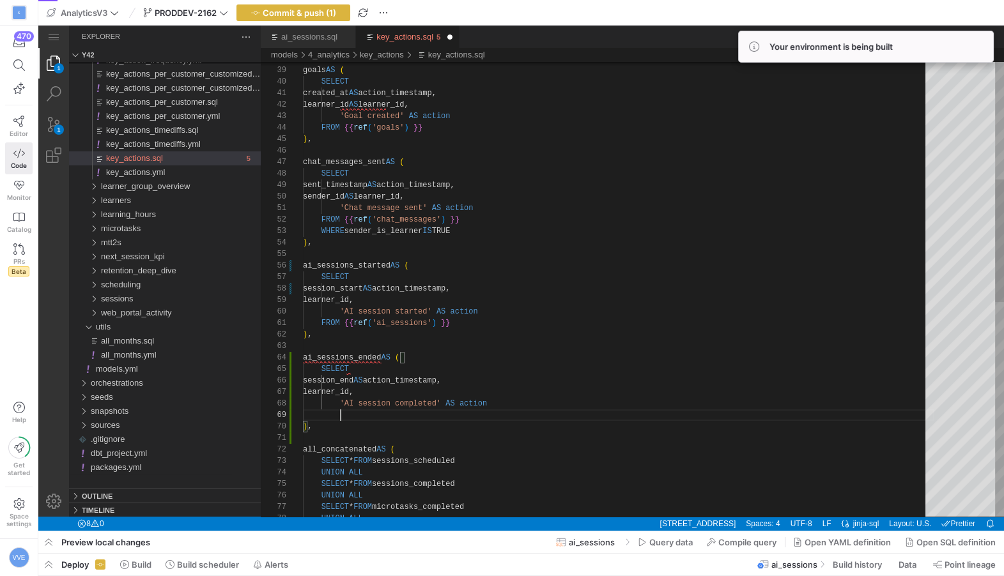
paste textarea "FROM {{ ref('ai_sessions') }}"
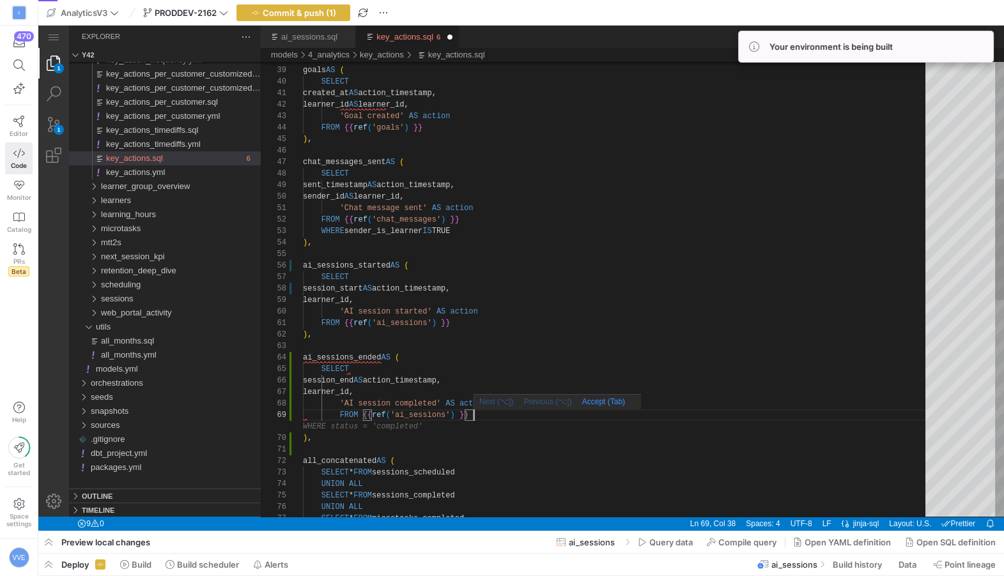
click at [515, 417] on div "SELECT * FROM microtasks_completed UNION ALL SELECT * FROM sessions_completed U…" at bounding box center [618, 476] width 631 height 1697
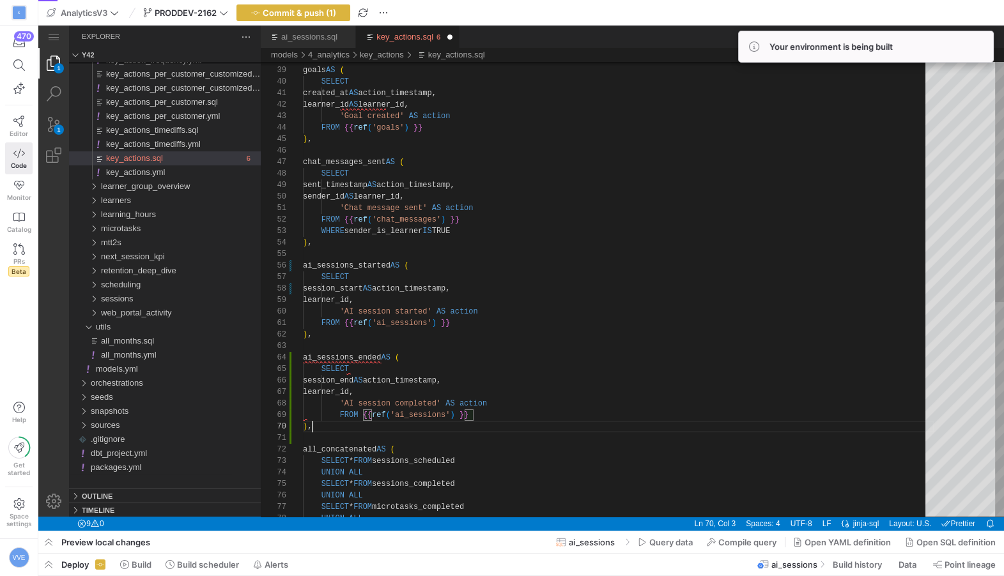
scroll to position [103, 9]
click at [517, 436] on div "SELECT * FROM microtasks_completed UNION ALL SELECT * FROM sessions_completed U…" at bounding box center [618, 470] width 631 height 1685
click at [484, 420] on div "SELECT * FROM microtasks_completed UNION ALL SELECT * FROM sessions_completed U…" at bounding box center [618, 470] width 631 height 1685
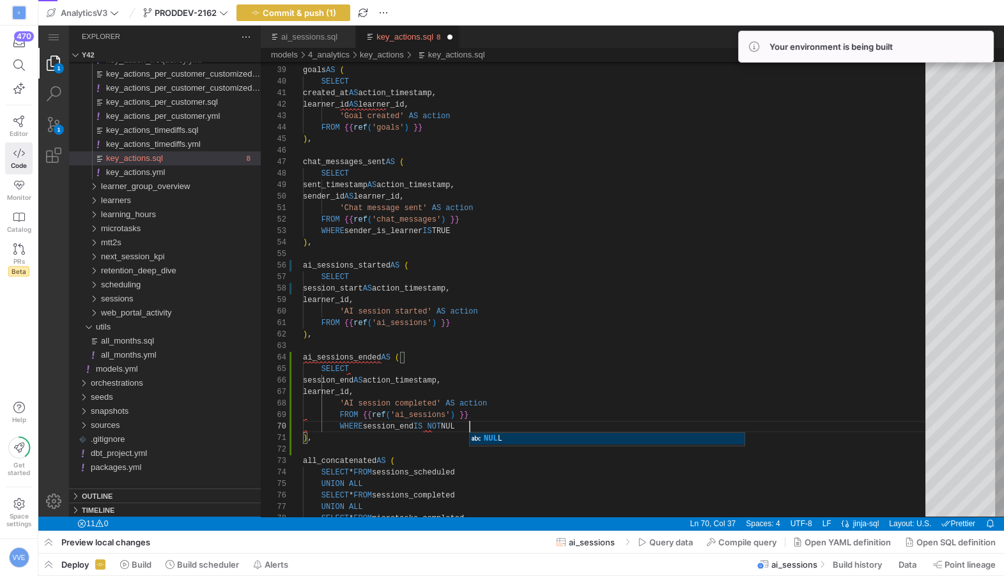
scroll to position [103, 170]
click at [472, 389] on div "SELECT * FROM microtasks_completed UNION ALL SELECT * FROM sessions_completed U…" at bounding box center [618, 476] width 631 height 1697
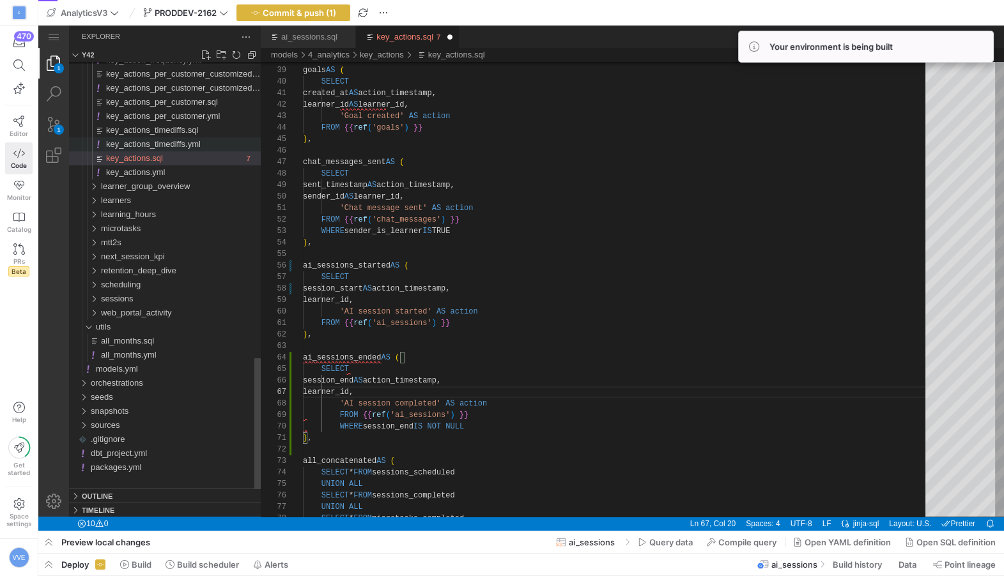
type textarea "FROM {{ ref('ai_sessions') }} ), ai_sessions_ended AS ( SELECT session_end AS a…"
click at [188, 141] on span "key_actions_timediffs.yml" at bounding box center [153, 144] width 95 height 10
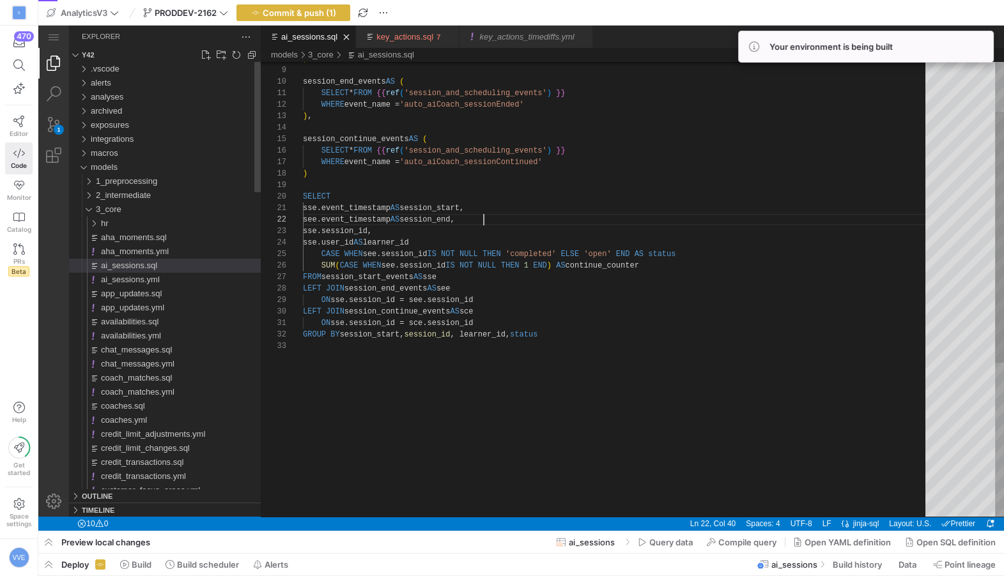
scroll to position [11, 180]
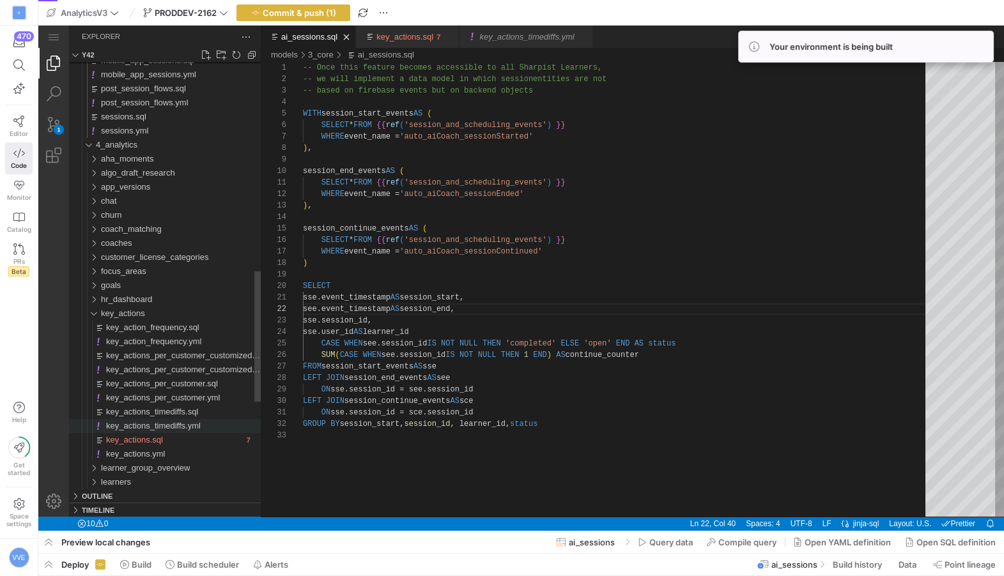
click at [169, 425] on span "key_actions_timediffs.yml" at bounding box center [153, 426] width 95 height 10
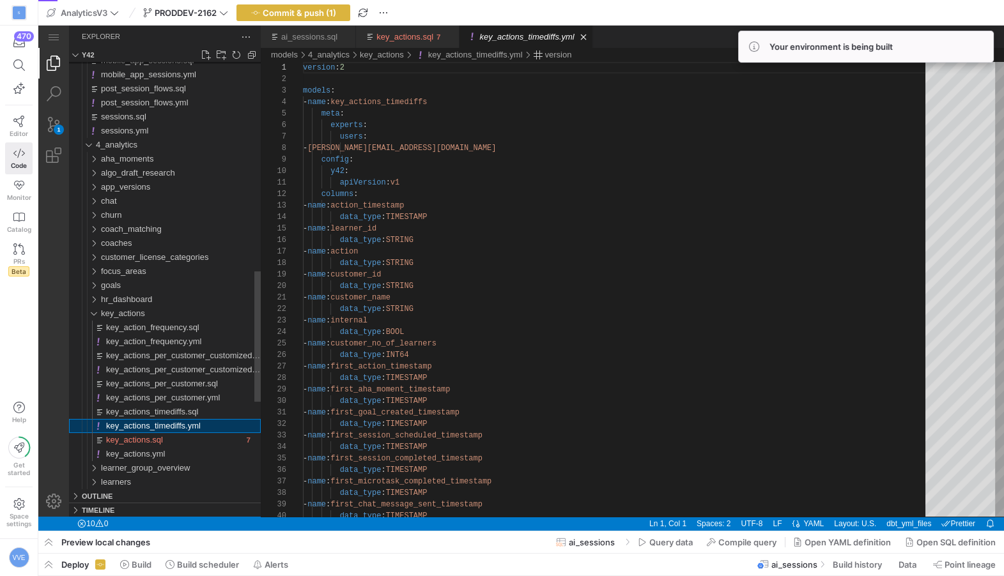
scroll to position [115, 0]
click at [168, 411] on span "key_actions_timediffs.sql" at bounding box center [152, 412] width 92 height 10
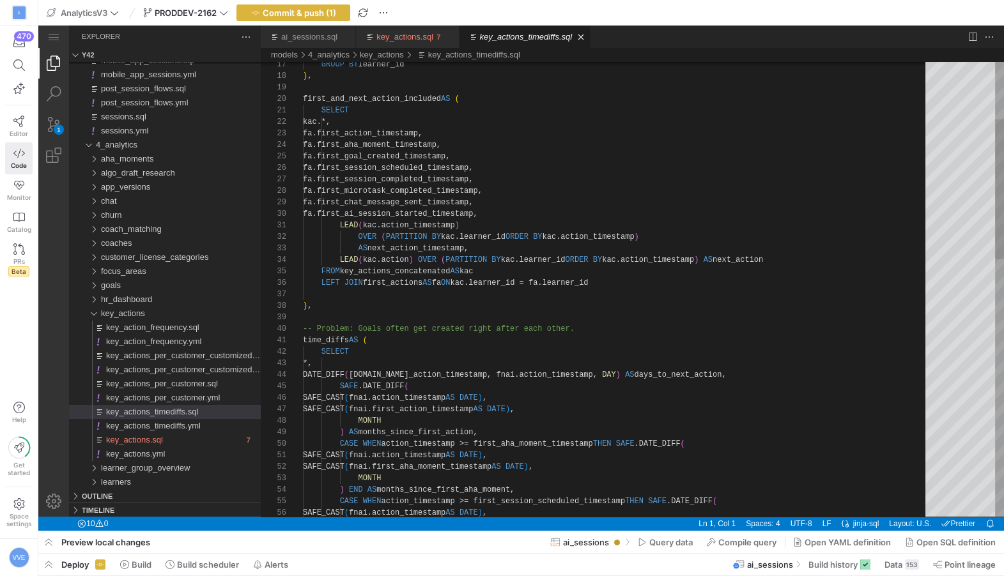
type textarea "time_diffs AS ( SELECT *, DATE_DIFF([DOMAIN_NAME]_action_timestamp, fnai.action…"
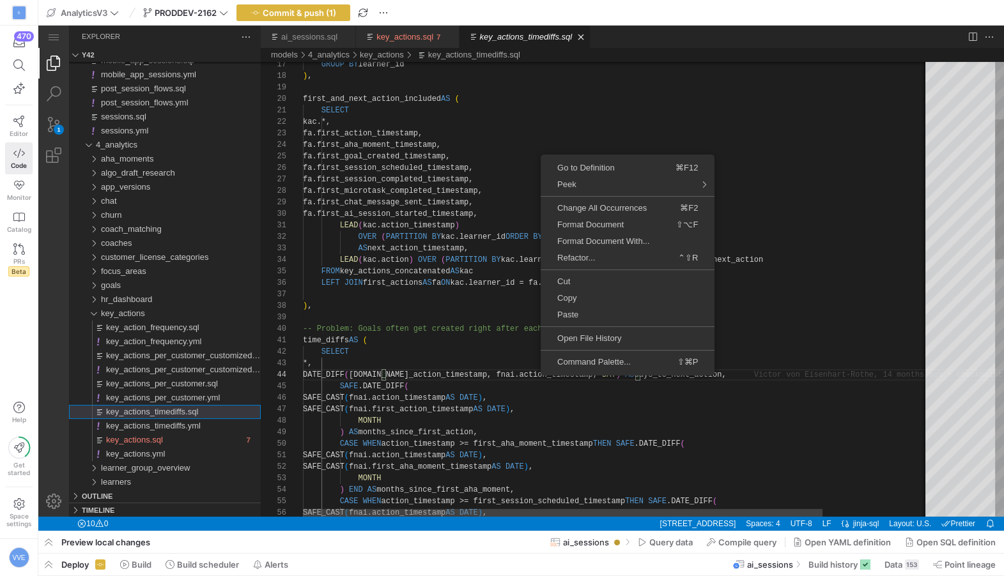
scroll to position [34, 240]
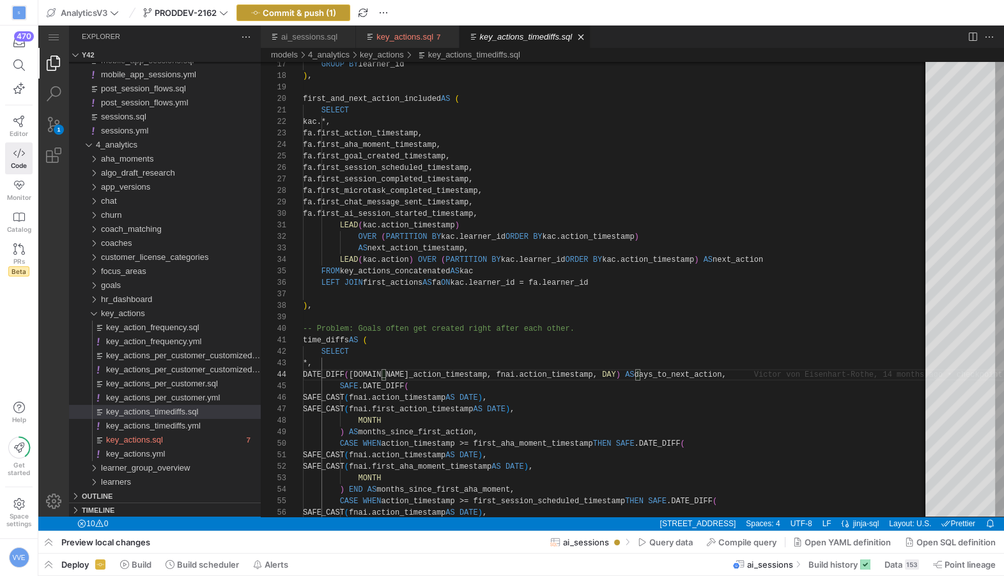
click at [288, 17] on span "button" at bounding box center [293, 12] width 112 height 15
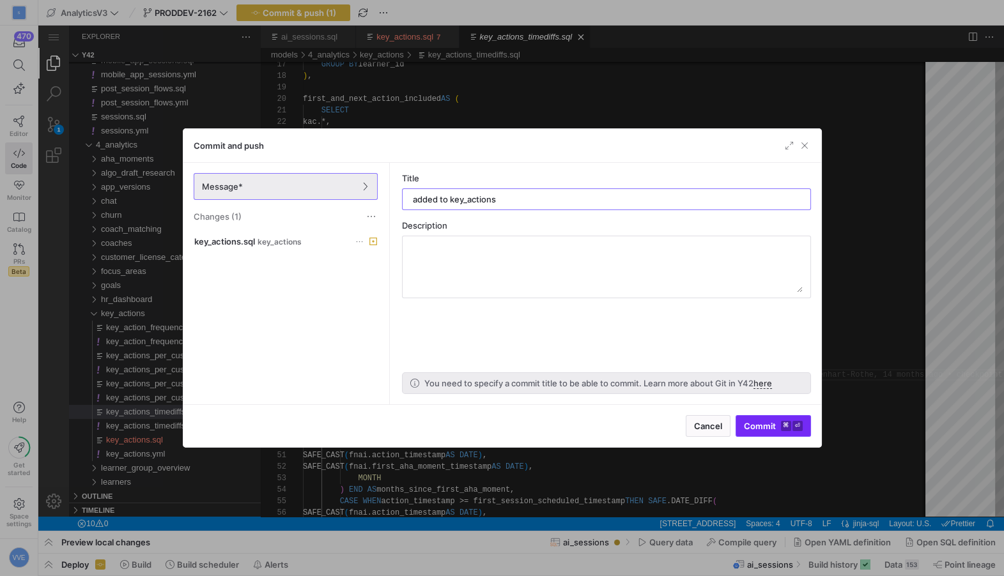
type input "added to key_actions"
click at [795, 423] on kbd "⏎" at bounding box center [797, 426] width 10 height 10
